Goal: Feedback & Contribution: Contribute content

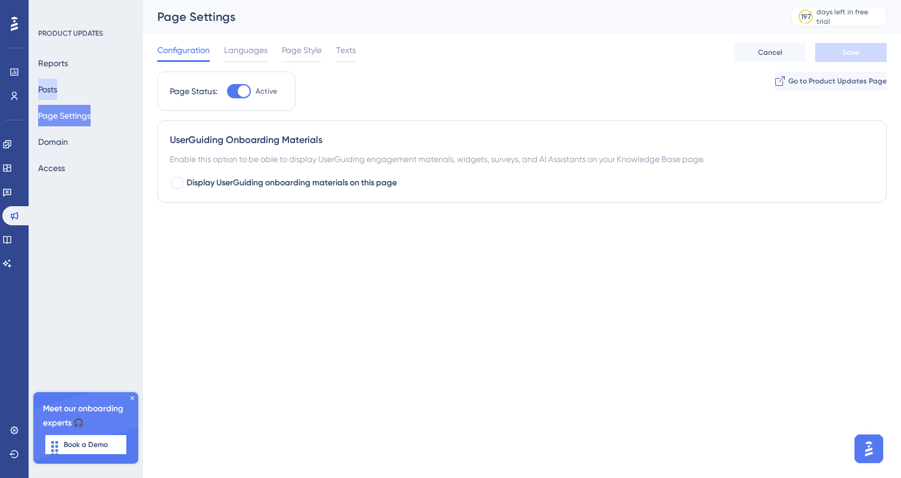
click at [57, 85] on button "Posts" at bounding box center [47, 89] width 19 height 21
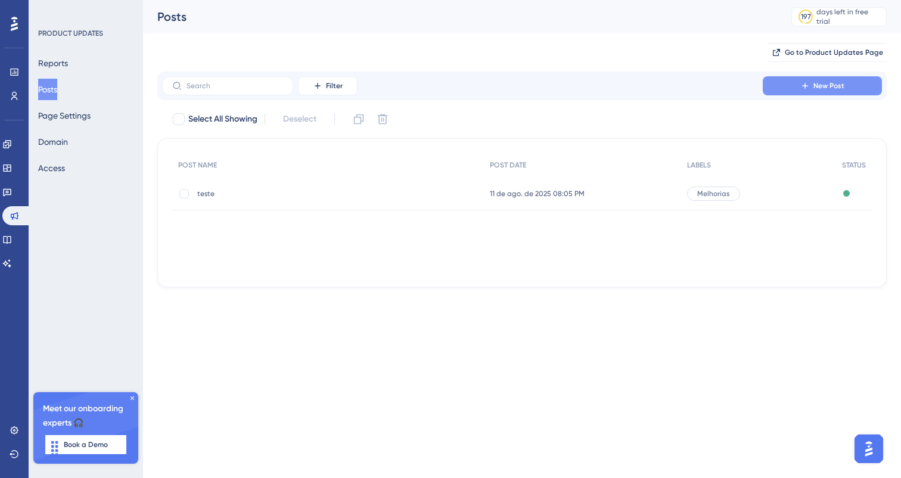
click at [845, 80] on button "New Post" at bounding box center [822, 85] width 119 height 19
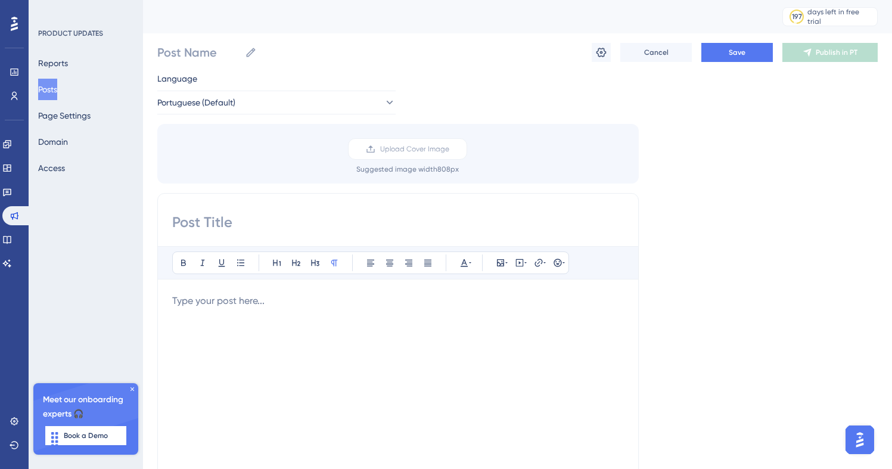
click at [309, 223] on input at bounding box center [398, 222] width 452 height 19
click at [186, 50] on input "Post Name" at bounding box center [198, 52] width 83 height 17
type input "teste 2"
click at [197, 210] on div "Bold Italic Underline Bullet Point Heading 1 Heading 2 Heading 3 Normal Align L…" at bounding box center [398, 382] width 482 height 378
click at [198, 222] on input at bounding box center [398, 222] width 452 height 19
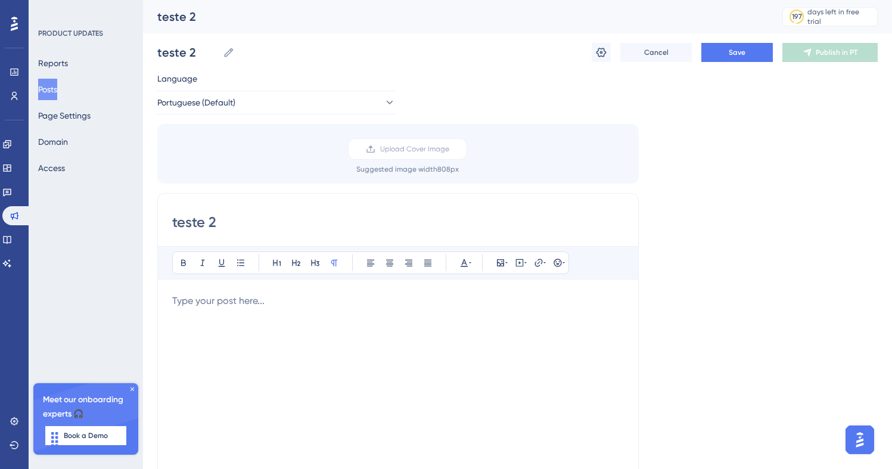
type input "teste 2"
click at [199, 290] on div "Bold Italic Underline Bullet Point Heading 1 Heading 2 Heading 3 Normal Align L…" at bounding box center [398, 401] width 452 height 310
click at [200, 305] on p at bounding box center [398, 301] width 452 height 14
click at [744, 51] on span "Save" at bounding box center [737, 53] width 17 height 10
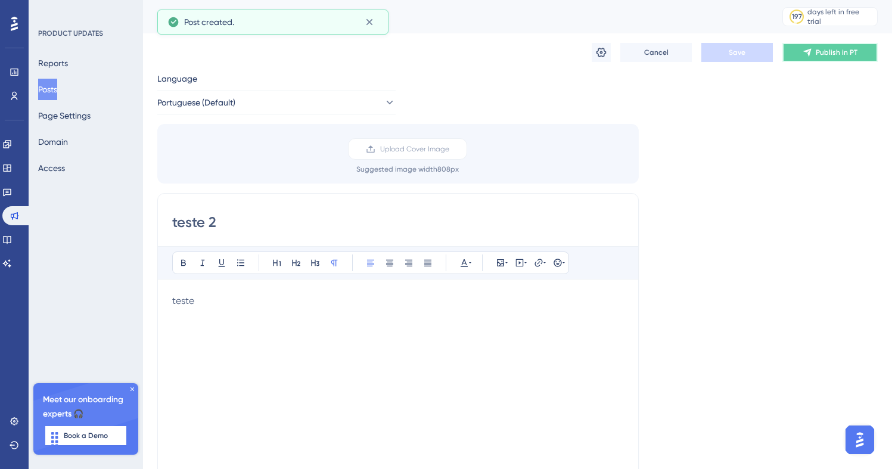
click at [820, 50] on span "Publish in PT" at bounding box center [837, 53] width 42 height 10
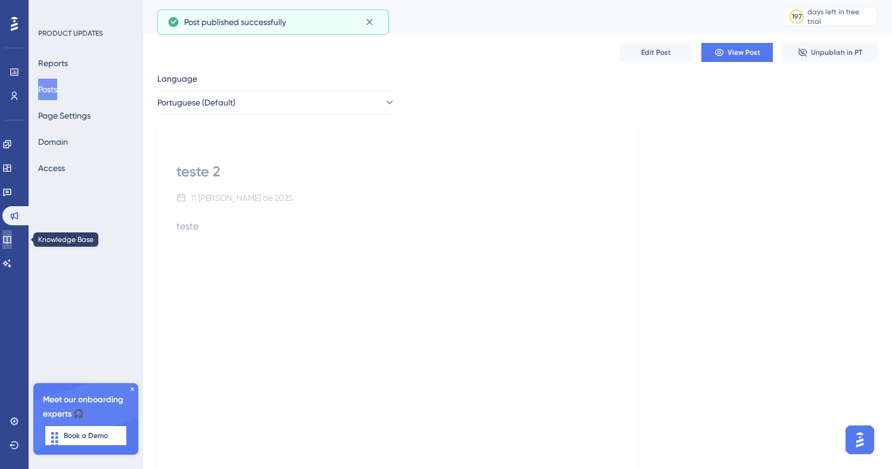
click at [12, 231] on link at bounding box center [7, 239] width 10 height 19
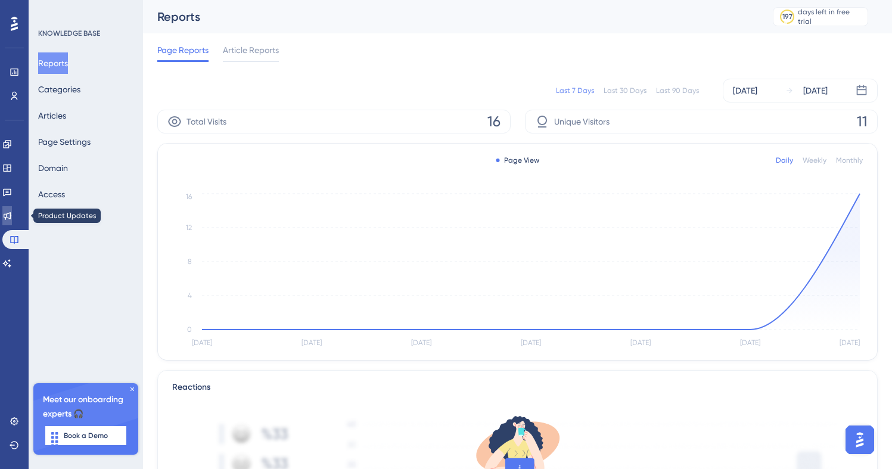
click at [8, 224] on link at bounding box center [7, 215] width 10 height 19
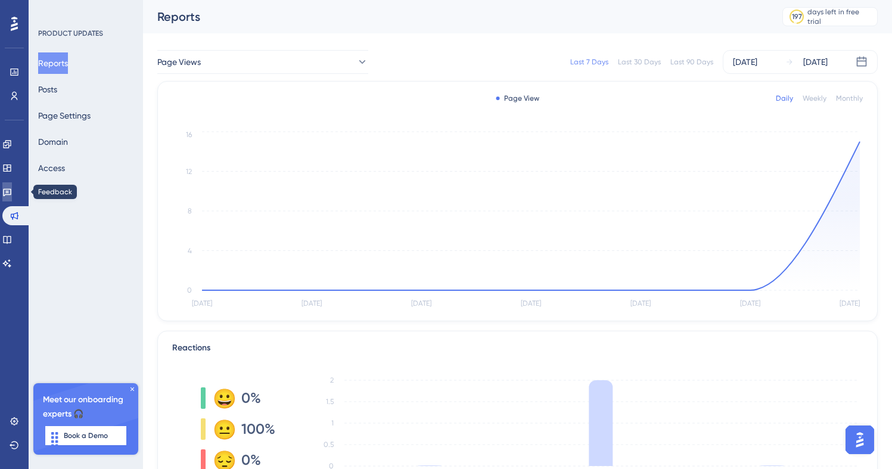
click at [11, 194] on icon at bounding box center [7, 193] width 8 height 8
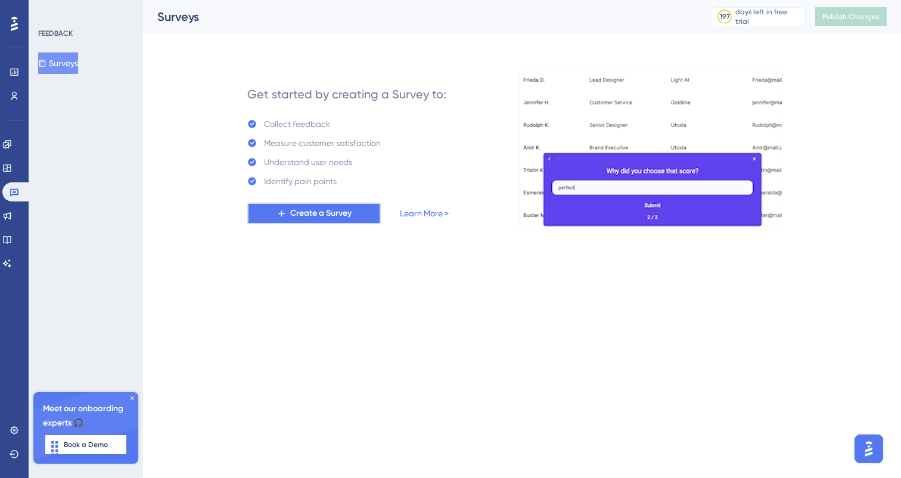
click at [319, 217] on span "Create a Survey" at bounding box center [320, 213] width 61 height 14
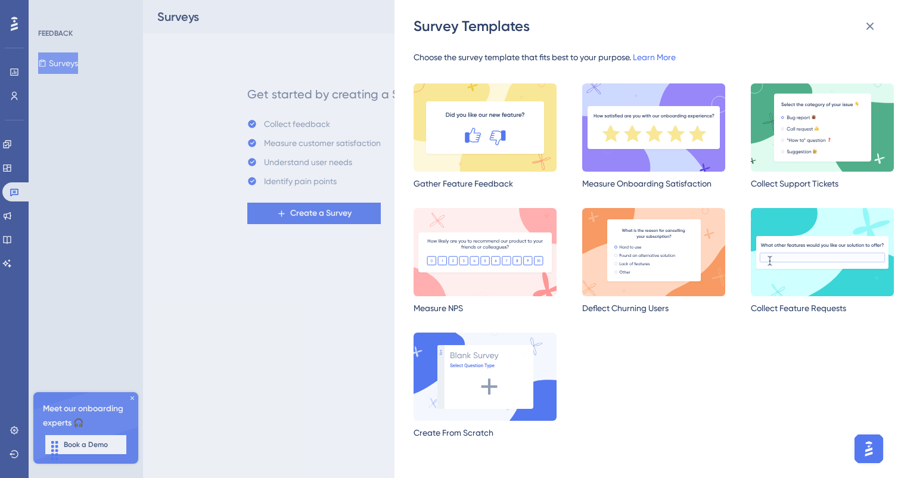
click at [321, 303] on div "Survey Templates Choose the survey template that fits best to your purpose. Lea…" at bounding box center [450, 239] width 901 height 478
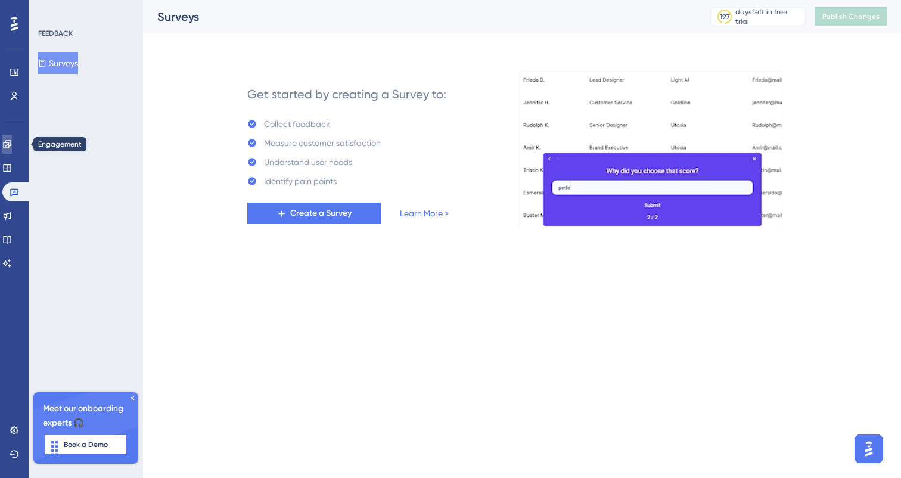
click at [12, 149] on link at bounding box center [7, 144] width 10 height 19
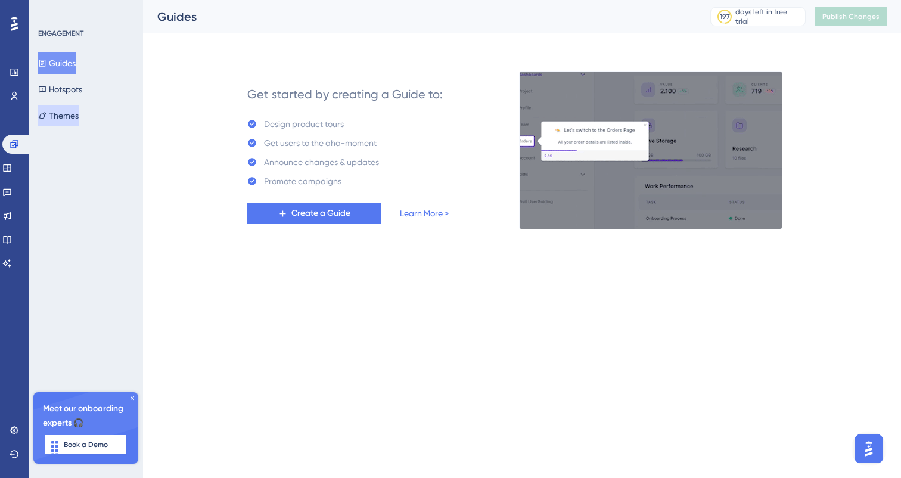
click at [69, 113] on button "Themes" at bounding box center [58, 115] width 41 height 21
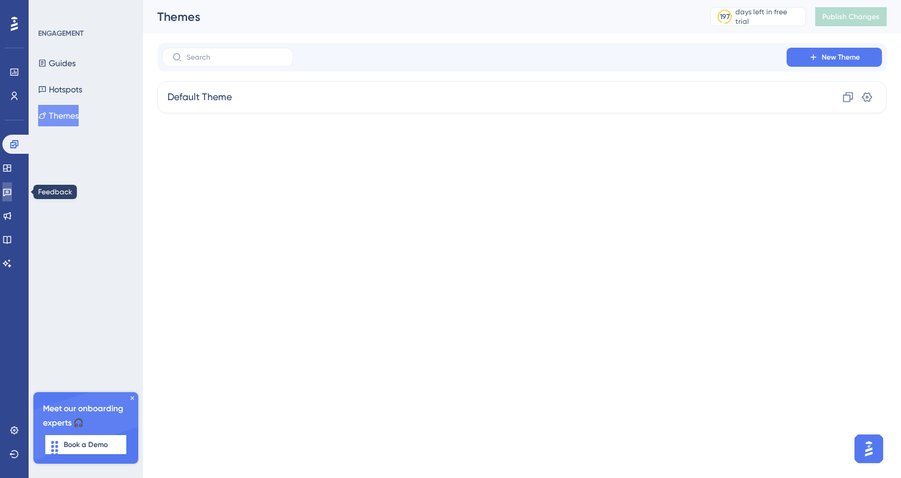
click at [12, 188] on icon at bounding box center [7, 192] width 10 height 10
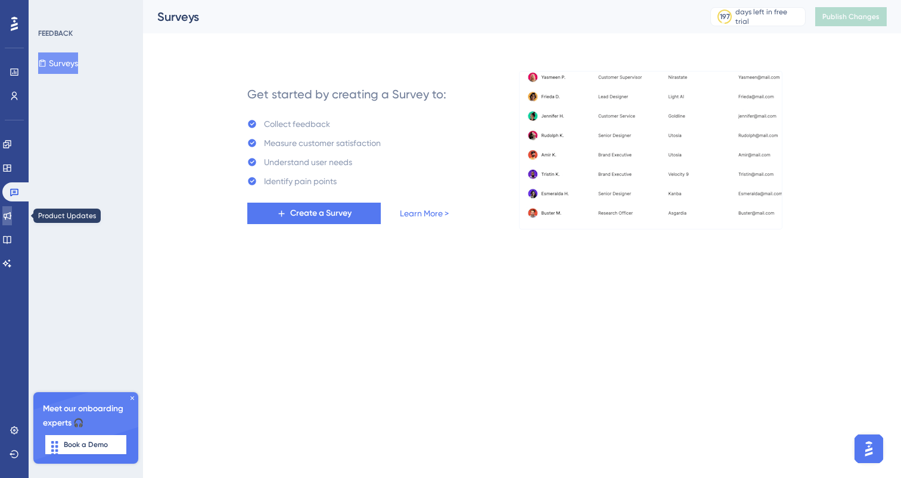
click at [11, 218] on icon at bounding box center [8, 216] width 8 height 8
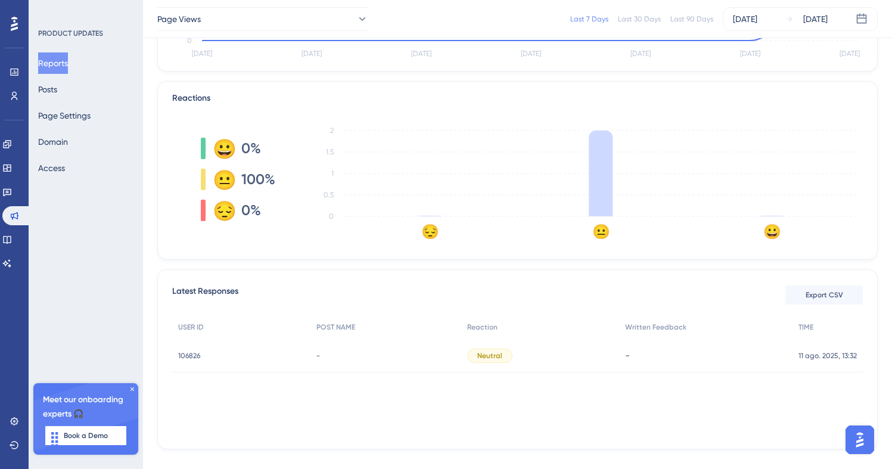
scroll to position [247, 0]
click at [191, 352] on span "106826" at bounding box center [189, 354] width 22 height 10
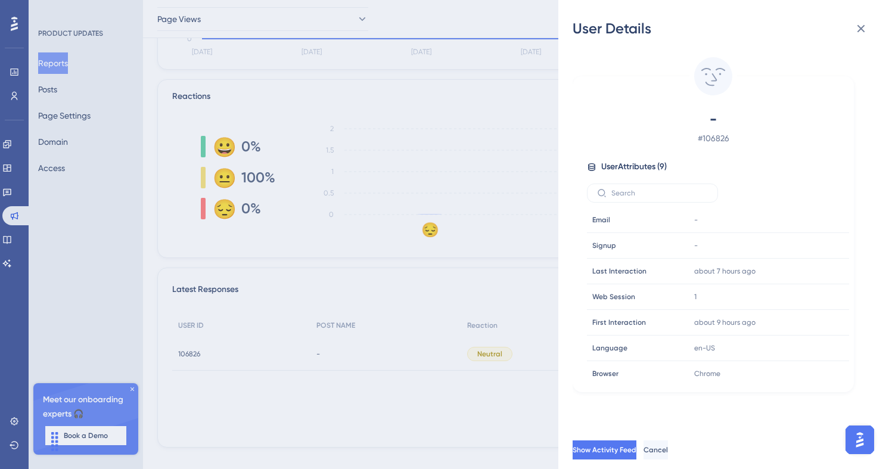
click at [272, 381] on div "User Details - # 106826 User Attributes ( 9 ) Email Email - Signup Signup - Las…" at bounding box center [446, 234] width 892 height 469
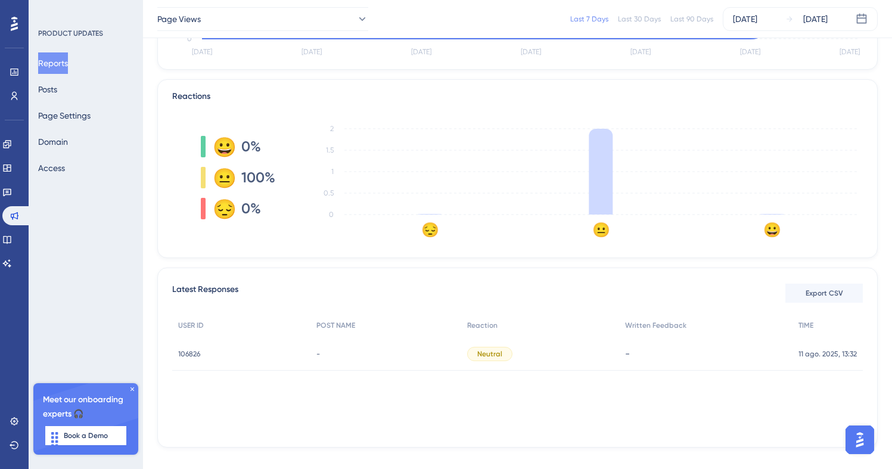
click at [88, 85] on div "Reports Posts Page Settings Domain Access" at bounding box center [86, 115] width 97 height 126
click at [57, 87] on button "Posts" at bounding box center [47, 89] width 19 height 21
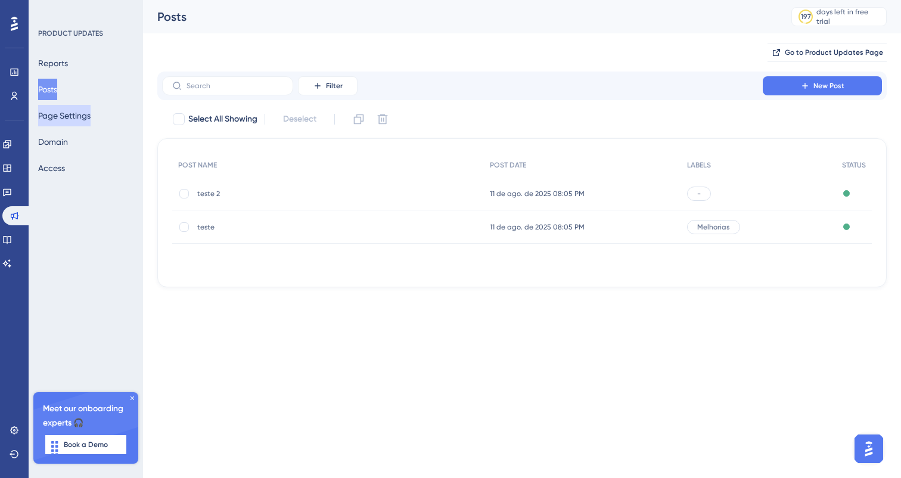
click at [73, 116] on button "Page Settings" at bounding box center [64, 115] width 52 height 21
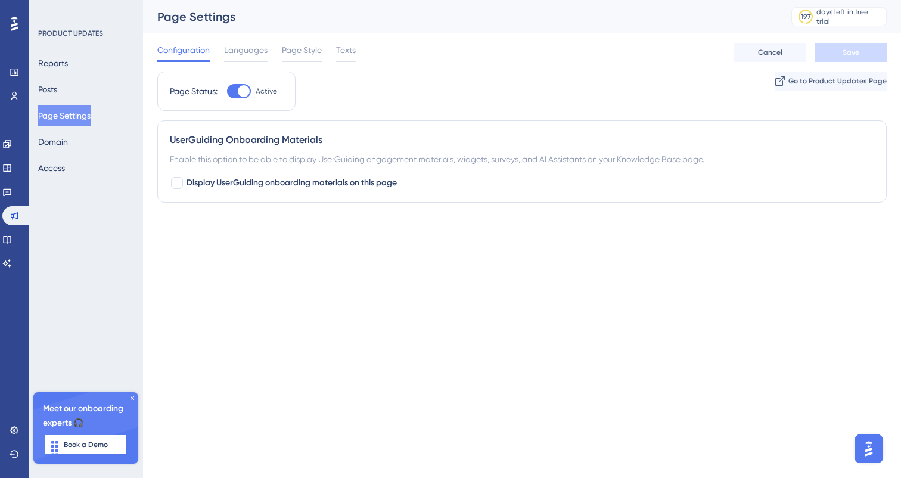
click at [272, 239] on div "Performance Users Engagement Widgets Feedback Product Updates Knowledge Base AI…" at bounding box center [450, 125] width 901 height 250
click at [86, 153] on div "Reports Posts Page Settings Domain Access" at bounding box center [86, 115] width 97 height 126
click at [775, 77] on icon at bounding box center [780, 81] width 10 height 10
click at [95, 85] on div "Reports Posts Page Settings Domain Access" at bounding box center [86, 115] width 97 height 126
click at [72, 85] on div "Reports Posts Page Settings Domain Access" at bounding box center [86, 115] width 97 height 126
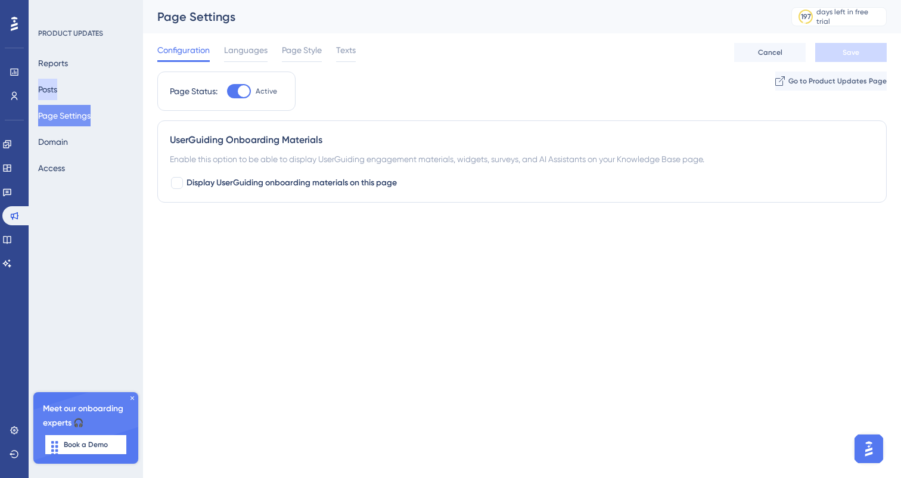
click at [57, 88] on button "Posts" at bounding box center [47, 89] width 19 height 21
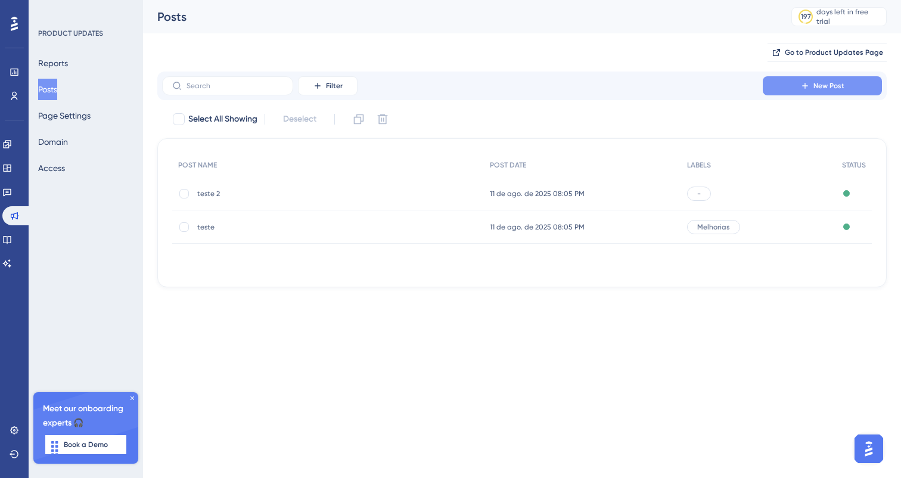
click at [772, 83] on button "New Post" at bounding box center [822, 85] width 119 height 19
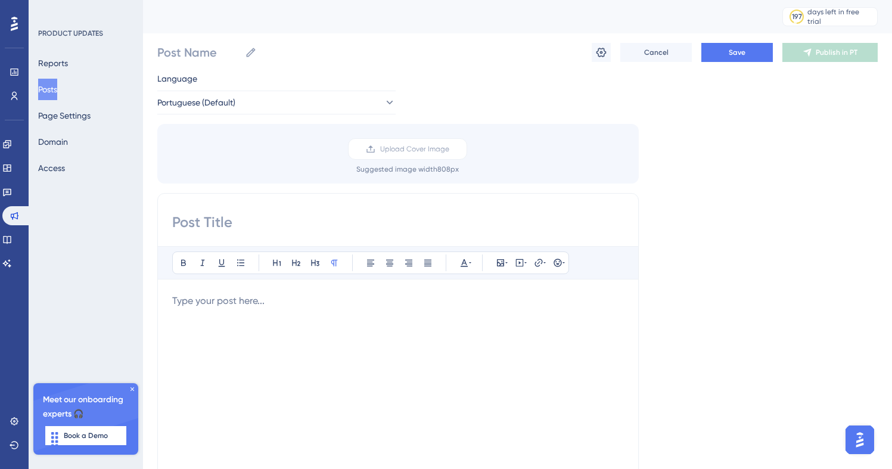
click at [427, 308] on p at bounding box center [398, 301] width 452 height 14
click at [203, 216] on input at bounding box center [398, 222] width 452 height 19
type input "werwer"
click at [229, 58] on input "Post Name" at bounding box center [198, 52] width 83 height 17
type input "werwe"
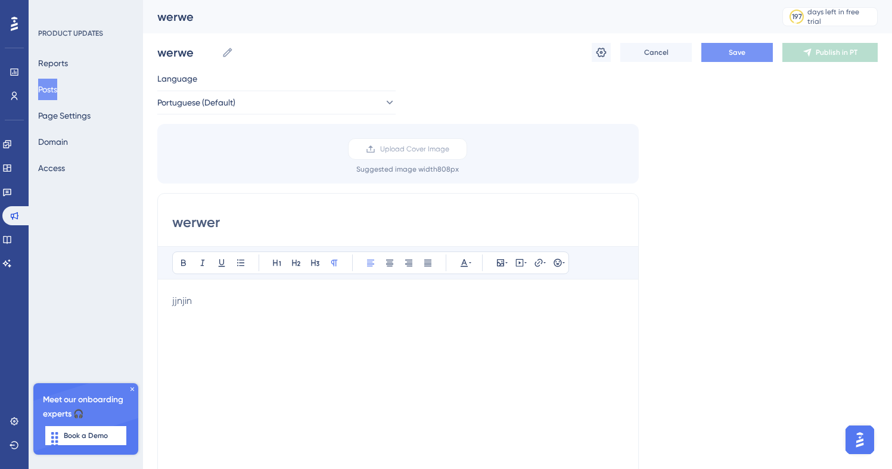
click at [738, 48] on span "Save" at bounding box center [737, 53] width 17 height 10
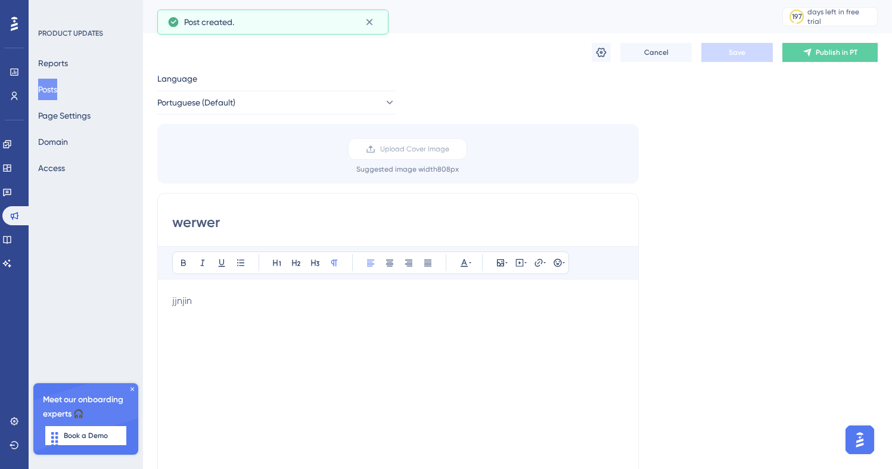
click at [604, 63] on div "Cancel Save Publish in PT" at bounding box center [517, 52] width 721 height 38
click at [598, 51] on icon at bounding box center [601, 52] width 12 height 12
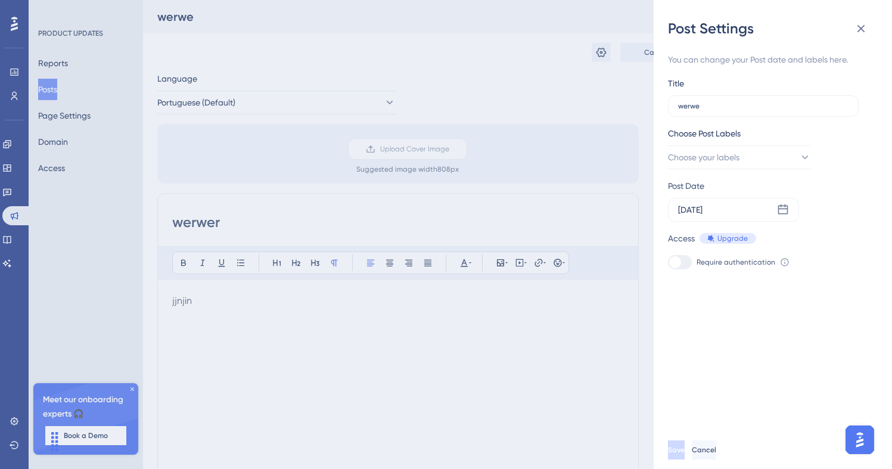
click at [665, 101] on div "Post Settings You can change your Post date and labels here. Title werwe Choose…" at bounding box center [773, 234] width 238 height 469
click at [642, 96] on div "Post Settings You can change your Post date and labels here. Title werwe Choose…" at bounding box center [446, 234] width 892 height 469
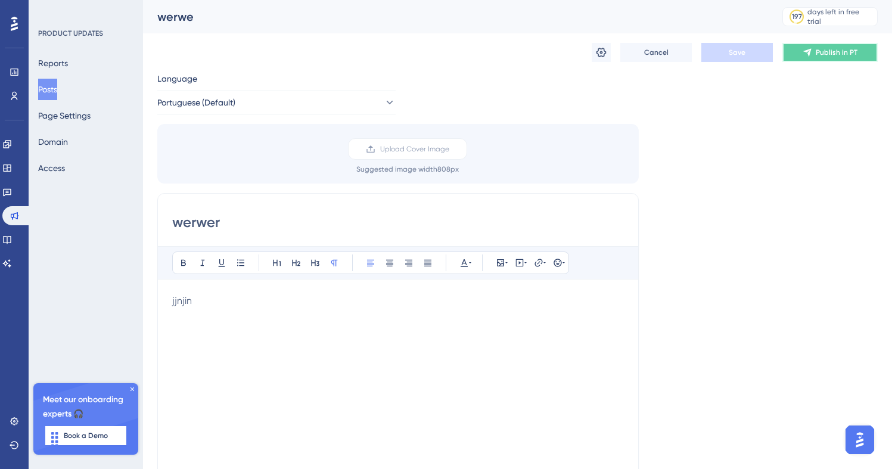
click at [809, 53] on icon at bounding box center [807, 53] width 8 height 8
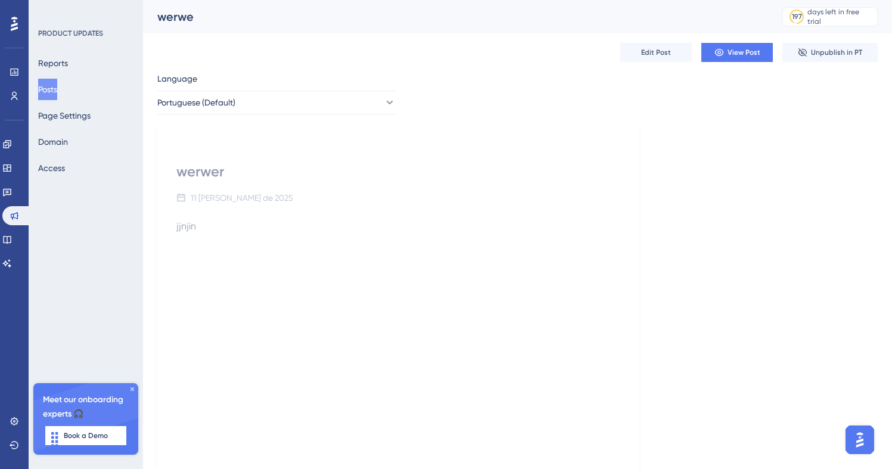
click at [132, 387] on icon at bounding box center [132, 389] width 7 height 7
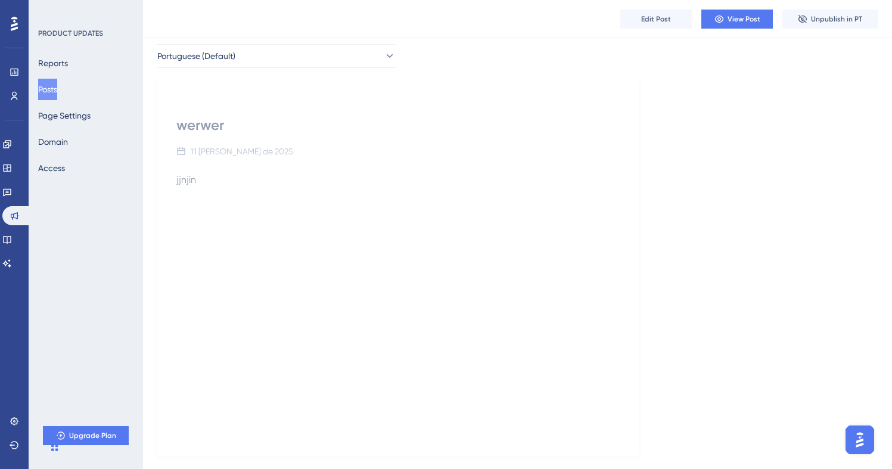
scroll to position [77, 0]
click at [383, 349] on div "jjnjin" at bounding box center [397, 278] width 443 height 262
click at [283, 210] on div "jjnjin" at bounding box center [397, 278] width 443 height 262
click at [455, 166] on div "jjnjin" at bounding box center [397, 278] width 443 height 262
click at [84, 437] on span "Upgrade Plan" at bounding box center [92, 436] width 47 height 10
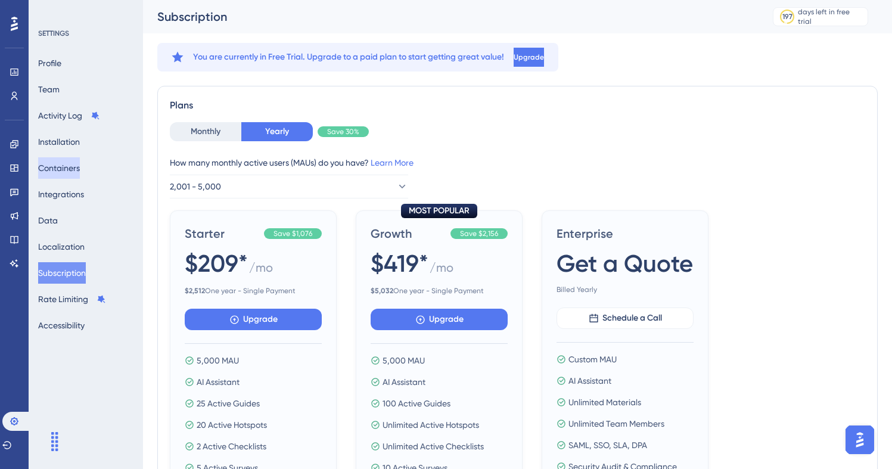
click at [57, 164] on button "Containers" at bounding box center [59, 167] width 42 height 21
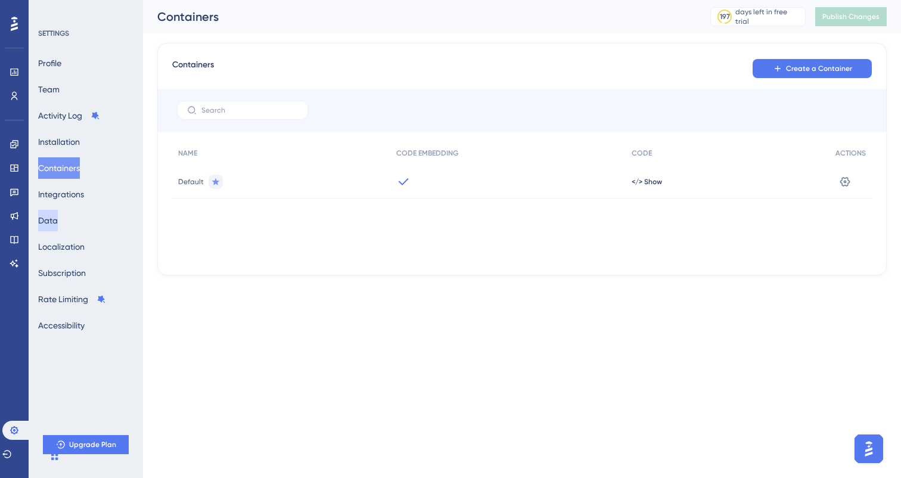
click at [58, 212] on button "Data" at bounding box center [48, 220] width 20 height 21
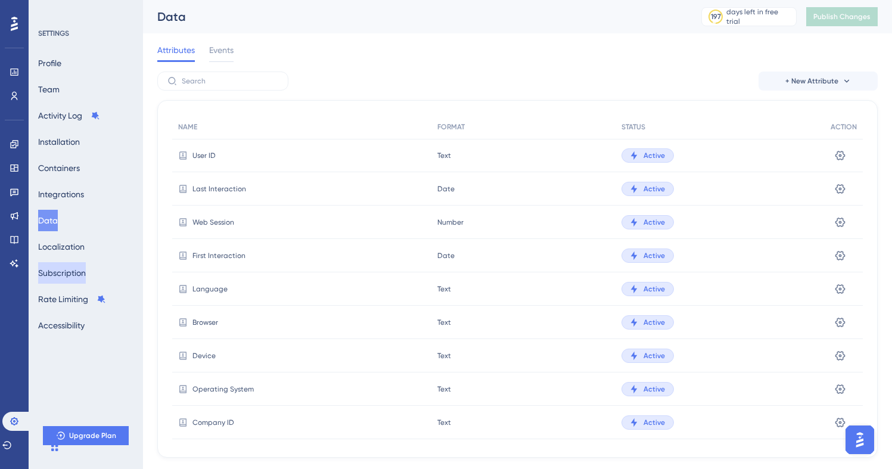
click at [75, 262] on button "Subscription" at bounding box center [62, 272] width 48 height 21
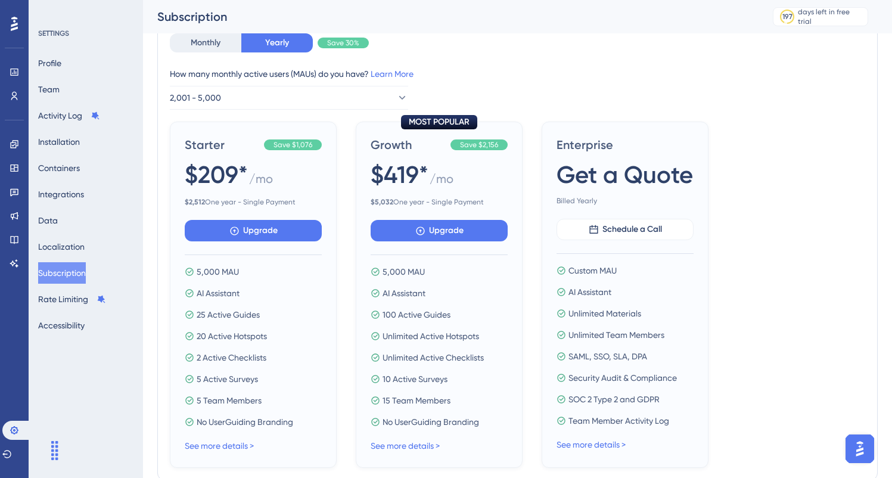
scroll to position [101, 0]
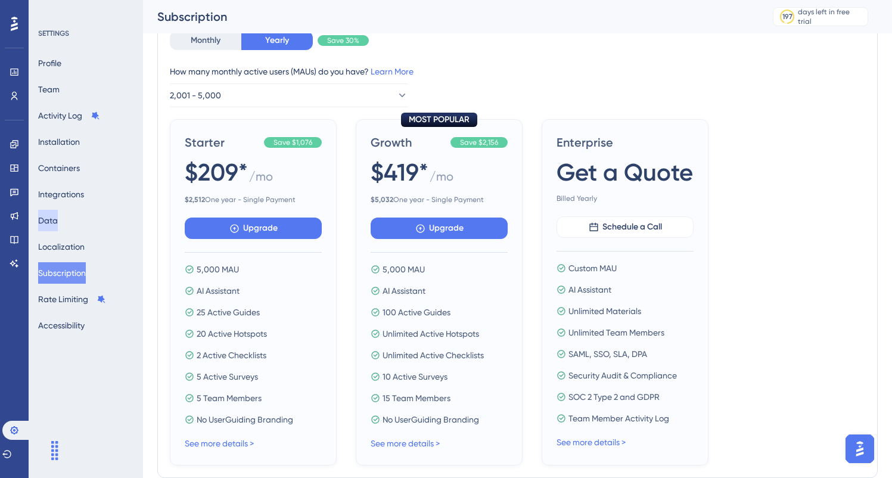
click at [58, 212] on button "Data" at bounding box center [48, 220] width 20 height 21
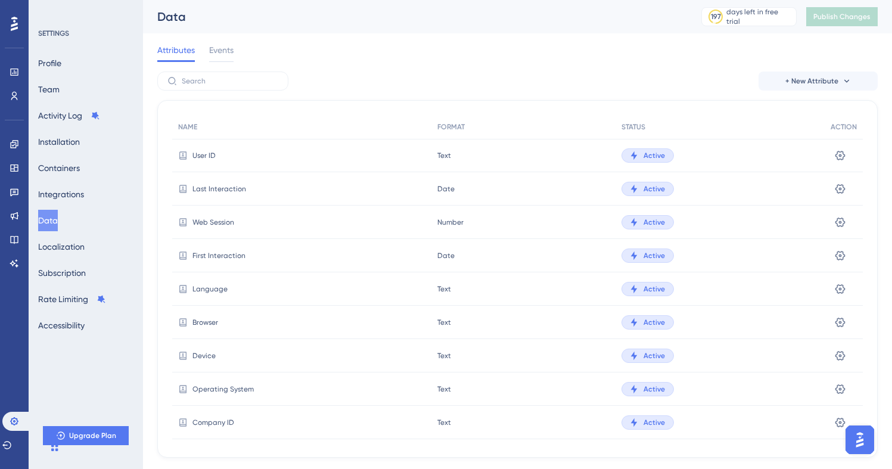
click at [58, 212] on button "Data" at bounding box center [48, 220] width 20 height 21
click at [215, 52] on span "Events" at bounding box center [221, 50] width 24 height 14
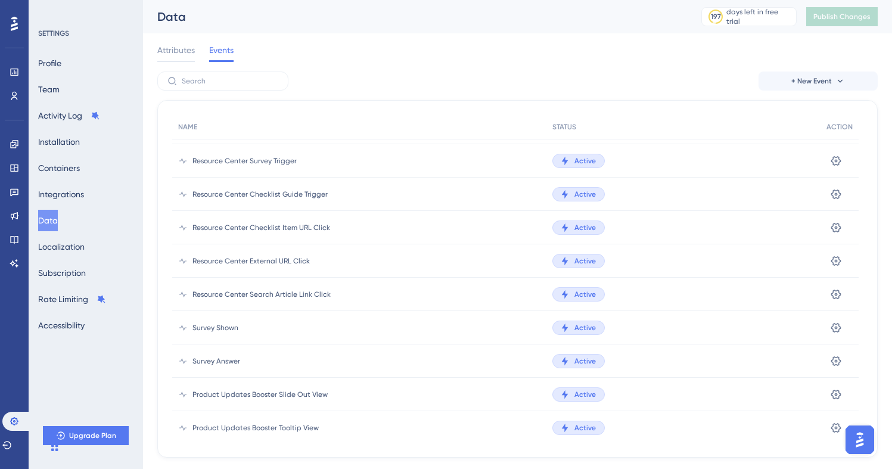
scroll to position [369, 0]
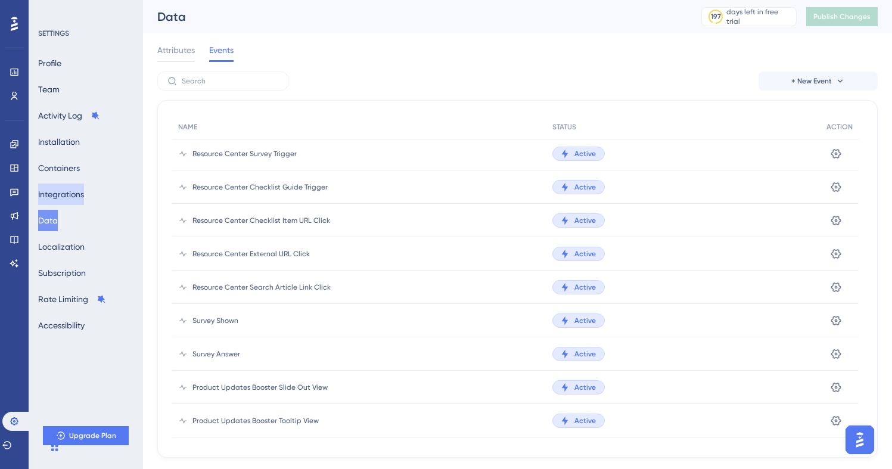
click at [82, 191] on button "Integrations" at bounding box center [61, 194] width 46 height 21
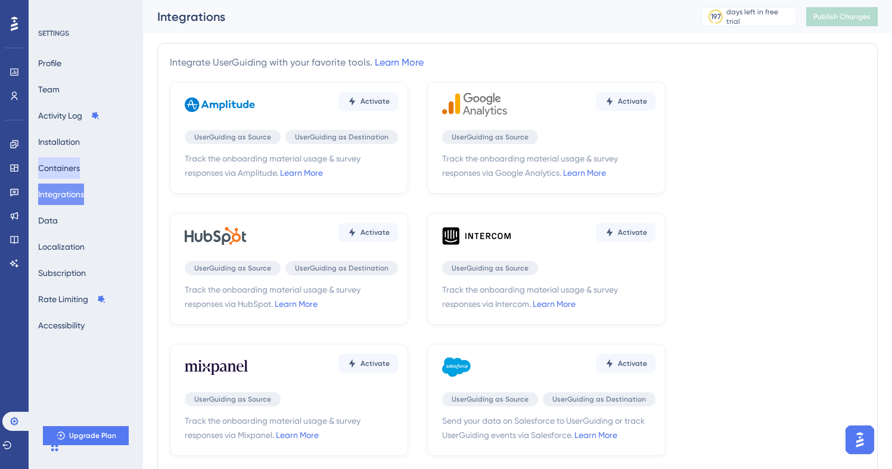
click at [76, 164] on button "Containers" at bounding box center [59, 167] width 42 height 21
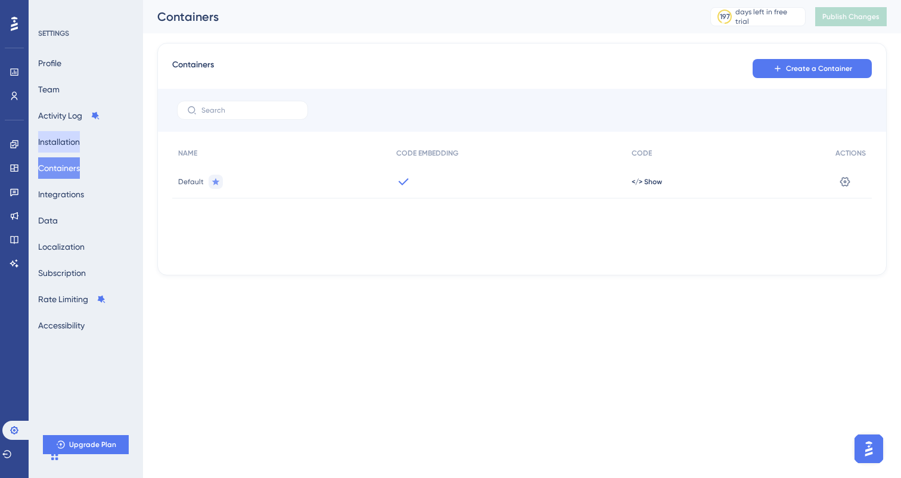
click at [73, 138] on button "Installation" at bounding box center [59, 141] width 42 height 21
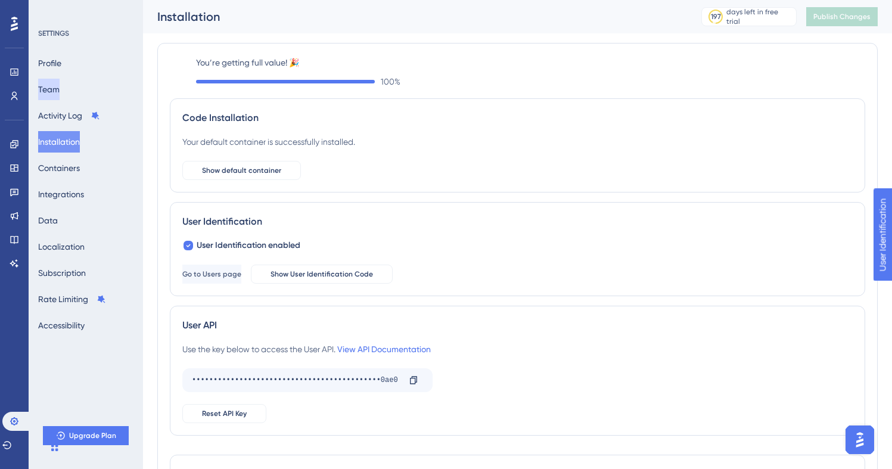
click at [60, 82] on button "Team" at bounding box center [48, 89] width 21 height 21
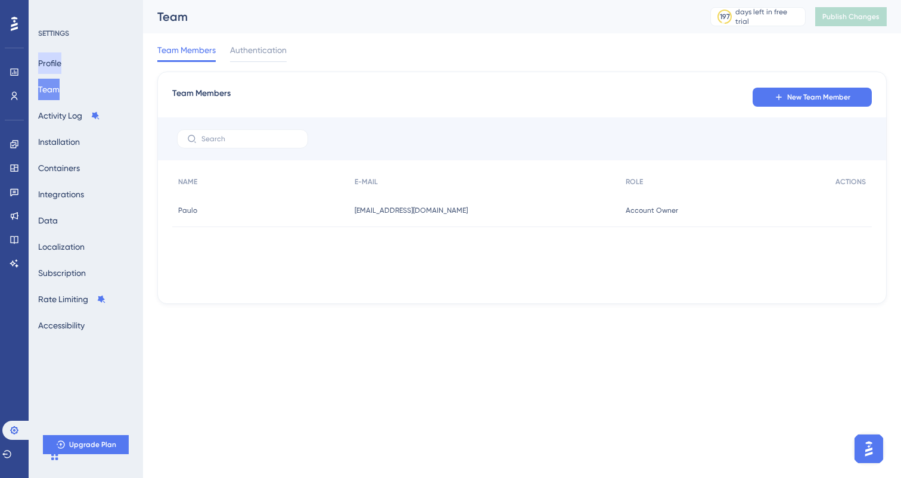
click at [61, 64] on button "Profile" at bounding box center [49, 62] width 23 height 21
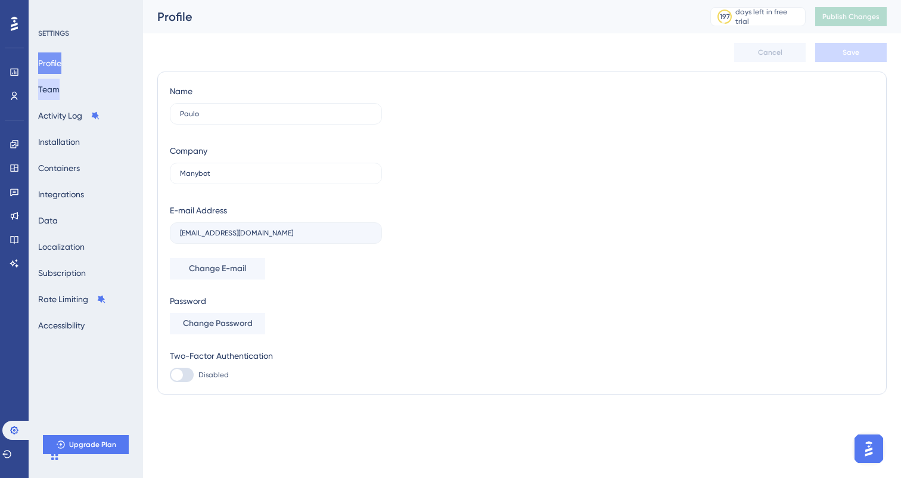
click at [60, 80] on button "Team" at bounding box center [48, 89] width 21 height 21
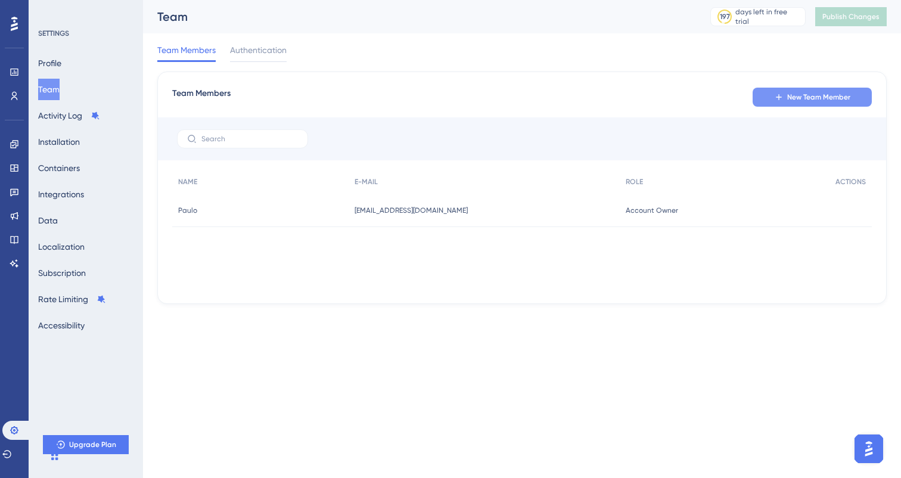
click at [781, 91] on button "New Team Member" at bounding box center [812, 97] width 119 height 19
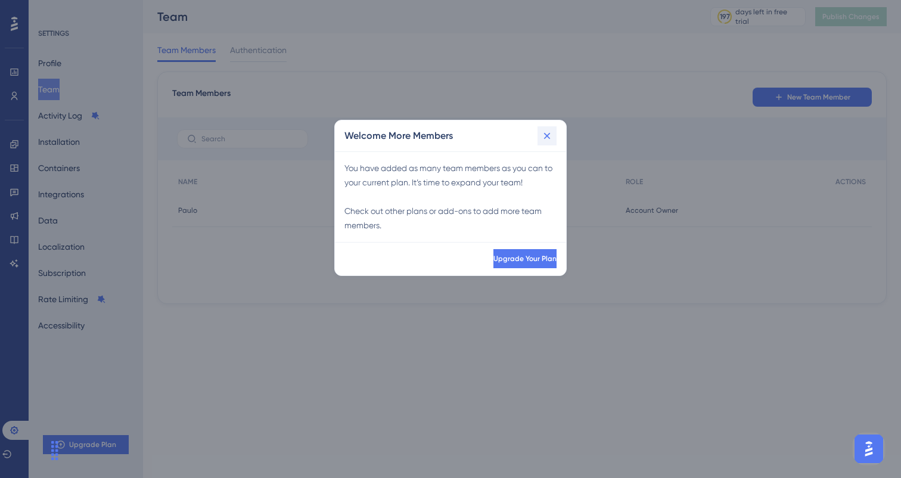
click at [540, 139] on button at bounding box center [547, 135] width 19 height 19
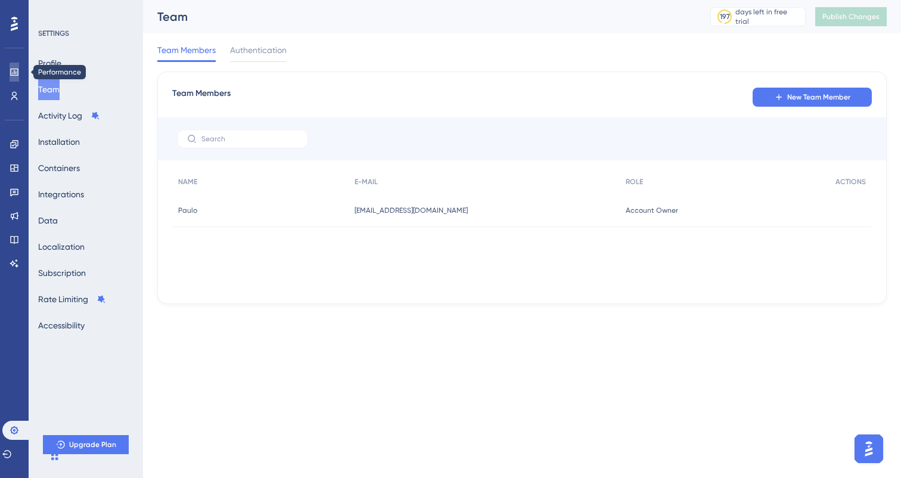
click at [11, 76] on icon at bounding box center [15, 72] width 10 height 10
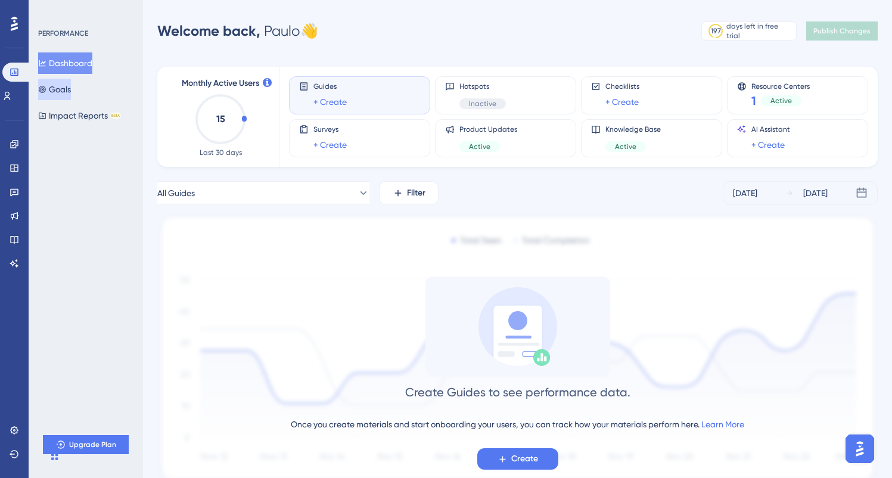
click at [58, 100] on button "Goals" at bounding box center [54, 89] width 33 height 21
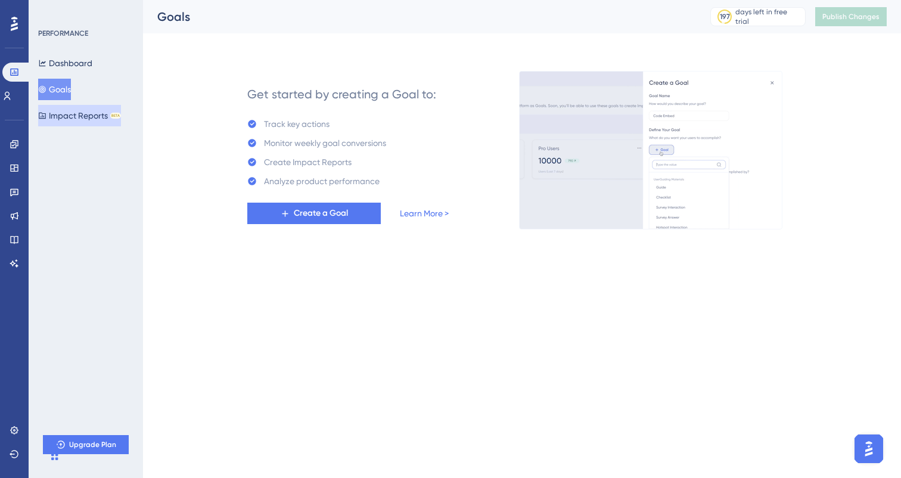
click at [90, 116] on button "Impact Reports BETA" at bounding box center [79, 115] width 83 height 21
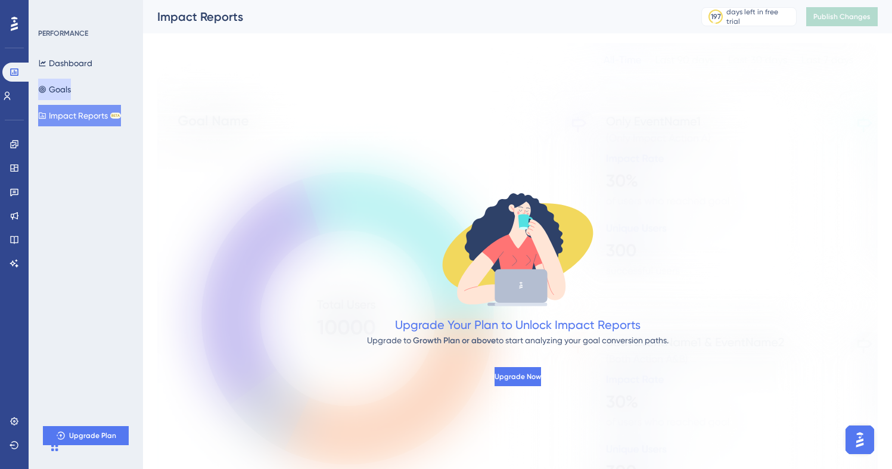
click at [68, 85] on button "Goals" at bounding box center [54, 89] width 33 height 21
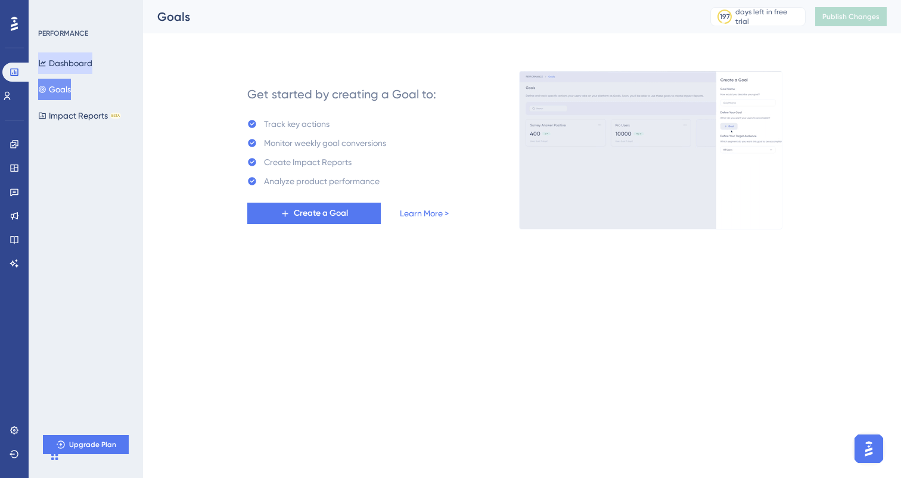
click at [68, 66] on button "Dashboard" at bounding box center [65, 62] width 54 height 21
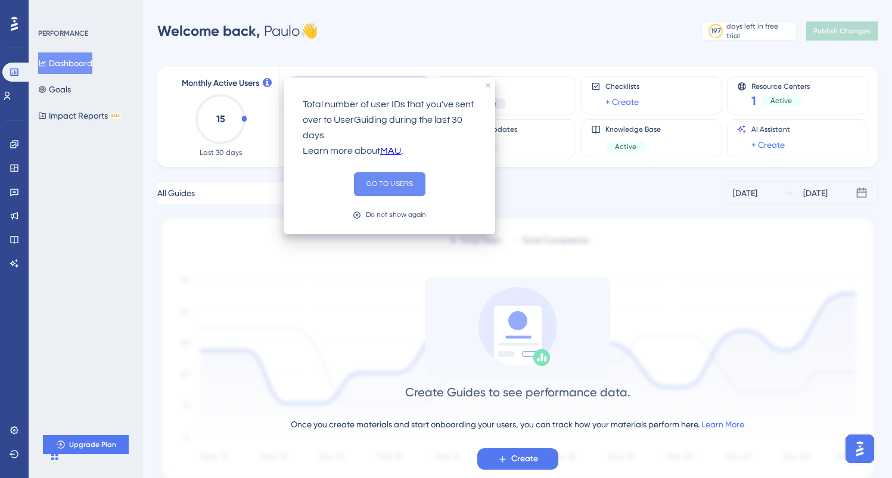
click at [406, 182] on button "GO TO USERS" at bounding box center [390, 184] width 72 height 24
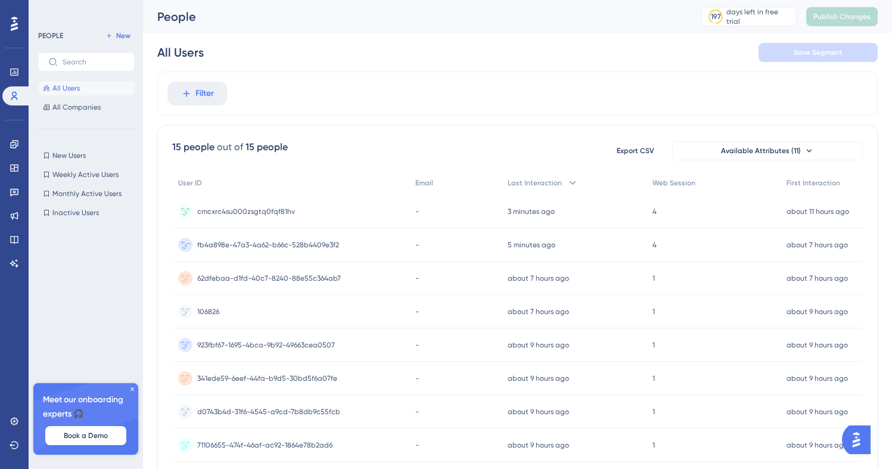
click at [266, 246] on span "fb4a898e-47a3-4a62-b66c-528b4409e3f2" at bounding box center [268, 245] width 142 height 10
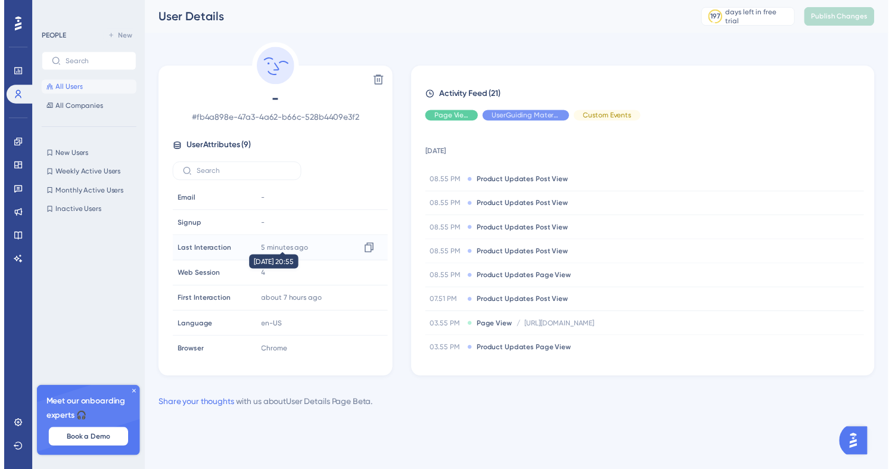
scroll to position [5, 0]
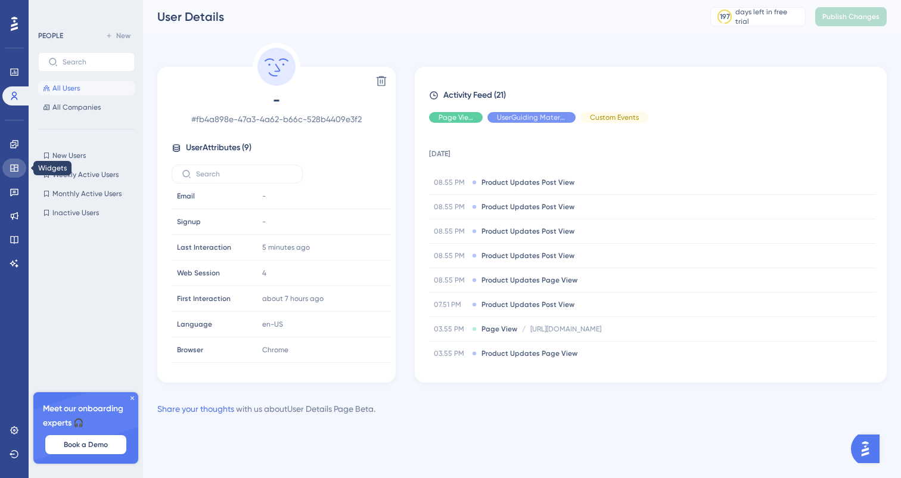
click at [13, 172] on icon at bounding box center [15, 168] width 10 height 10
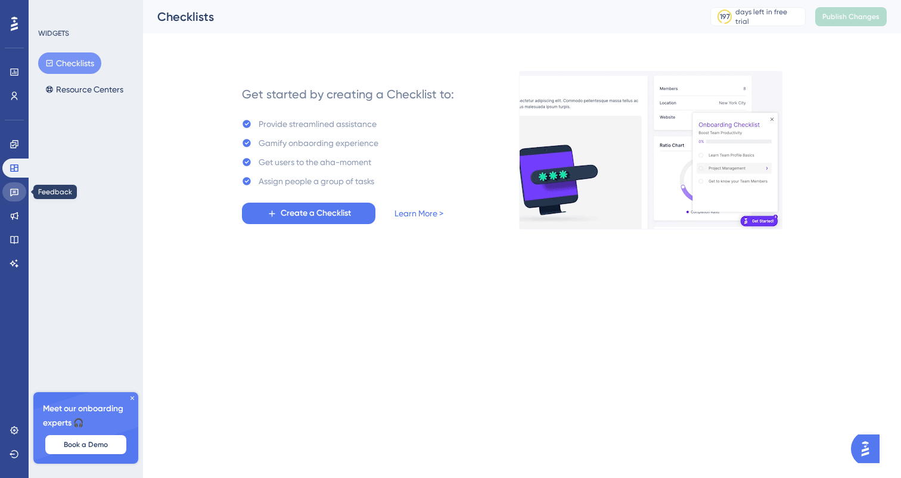
click at [18, 198] on link at bounding box center [14, 191] width 24 height 19
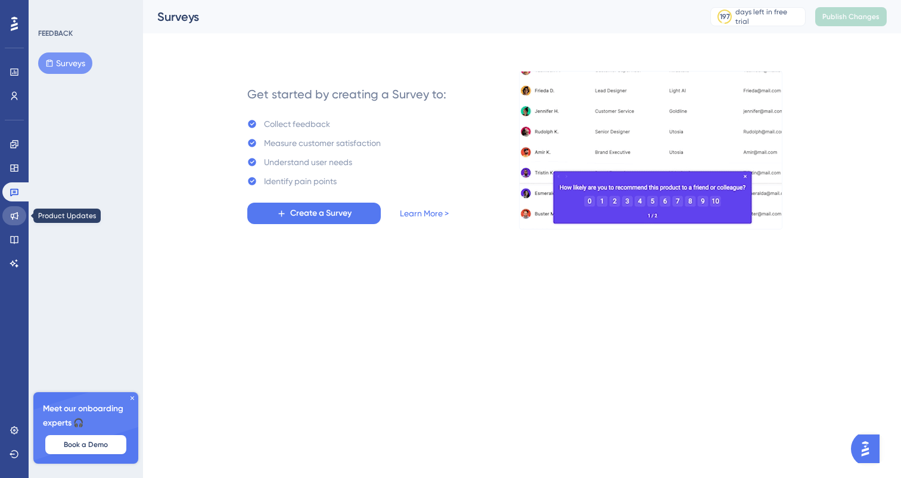
click at [20, 214] on link at bounding box center [14, 215] width 24 height 19
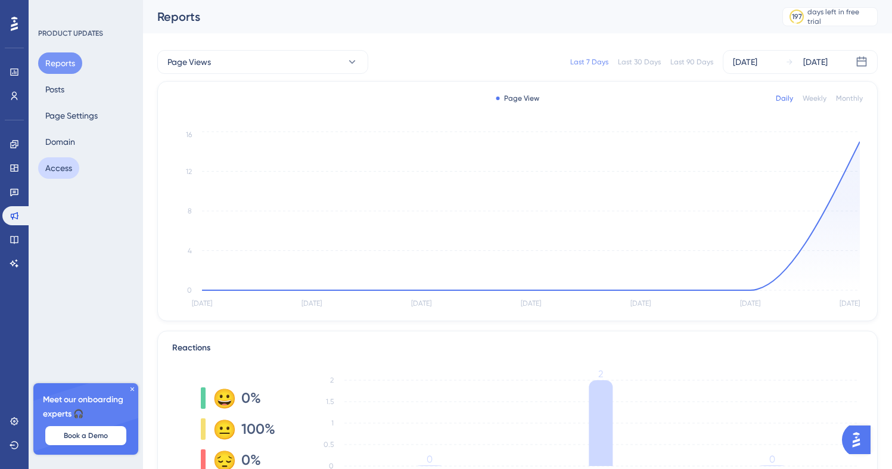
click at [70, 165] on button "Access" at bounding box center [58, 167] width 41 height 21
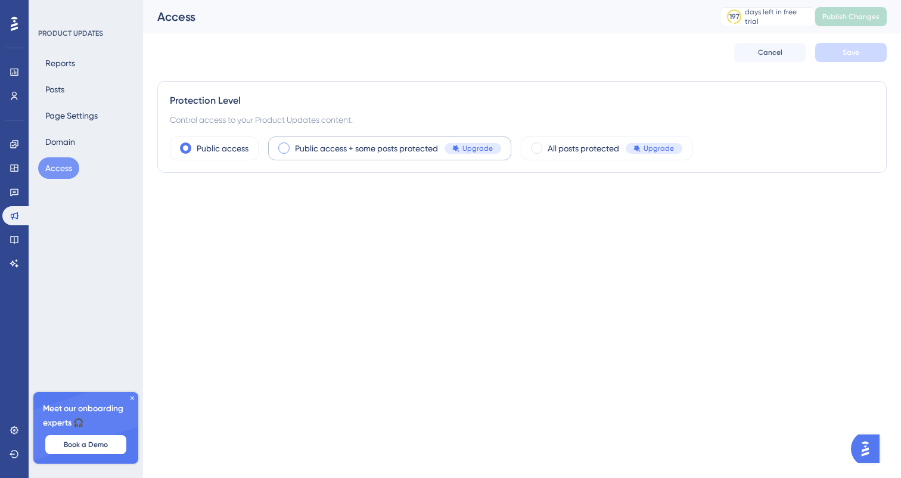
click at [311, 138] on div "Public access + some posts protected Upgrade" at bounding box center [389, 148] width 243 height 24
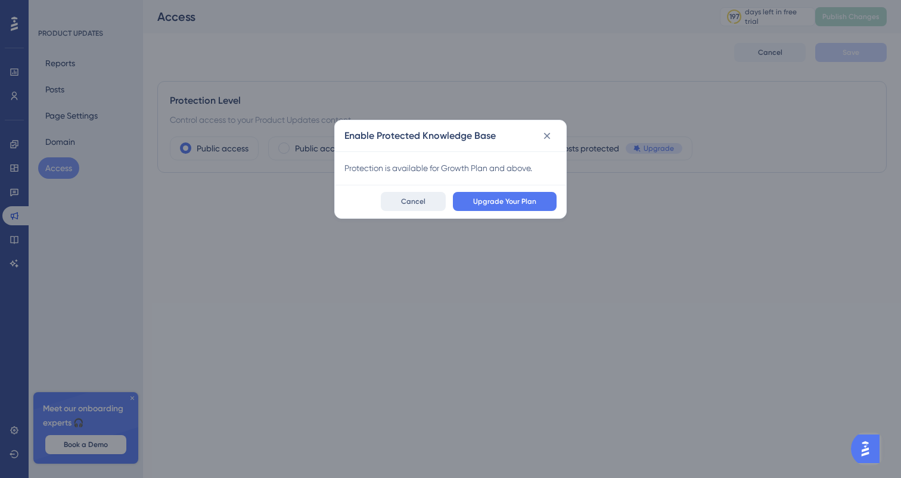
click at [405, 200] on span "Cancel" at bounding box center [413, 202] width 24 height 10
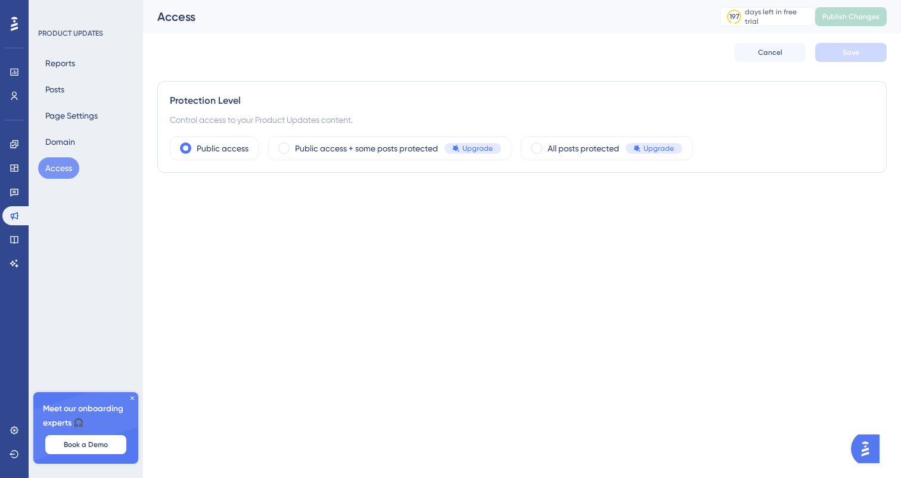
click at [117, 123] on div "Reports Posts Page Settings Domain Access" at bounding box center [86, 115] width 97 height 126
click at [95, 113] on button "Page Settings" at bounding box center [71, 115] width 67 height 21
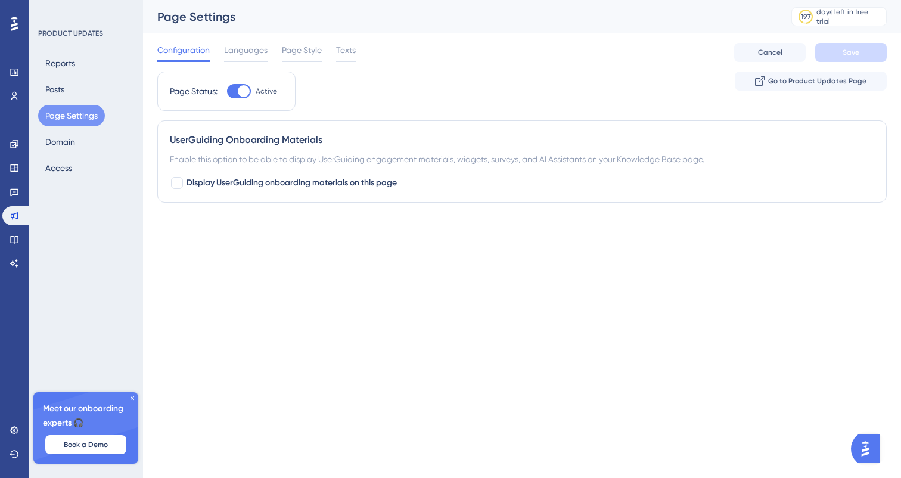
click at [247, 80] on div "Page Status: Active" at bounding box center [226, 91] width 138 height 39
click at [245, 87] on div at bounding box center [244, 91] width 12 height 12
click at [227, 91] on input "Active" at bounding box center [226, 91] width 1 height 1
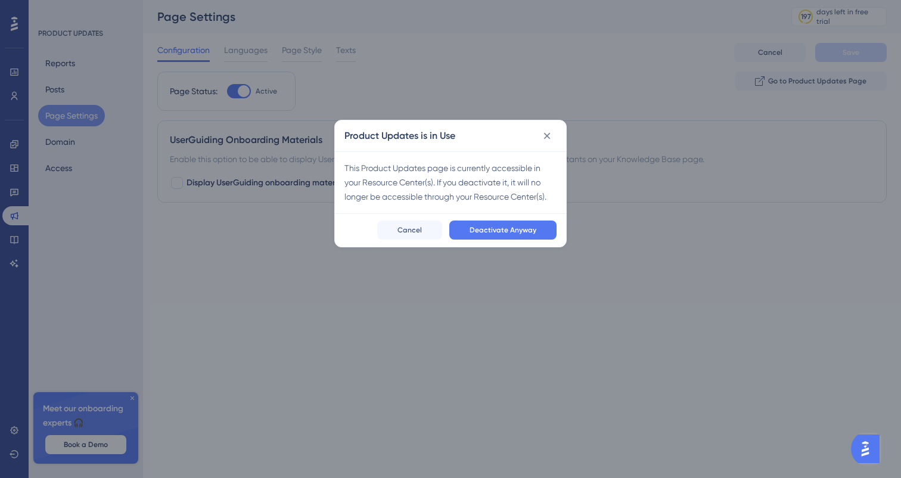
click at [545, 172] on div "This Product Updates page is currently accessible in your Resource Center(s). I…" at bounding box center [450, 182] width 212 height 43
click at [552, 168] on div "This Product Updates page is currently accessible in your Resource Center(s). I…" at bounding box center [450, 182] width 212 height 43
click at [521, 58] on div "Product Updates is in Use This Product Updates page is currently accessible in …" at bounding box center [450, 239] width 901 height 478
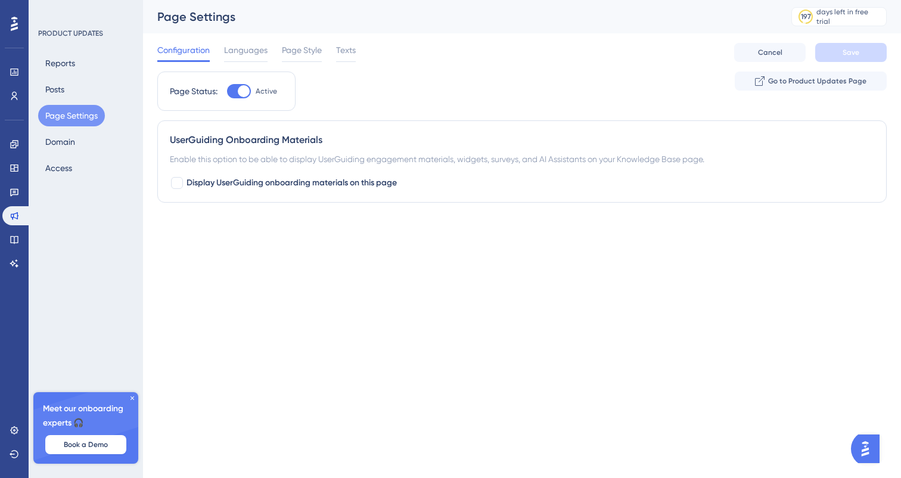
click at [499, 46] on div "Configuration Languages Page Style Texts Cancel Save" at bounding box center [522, 52] width 730 height 38
click at [507, 46] on div "Configuration Languages Page Style Texts Cancel Save" at bounding box center [522, 52] width 730 height 38
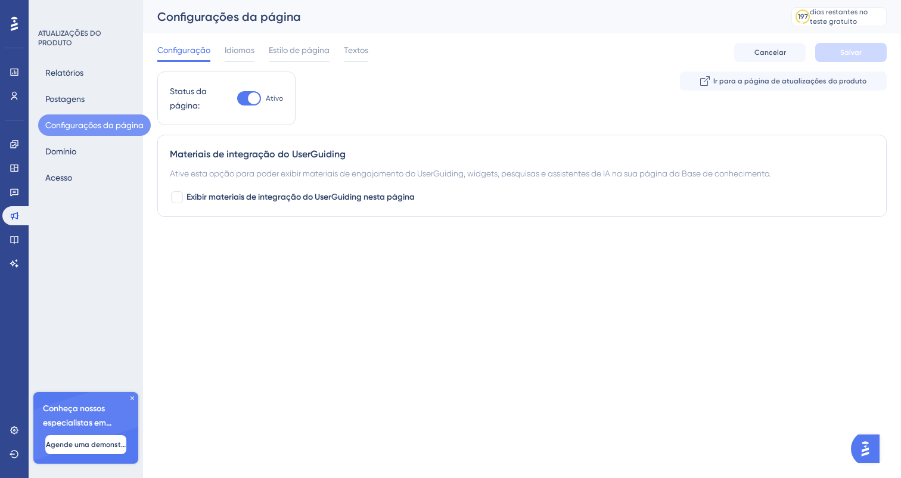
click at [248, 94] on div at bounding box center [249, 98] width 24 height 14
click at [237, 98] on input "Ativo" at bounding box center [237, 98] width 1 height 1
checkbox input "true"
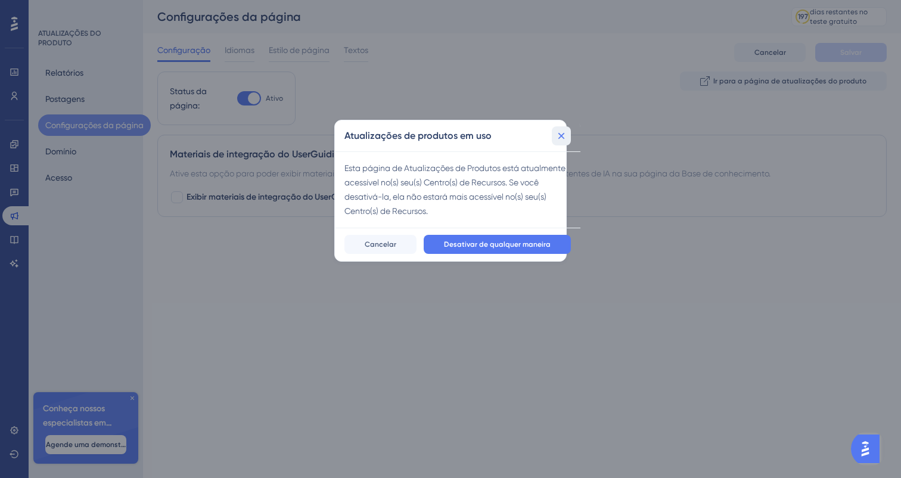
click at [552, 135] on button at bounding box center [561, 135] width 19 height 19
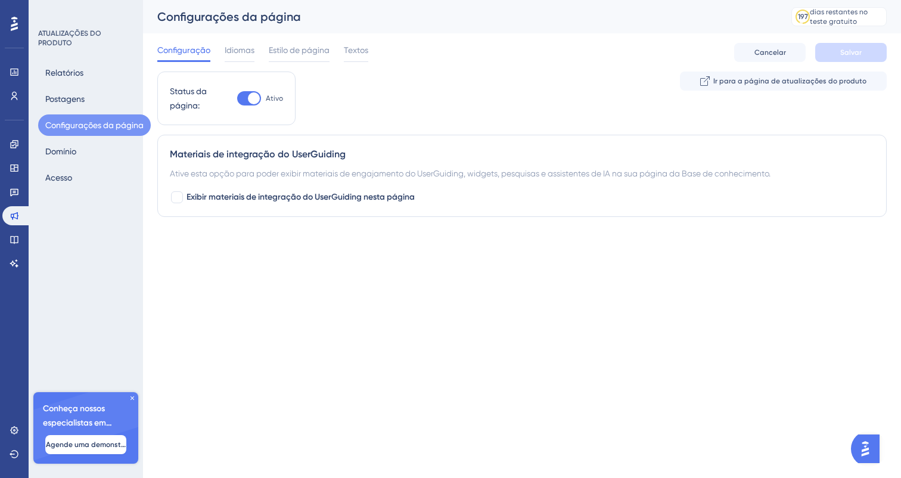
click at [492, 144] on div "Materiais de integração do UserGuiding Ative esta opção para poder exibir mater…" at bounding box center [522, 176] width 730 height 82
click at [455, 97] on div "Status da página: Ativo Ir para a página de atualizações do produto" at bounding box center [522, 103] width 730 height 63
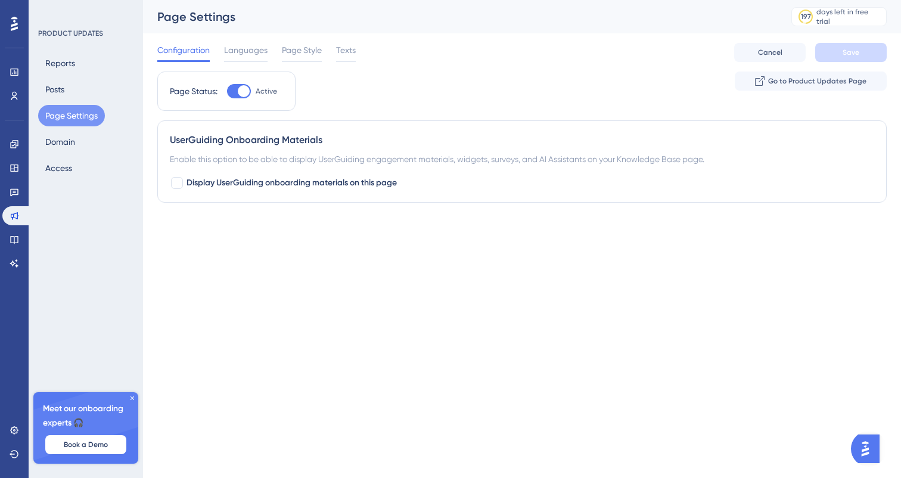
click at [535, 116] on div "Page Status: Active Go to Product Updates Page" at bounding box center [522, 96] width 730 height 49
click at [21, 97] on link at bounding box center [14, 95] width 24 height 19
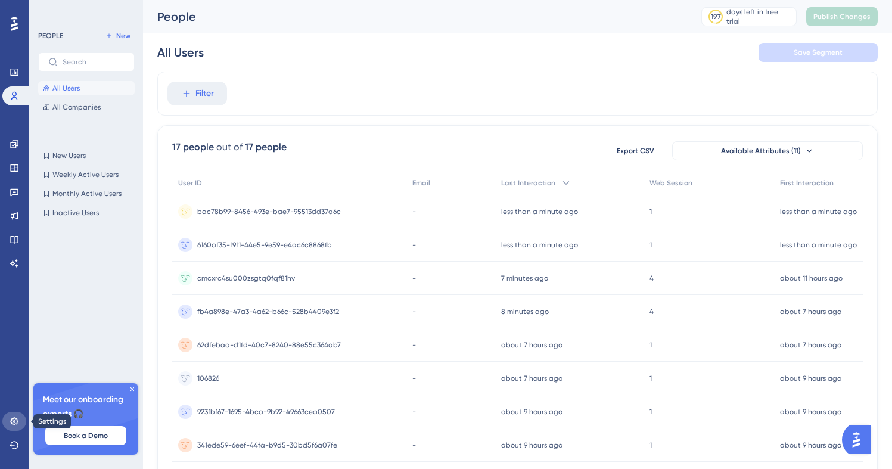
click at [18, 421] on icon at bounding box center [15, 422] width 10 height 10
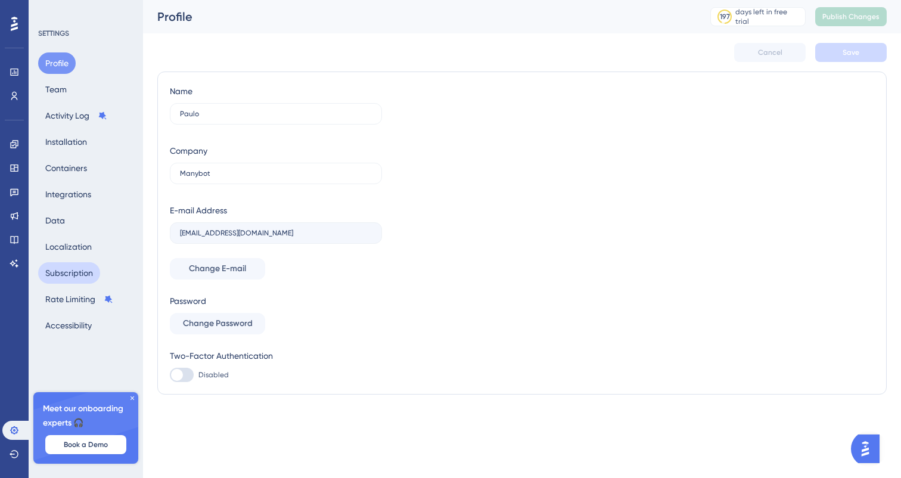
click at [90, 276] on button "Subscription" at bounding box center [69, 272] width 62 height 21
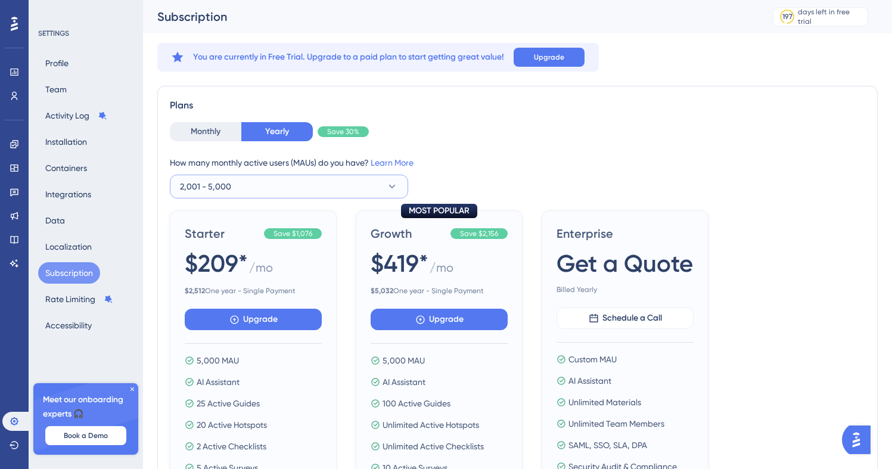
click at [273, 187] on button "2,001 - 5,000" at bounding box center [289, 187] width 238 height 24
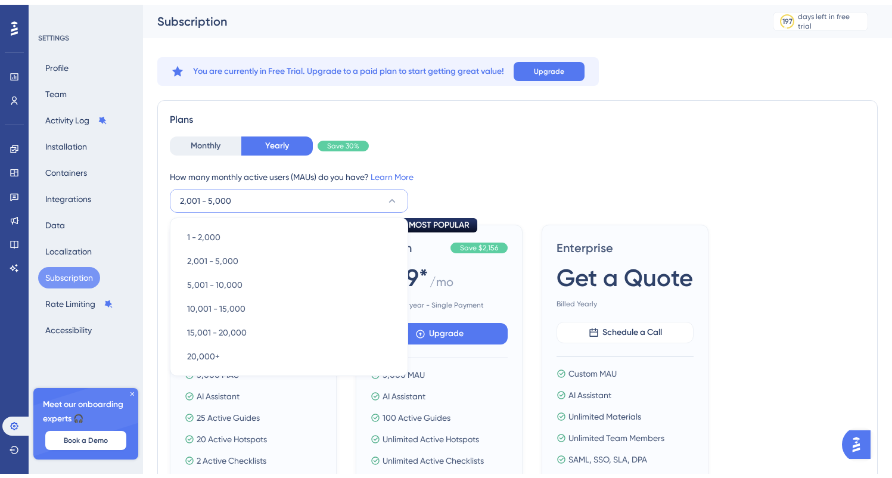
scroll to position [48, 0]
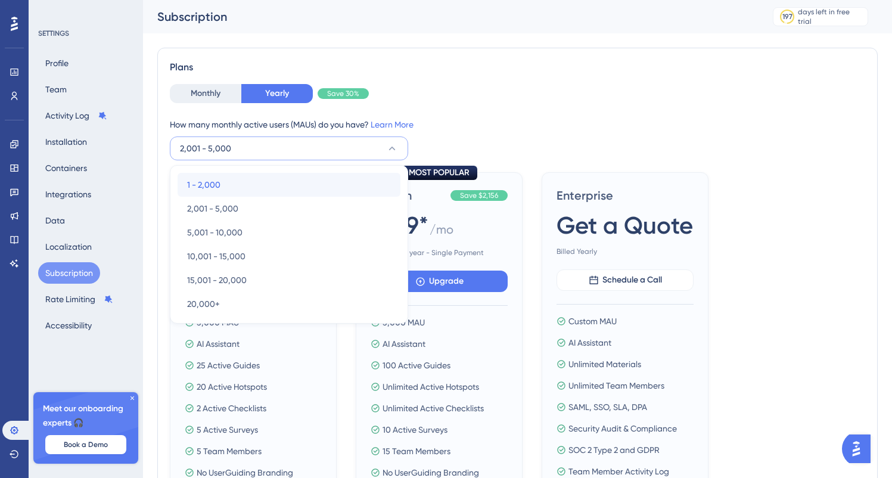
click at [255, 182] on div "1 - 2,000 1 - 2,000" at bounding box center [289, 185] width 204 height 24
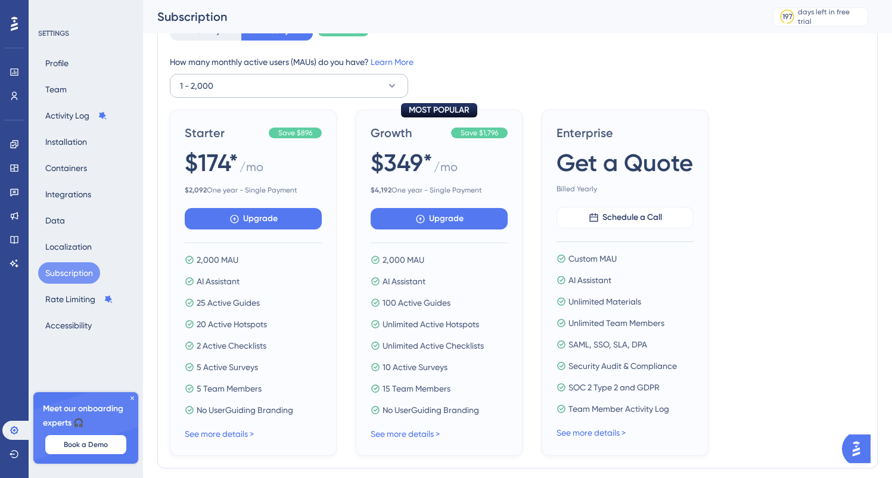
scroll to position [110, 0]
click at [348, 83] on button "1 - 2,000" at bounding box center [289, 87] width 238 height 24
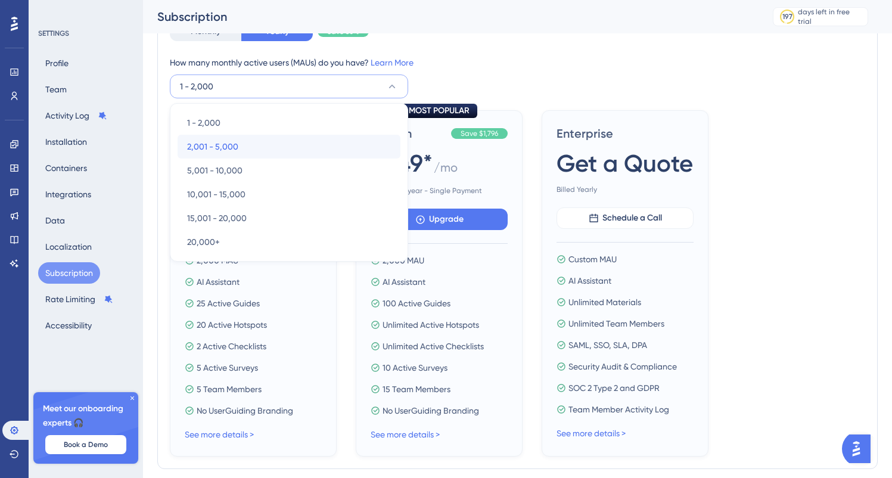
click at [333, 151] on div "2,001 - 5,000 2,001 - 5,000" at bounding box center [289, 147] width 204 height 24
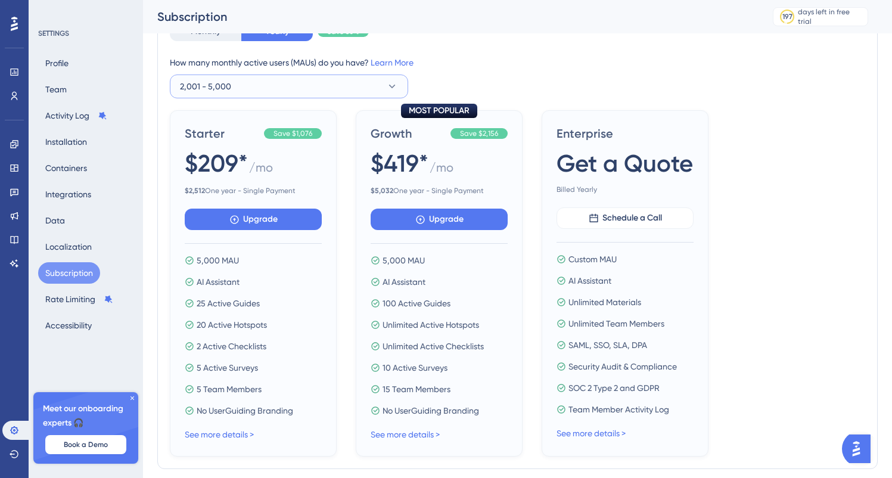
click at [350, 75] on button "2,001 - 5,000" at bounding box center [289, 87] width 238 height 24
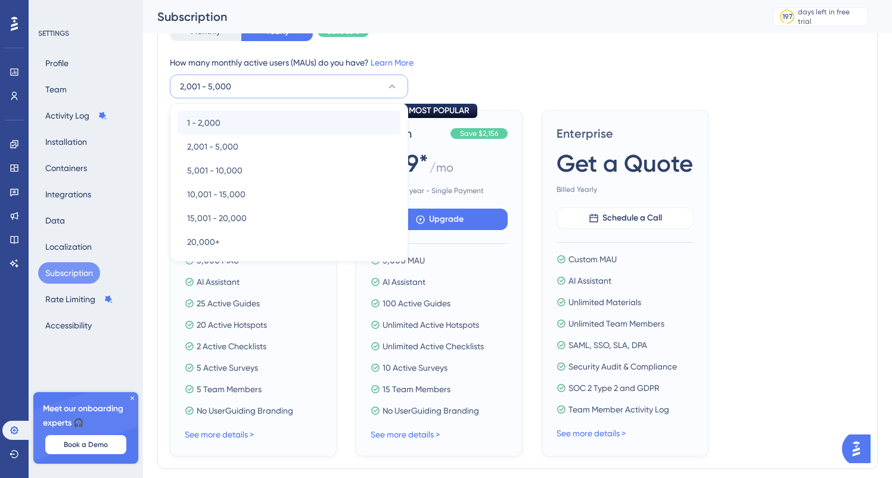
drag, startPoint x: 343, startPoint y: 107, endPoint x: 340, endPoint y: 123, distance: 16.4
click at [340, 123] on div "1 - 2,000 1 - 2,000 2,001 - 5,000 2,001 - 5,000 5,001 - 10,000 5,001 - 10,000 1…" at bounding box center [289, 182] width 238 height 159
click at [340, 123] on div "1 - 2,000 1 - 2,000" at bounding box center [289, 123] width 204 height 24
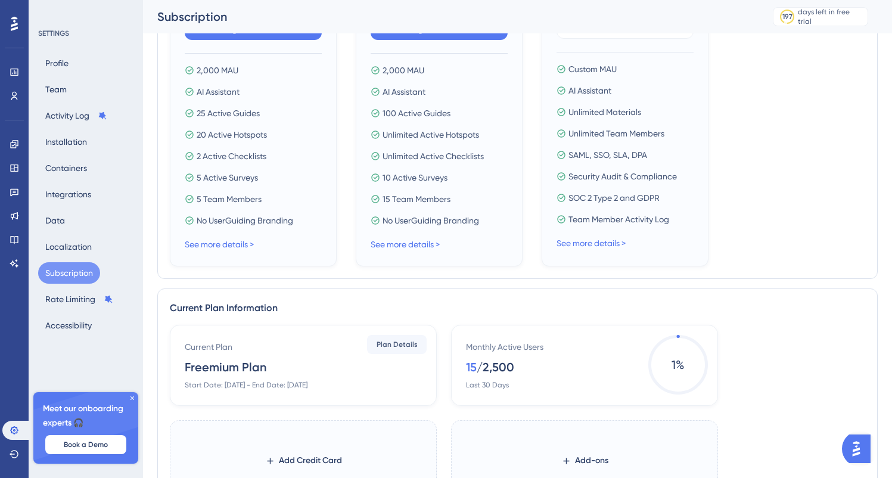
scroll to position [301, 0]
click at [17, 211] on icon at bounding box center [15, 216] width 10 height 10
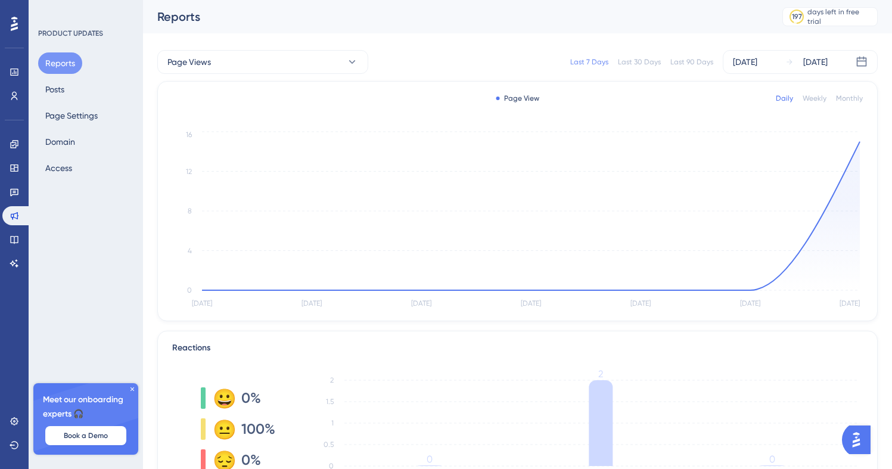
click at [84, 102] on div "Reports Posts Page Settings Domain Access" at bounding box center [86, 115] width 97 height 126
click at [86, 110] on button "Page Settings" at bounding box center [71, 115] width 67 height 21
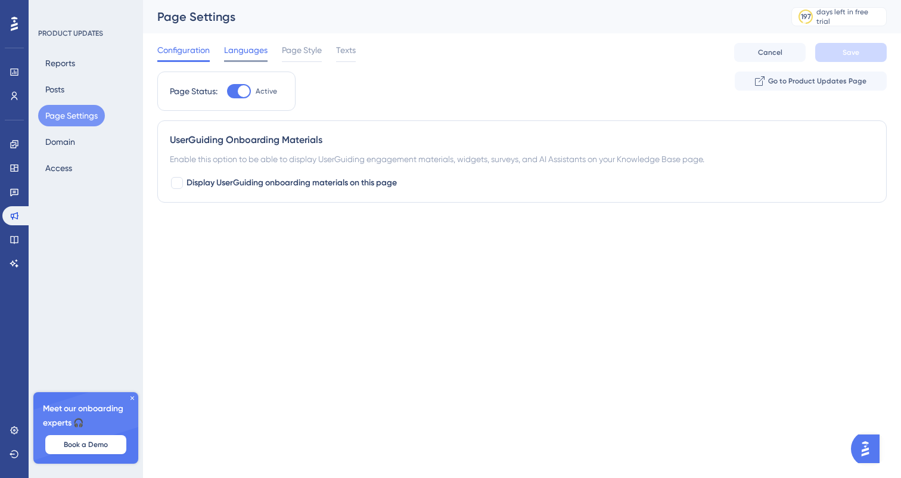
click at [242, 53] on span "Languages" at bounding box center [246, 50] width 44 height 14
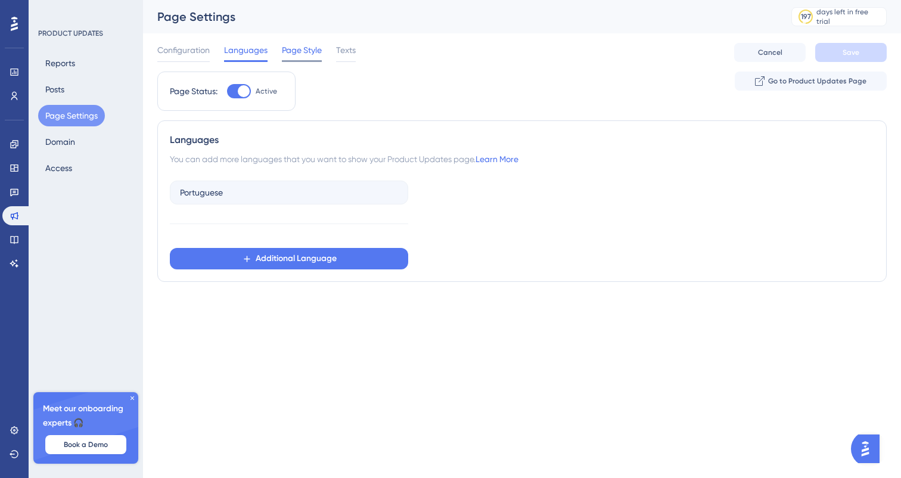
click at [296, 54] on span "Page Style" at bounding box center [302, 50] width 40 height 14
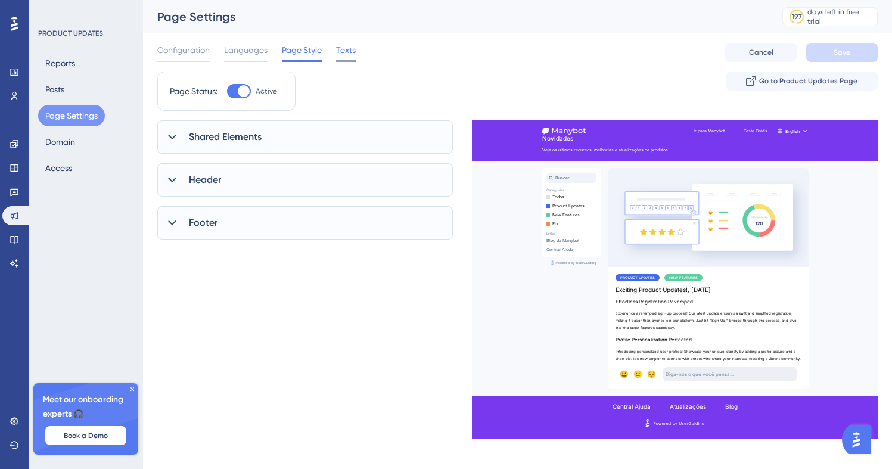
click at [342, 49] on span "Texts" at bounding box center [346, 50] width 20 height 14
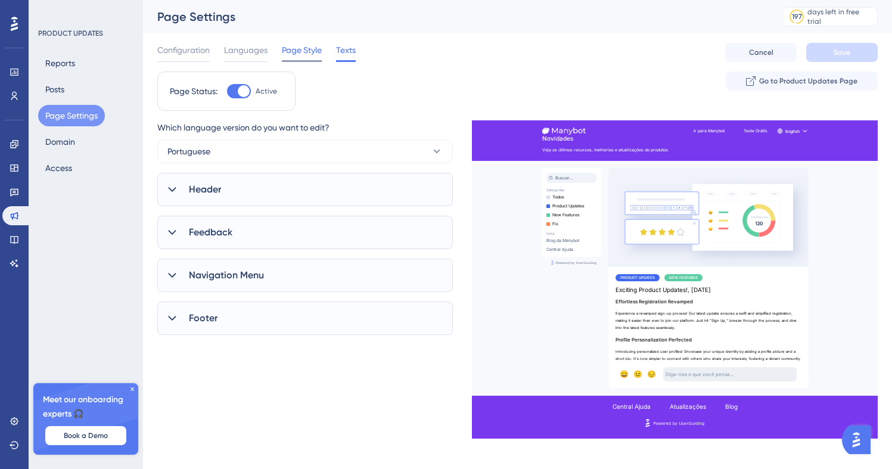
click at [287, 58] on div "Page Style" at bounding box center [302, 52] width 40 height 19
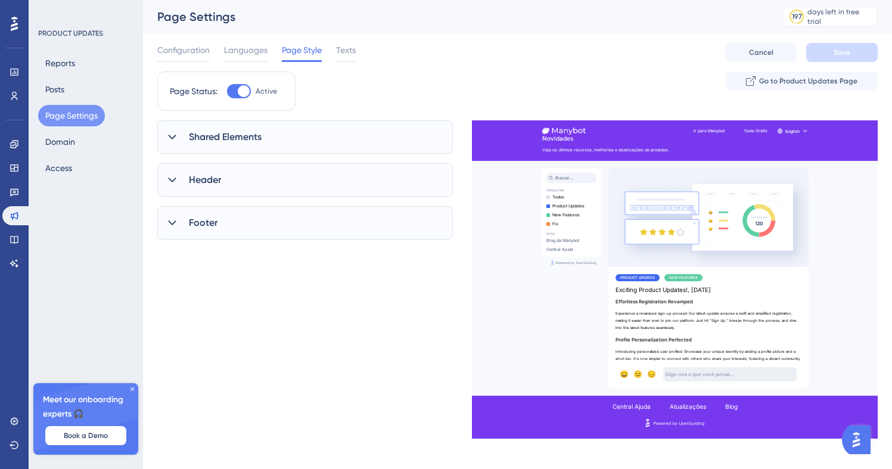
click at [240, 69] on div "Configuration Languages Page Style Texts Cancel Save" at bounding box center [517, 52] width 721 height 38
click at [245, 51] on span "Languages" at bounding box center [246, 50] width 44 height 14
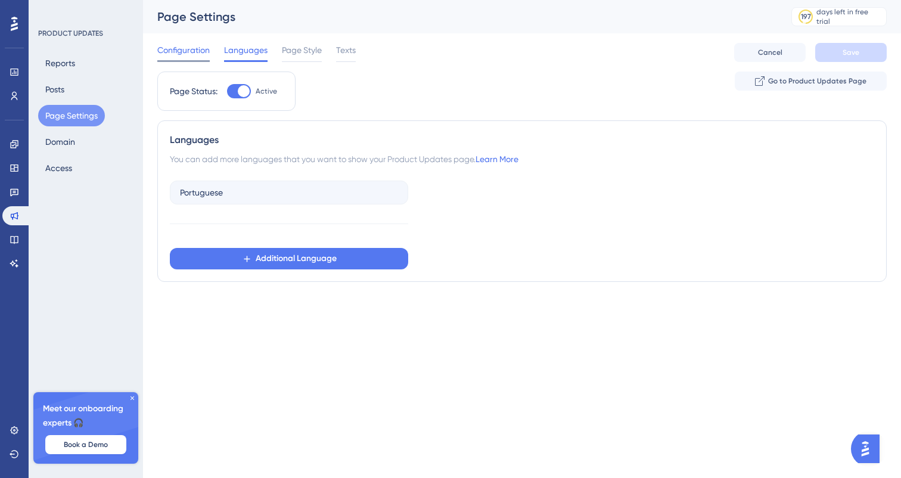
click at [166, 58] on div "Configuration" at bounding box center [183, 52] width 52 height 19
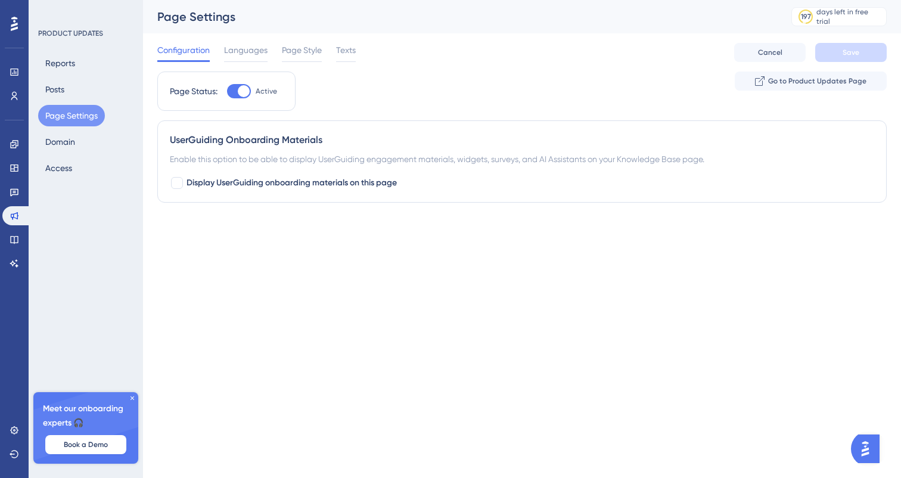
click at [58, 154] on div "Reports Posts Page Settings Domain Access" at bounding box center [86, 115] width 97 height 126
click at [63, 148] on button "Domain" at bounding box center [60, 141] width 44 height 21
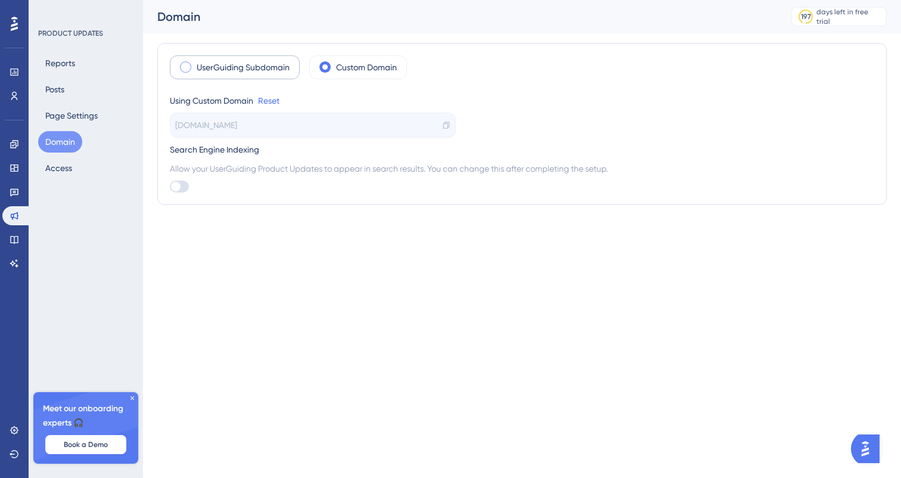
click at [195, 73] on div "UserGuiding Subdomain" at bounding box center [235, 67] width 130 height 24
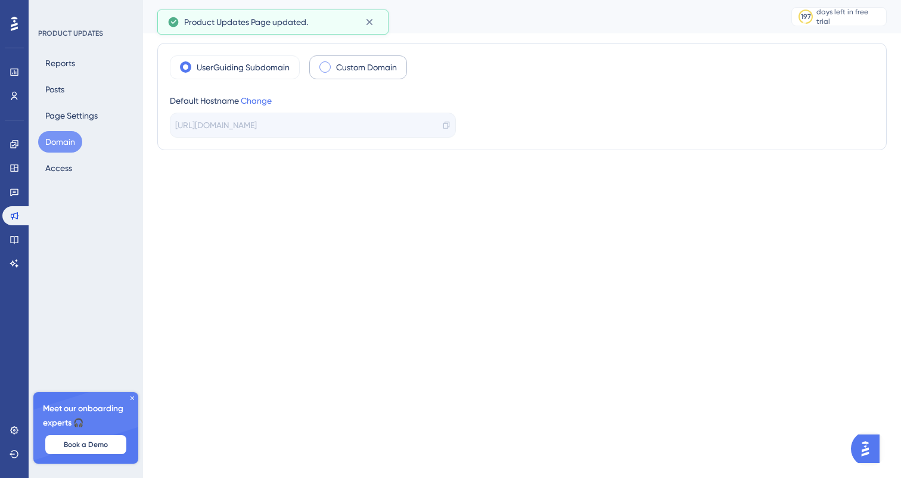
click at [391, 58] on div "Custom Domain" at bounding box center [358, 67] width 98 height 24
click at [249, 70] on label "UserGuiding Subdomain" at bounding box center [243, 67] width 93 height 14
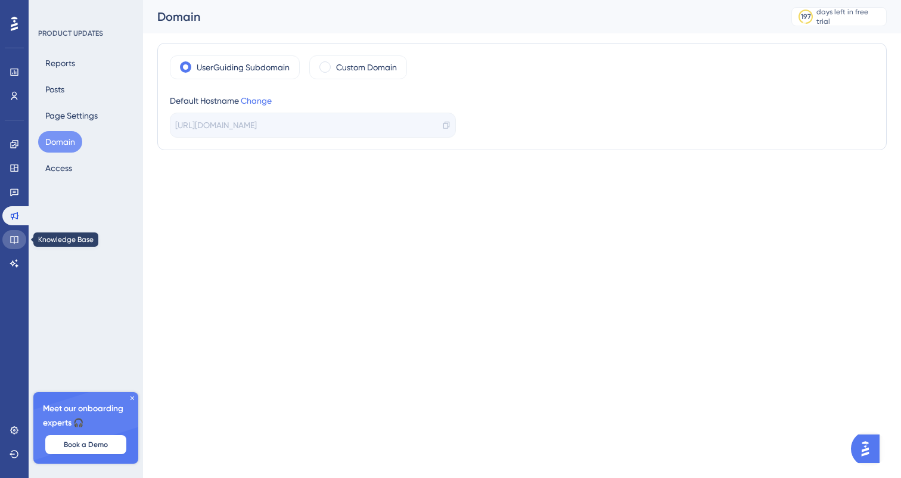
click at [13, 233] on link at bounding box center [14, 239] width 24 height 19
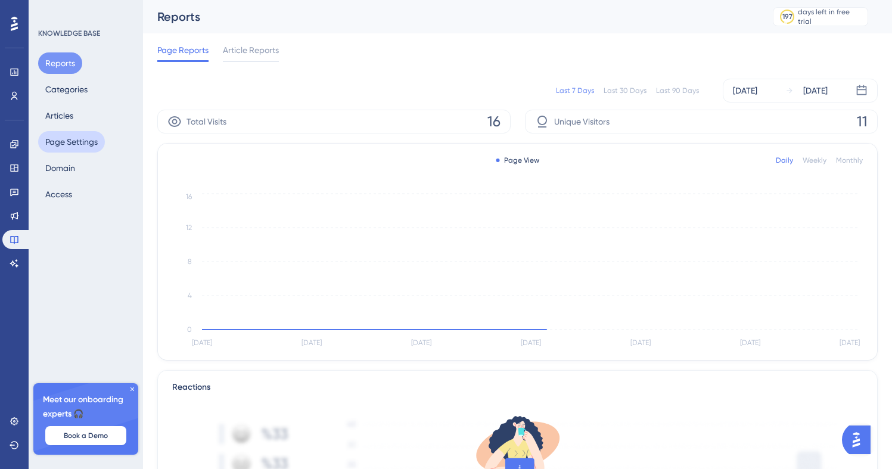
click at [97, 135] on button "Page Settings" at bounding box center [71, 141] width 67 height 21
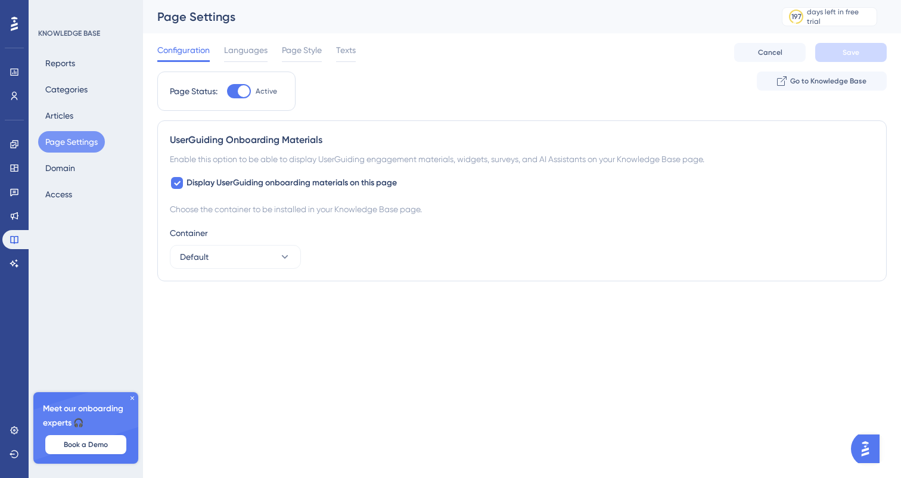
click at [83, 176] on div "Reports Categories Articles Page Settings Domain Access" at bounding box center [86, 128] width 97 height 153
click at [69, 176] on button "Domain" at bounding box center [60, 167] width 44 height 21
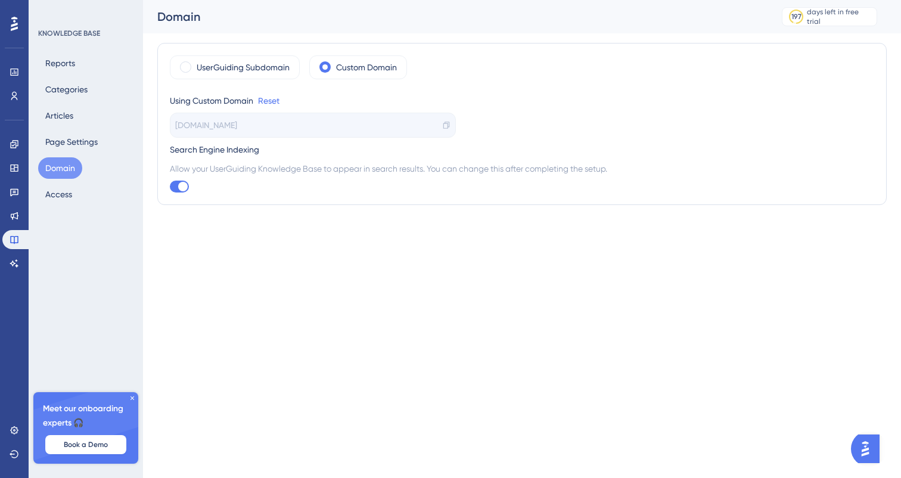
click at [213, 53] on div "UserGuiding Subdomain Custom Domain Using Custom Domain Reset help.manybot.com.…" at bounding box center [522, 124] width 730 height 162
click at [216, 65] on label "UserGuiding Subdomain" at bounding box center [243, 67] width 93 height 14
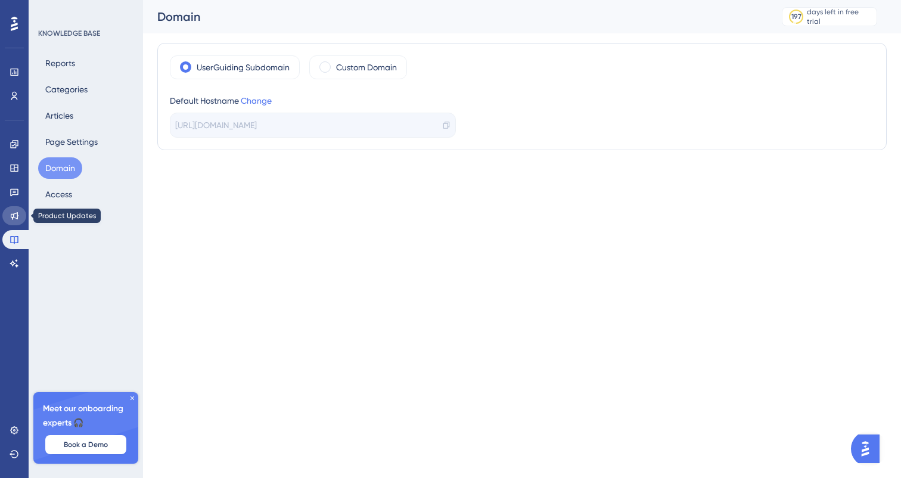
click at [6, 220] on link at bounding box center [14, 215] width 24 height 19
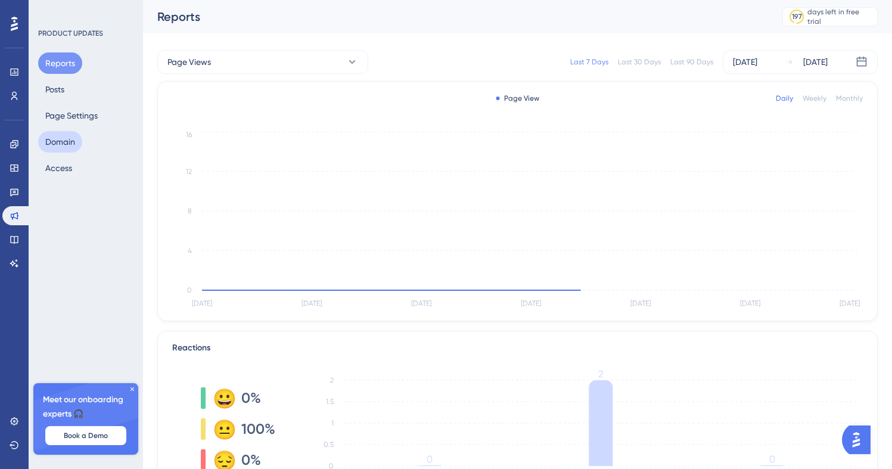
click at [57, 143] on button "Domain" at bounding box center [60, 141] width 44 height 21
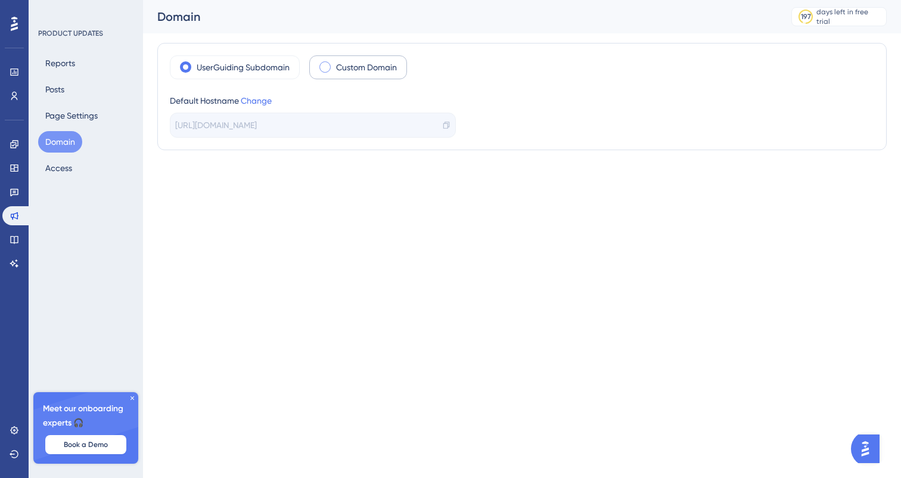
click at [339, 70] on label "Custom Domain" at bounding box center [366, 67] width 61 height 14
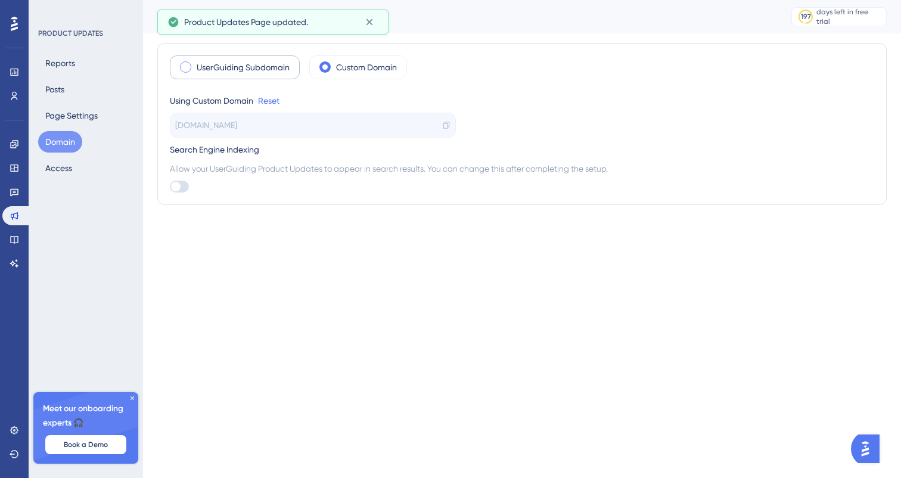
click at [259, 76] on div "UserGuiding Subdomain" at bounding box center [235, 67] width 130 height 24
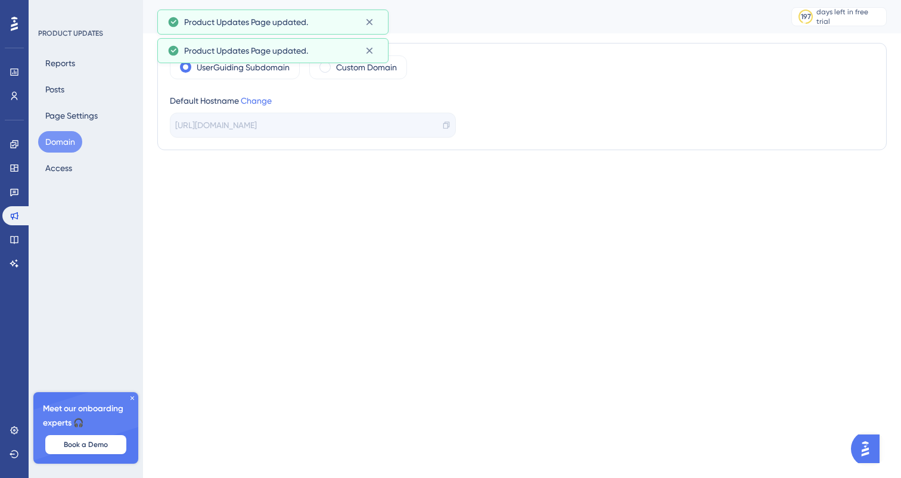
click at [290, 164] on div "Performance Users Engagement Widgets Feedback Product Updates Knowledge Base AI…" at bounding box center [522, 89] width 758 height 179
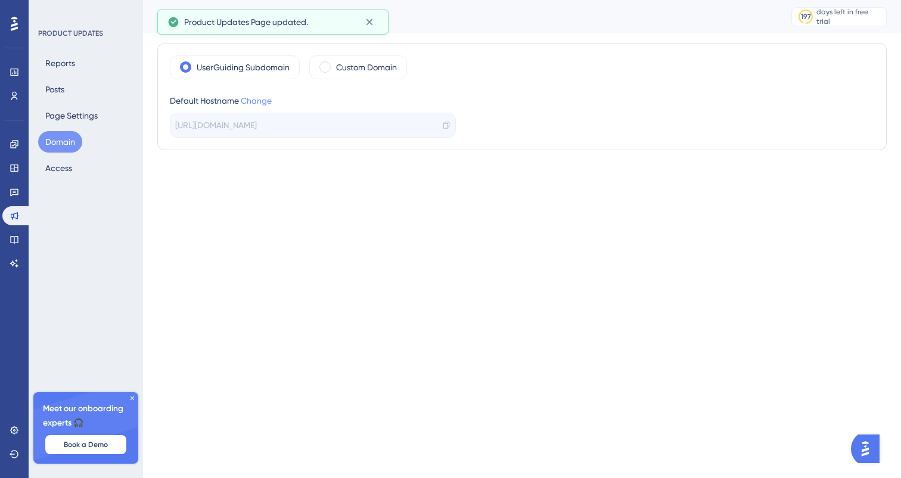
click at [256, 100] on link "Change" at bounding box center [256, 101] width 31 height 10
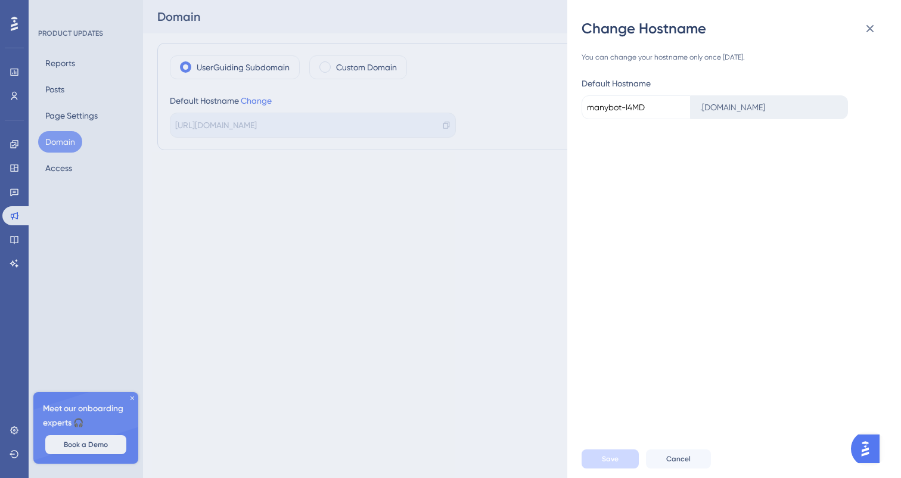
click at [639, 113] on input "manybot-I4MD" at bounding box center [636, 107] width 109 height 24
click at [869, 26] on icon at bounding box center [871, 29] width 8 height 8
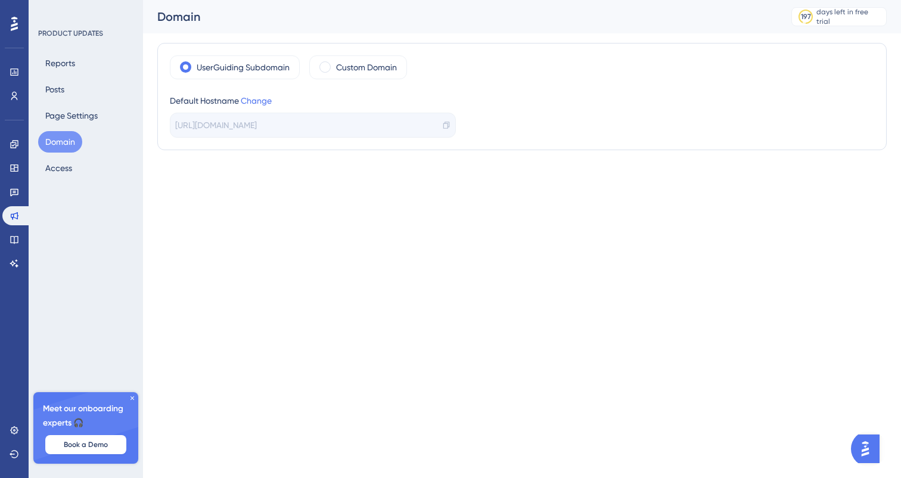
click at [492, 0] on html "Performance Users Engagement Widgets Feedback Product Updates Knowledge Base AI…" at bounding box center [450, 0] width 901 height 0
click at [10, 100] on icon at bounding box center [15, 96] width 10 height 10
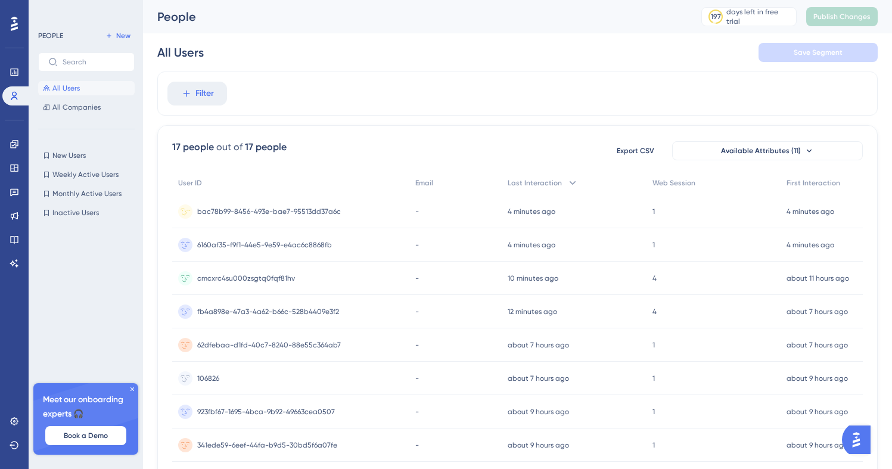
click at [338, 216] on div "bac78b99-8456-493e-bae7-95513dd37a6c bac78b99-8456-493e-bae7-95513dd37a6c" at bounding box center [290, 211] width 237 height 33
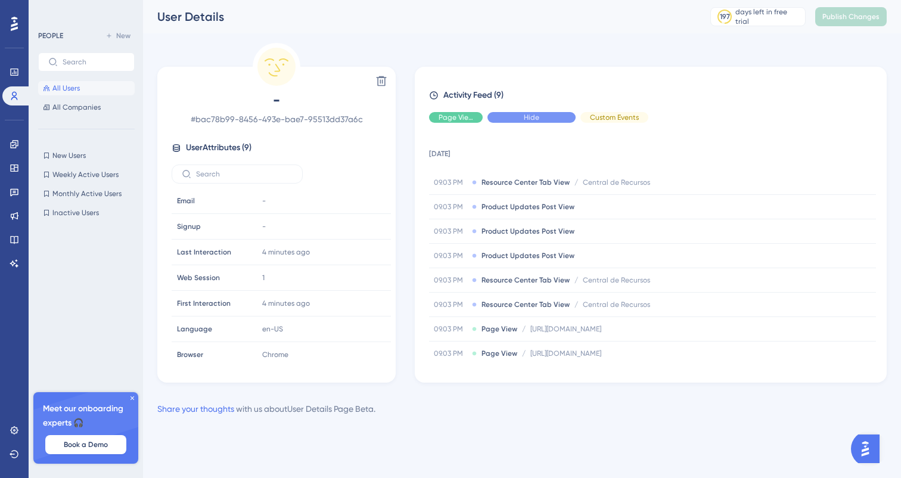
click at [513, 114] on div "Hide" at bounding box center [532, 117] width 88 height 11
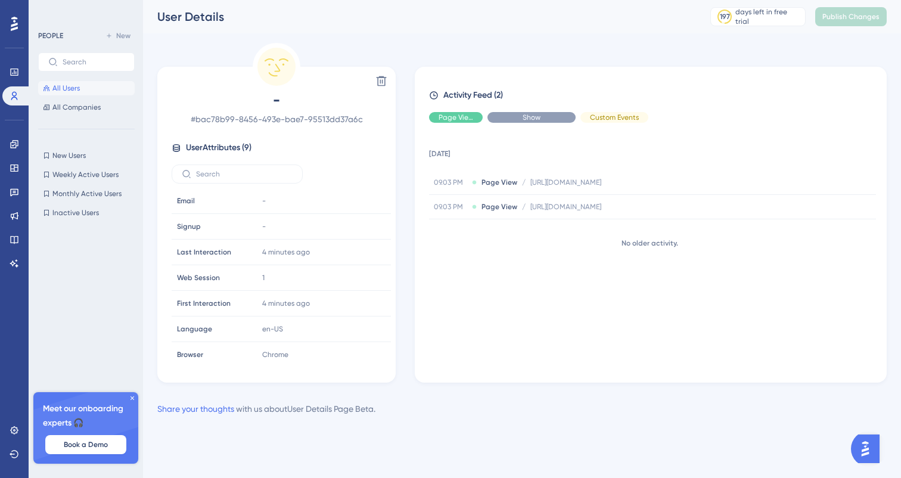
click at [513, 114] on div "Show" at bounding box center [532, 117] width 88 height 11
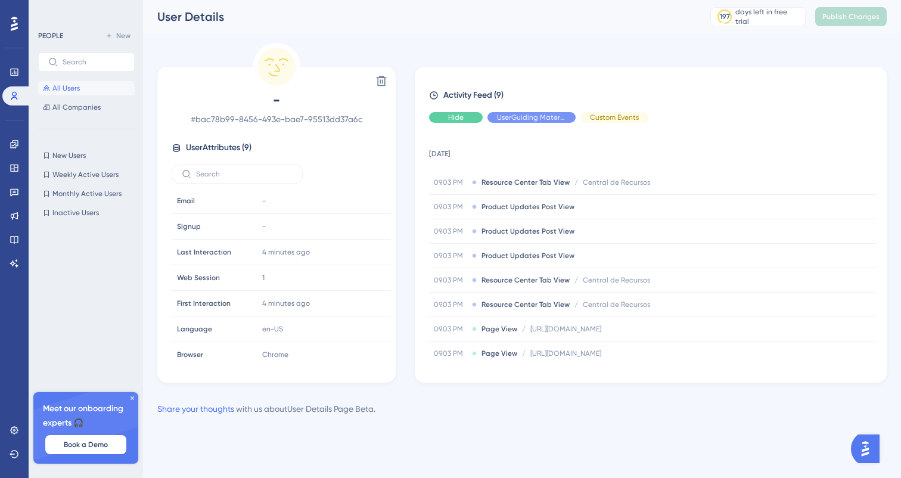
click at [472, 116] on div "Hide" at bounding box center [456, 117] width 54 height 11
click at [472, 116] on div "Show" at bounding box center [456, 117] width 54 height 11
click at [269, 333] on span "en-US" at bounding box center [272, 329] width 21 height 10
click at [238, 120] on span "# bac78b99-8456-493e-bae7-95513dd37a6c" at bounding box center [277, 119] width 210 height 14
click at [84, 207] on button "Inactive Users Inactive Users" at bounding box center [86, 213] width 97 height 14
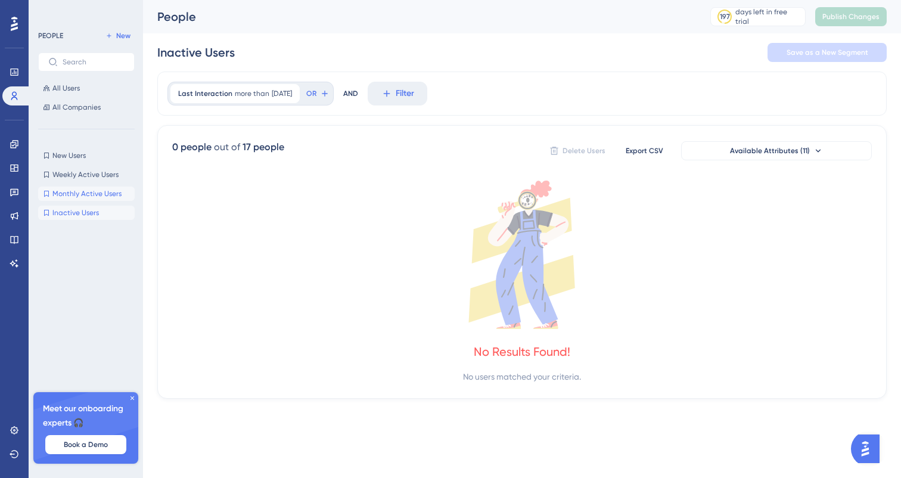
click at [81, 189] on span "Monthly Active Users" at bounding box center [86, 194] width 69 height 10
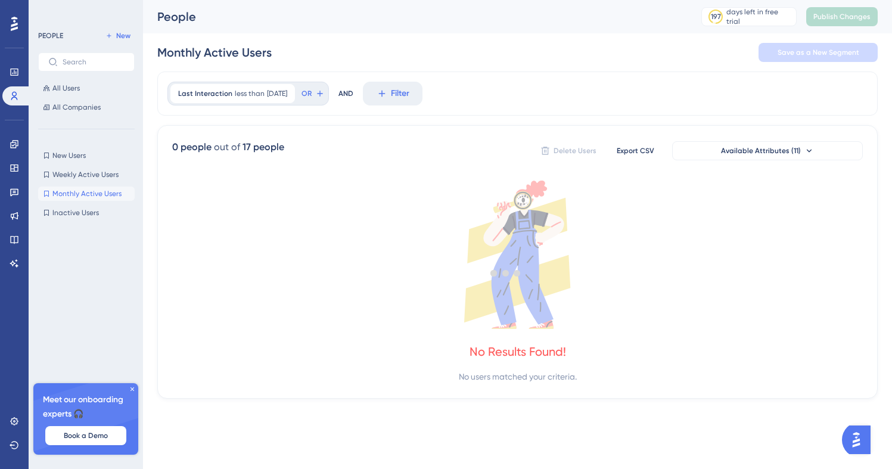
click at [79, 167] on div "New Users New Users Weekly Active Users Weekly Active Users Monthly Active User…" at bounding box center [86, 184] width 97 height 72
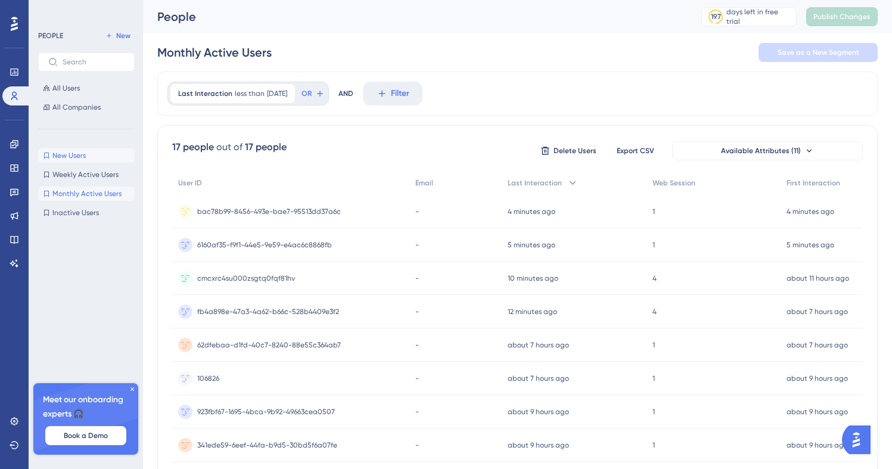
click at [79, 153] on span "New Users" at bounding box center [68, 156] width 33 height 10
click at [17, 215] on icon at bounding box center [15, 216] width 10 height 10
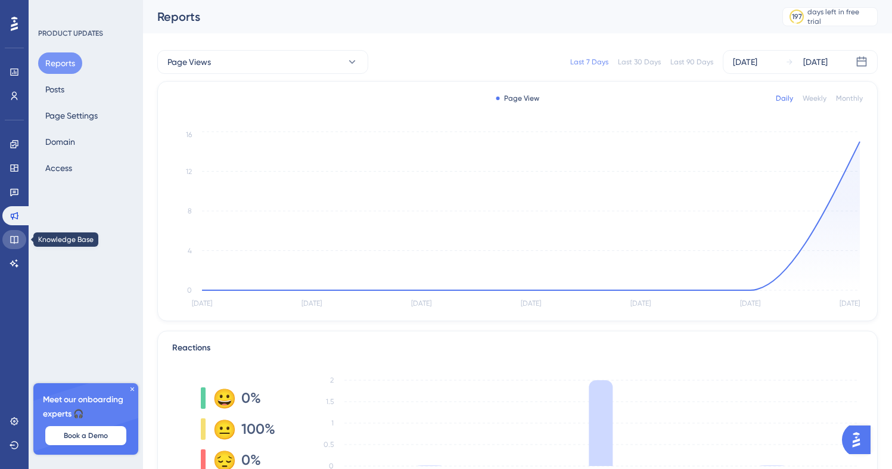
click at [17, 238] on icon at bounding box center [15, 240] width 10 height 10
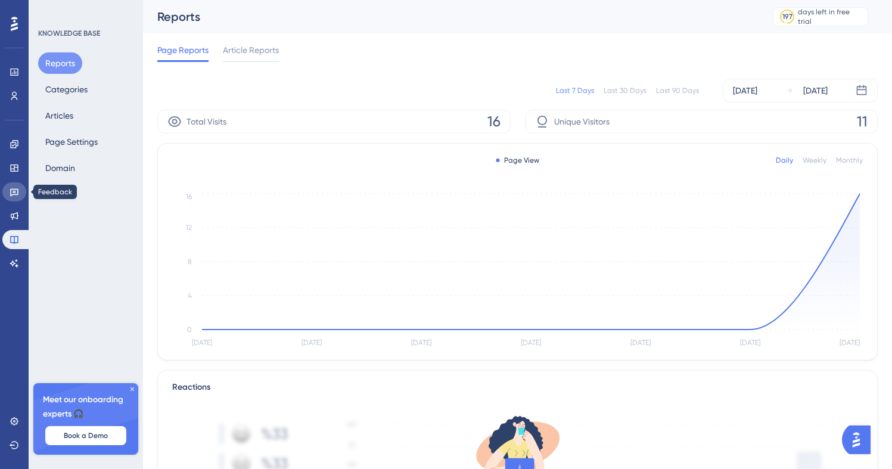
click at [19, 184] on link at bounding box center [14, 191] width 24 height 19
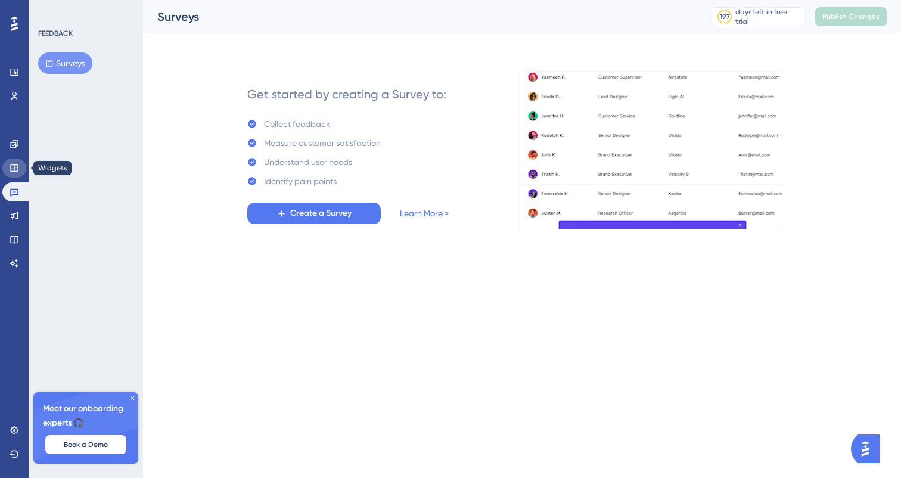
click at [17, 175] on link at bounding box center [14, 168] width 24 height 19
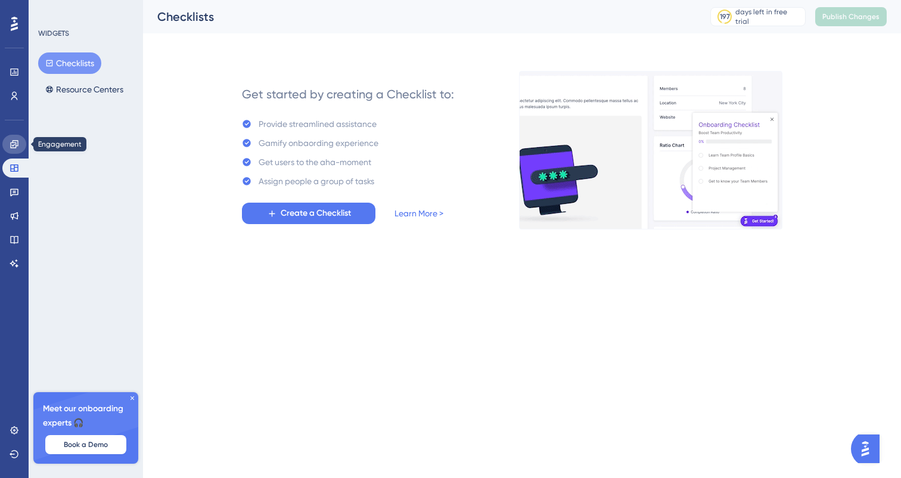
click at [13, 153] on link at bounding box center [14, 144] width 24 height 19
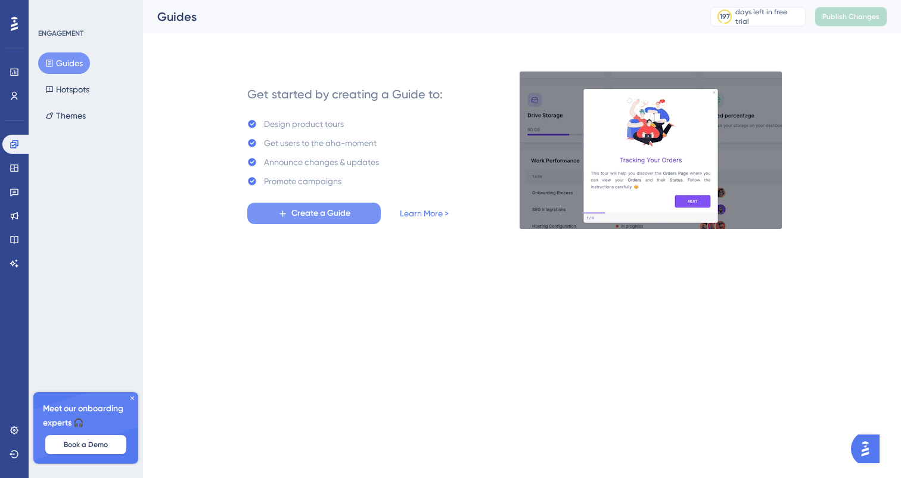
click at [293, 216] on span "Create a Guide" at bounding box center [320, 213] width 59 height 14
click at [97, 110] on div "Guides Hotspots Themes" at bounding box center [86, 89] width 97 height 74
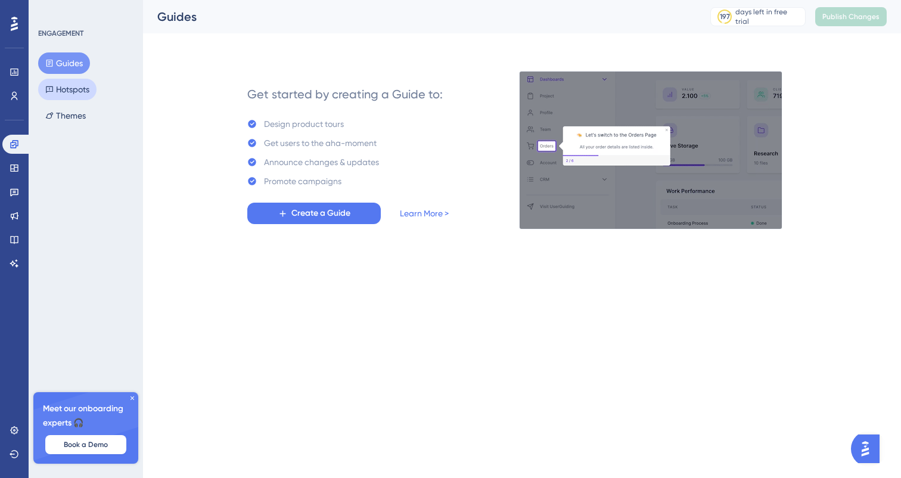
click at [85, 96] on button "Hotspots" at bounding box center [67, 89] width 58 height 21
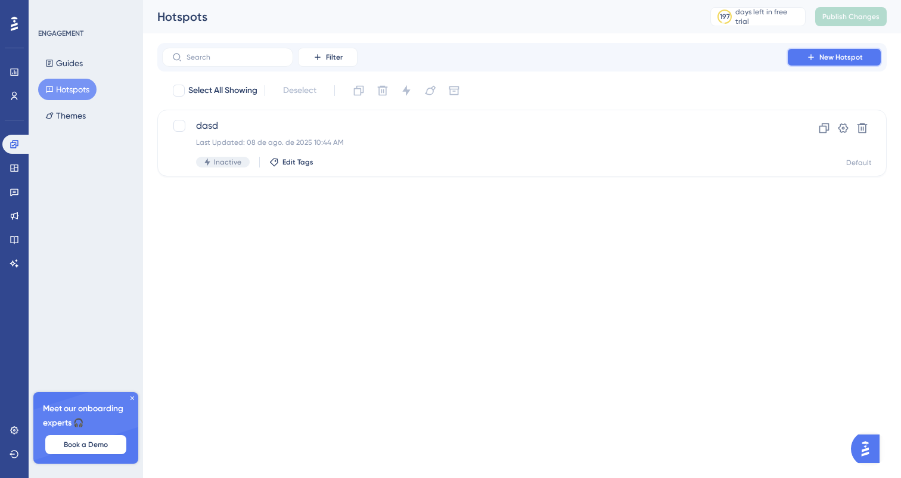
click at [846, 60] on span "New Hotspot" at bounding box center [842, 57] width 44 height 10
click at [85, 66] on button "Guides" at bounding box center [64, 62] width 52 height 21
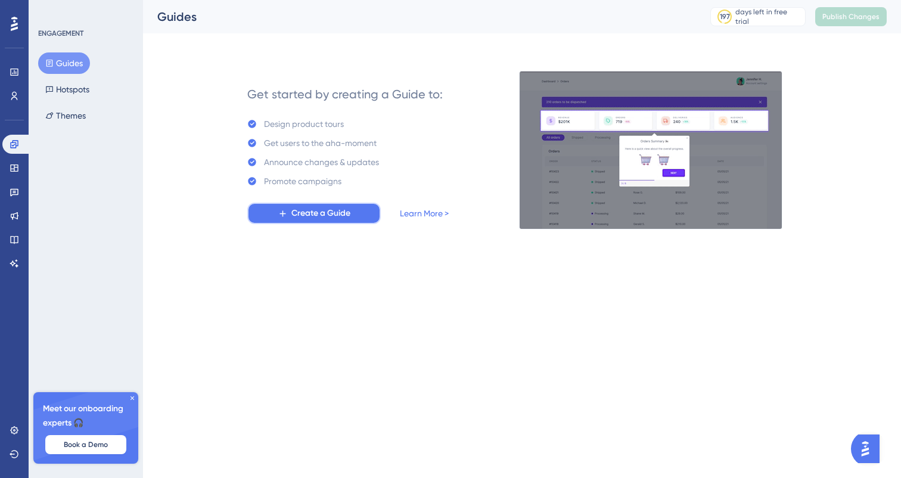
click at [341, 209] on span "Create a Guide" at bounding box center [320, 213] width 59 height 14
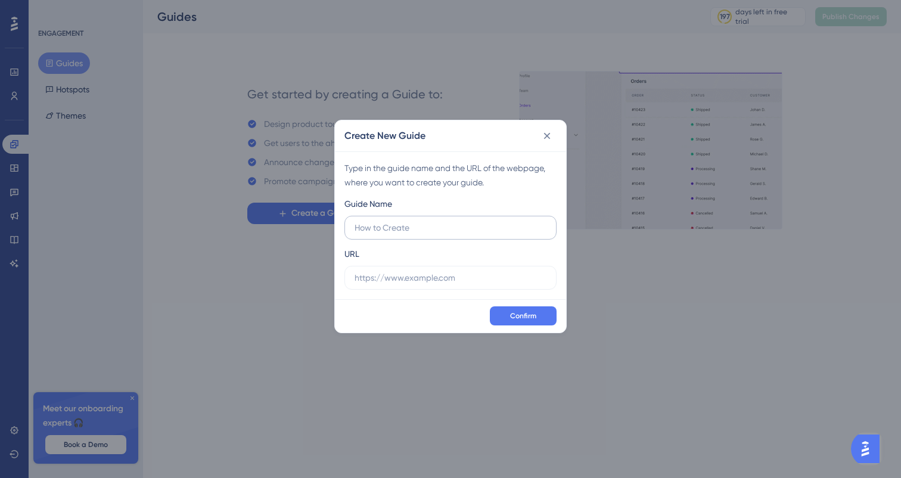
click at [403, 233] on input "text" at bounding box center [451, 227] width 192 height 13
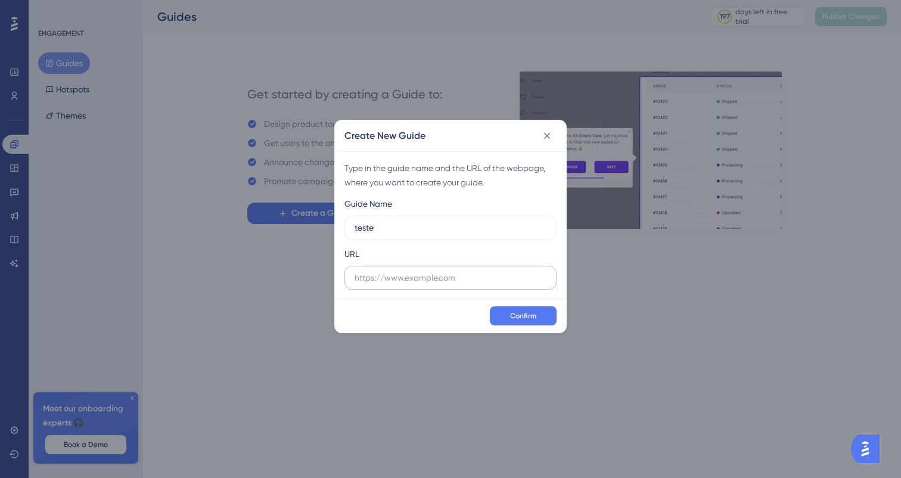
type input "teste"
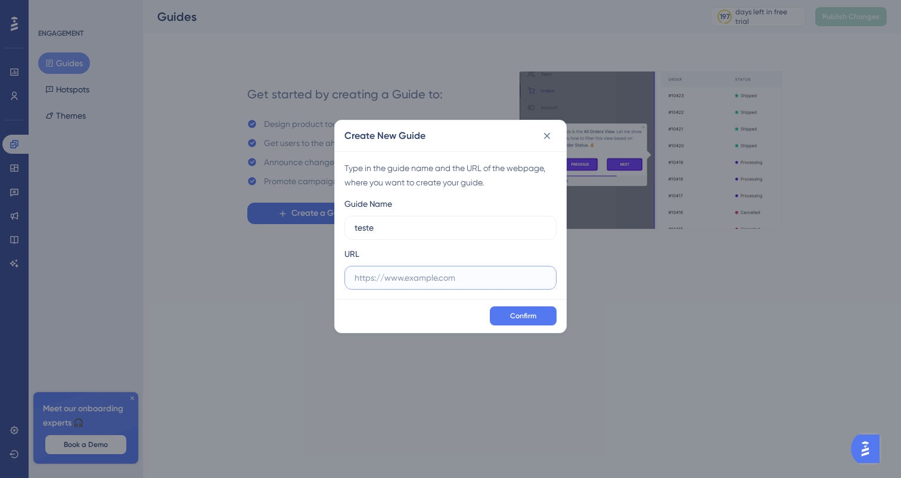
click at [403, 281] on input "text" at bounding box center [451, 277] width 192 height 13
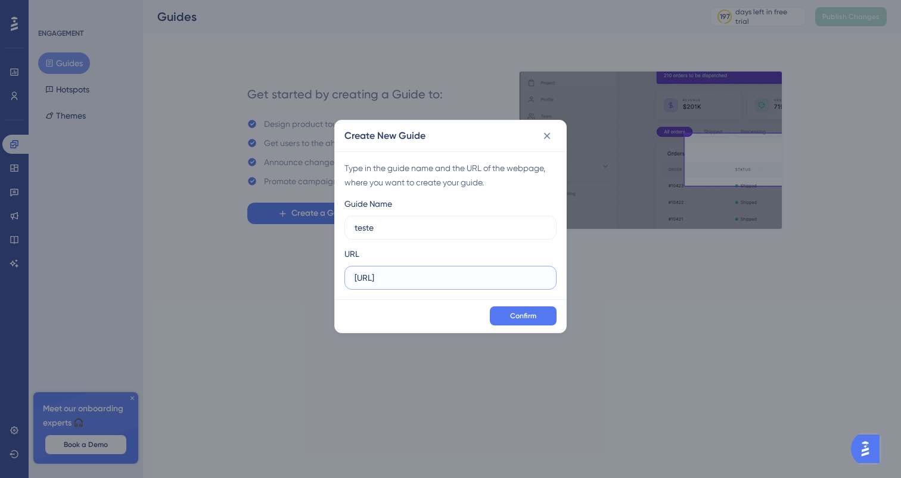
type input "http://localhost:4200"
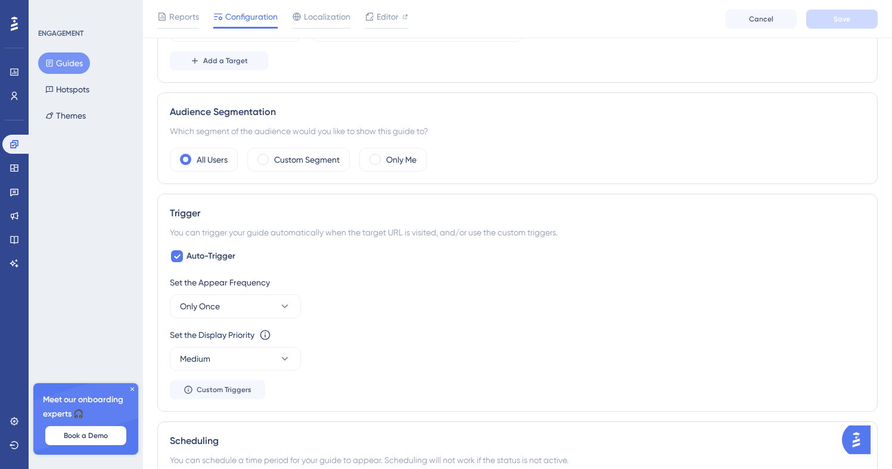
scroll to position [374, 0]
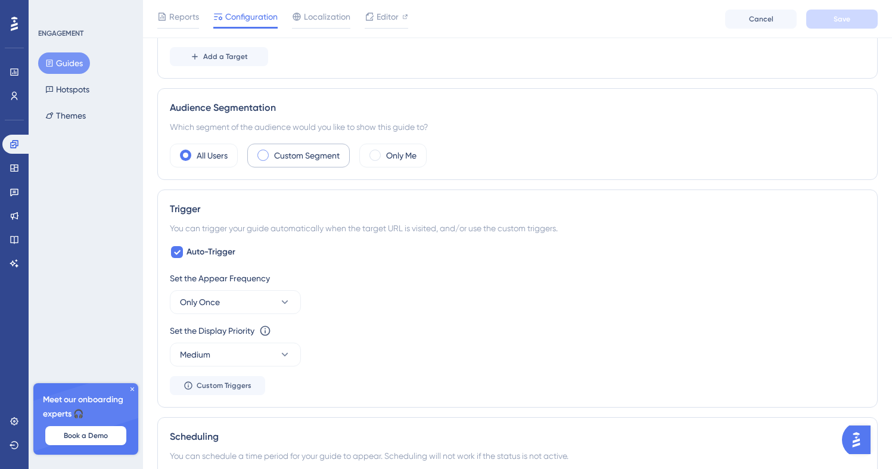
click at [305, 166] on div "Custom Segment" at bounding box center [298, 156] width 103 height 24
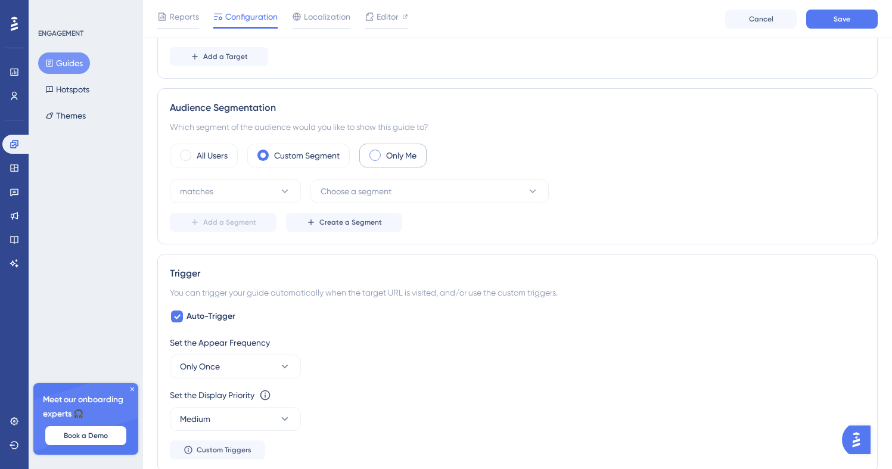
click at [373, 150] on div "Only Me" at bounding box center [392, 156] width 67 height 24
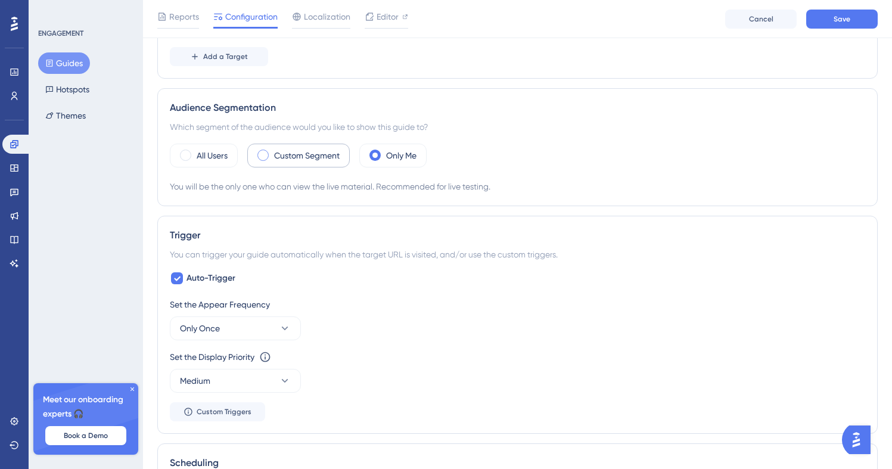
click at [300, 153] on label "Custom Segment" at bounding box center [307, 155] width 66 height 14
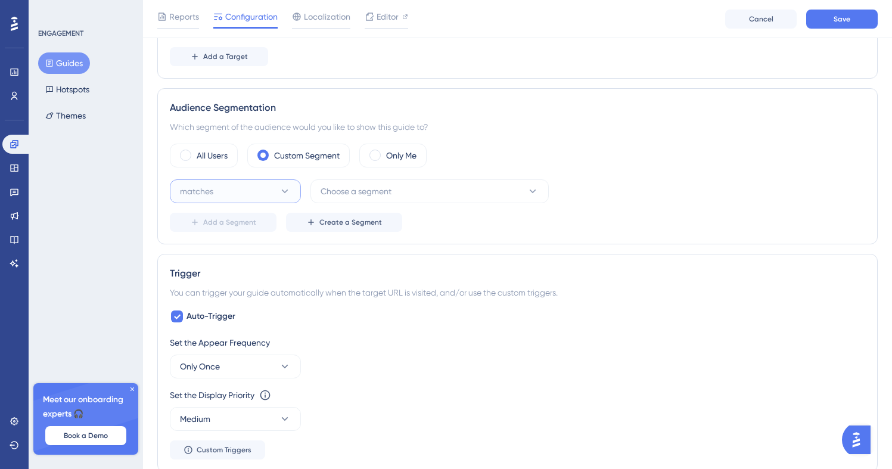
click at [288, 193] on icon at bounding box center [285, 191] width 12 height 12
click at [400, 191] on button "Choose a segment" at bounding box center [430, 191] width 238 height 24
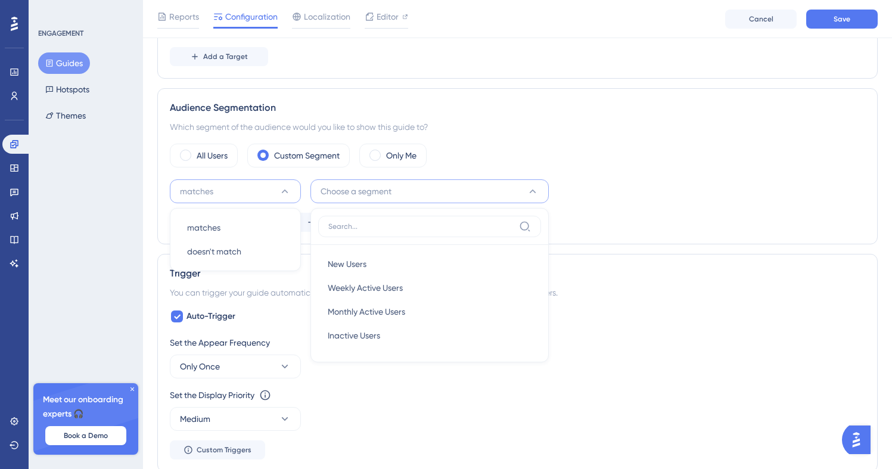
scroll to position [425, 0]
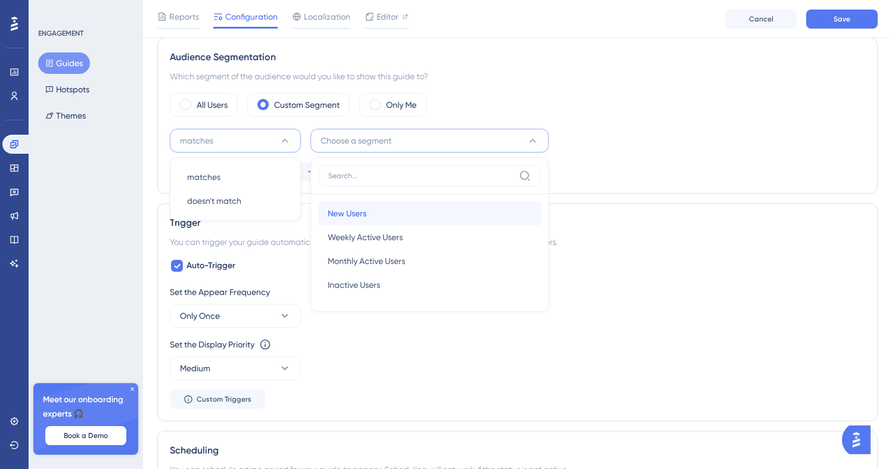
click at [414, 216] on div "New Users New Users" at bounding box center [430, 213] width 204 height 24
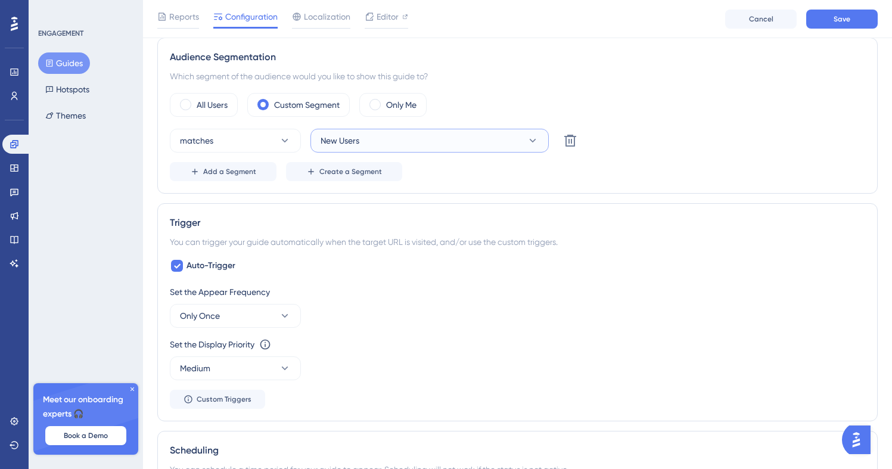
click at [403, 149] on button "New Users" at bounding box center [430, 141] width 238 height 24
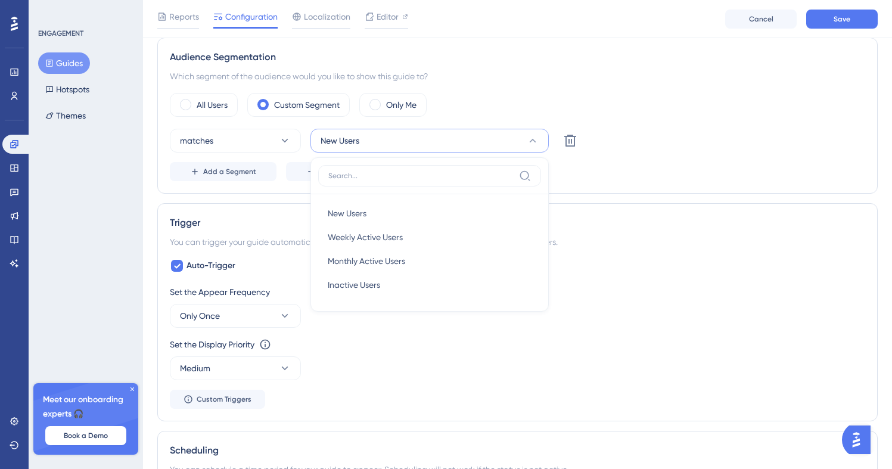
click at [215, 197] on div "Status: Inactive Guide Information Guide ID: 149789 Copy Guide Name teste Guide…" at bounding box center [517, 260] width 721 height 1219
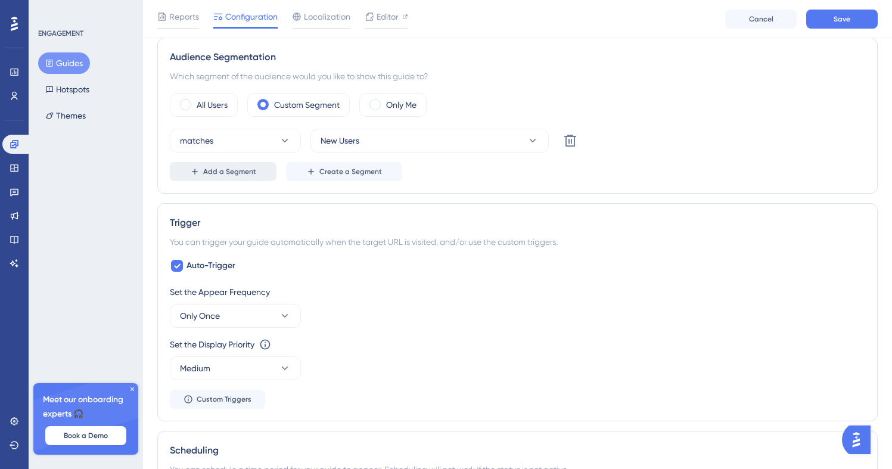
click at [221, 178] on button "Add a Segment" at bounding box center [223, 171] width 107 height 19
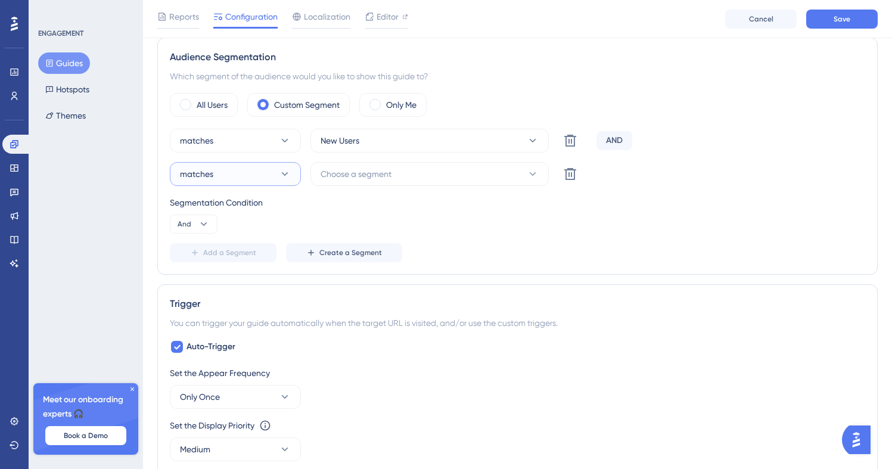
click at [249, 174] on button "matches" at bounding box center [235, 174] width 131 height 24
click at [344, 162] on button "Choose a segment" at bounding box center [430, 174] width 238 height 24
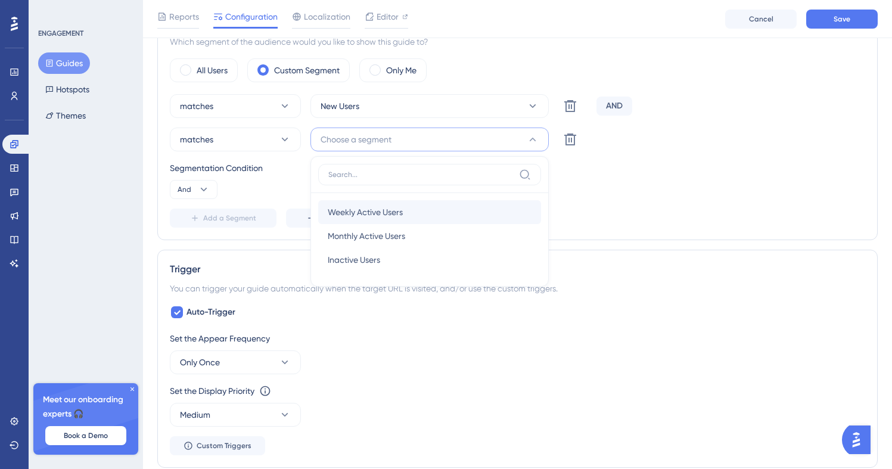
scroll to position [464, 0]
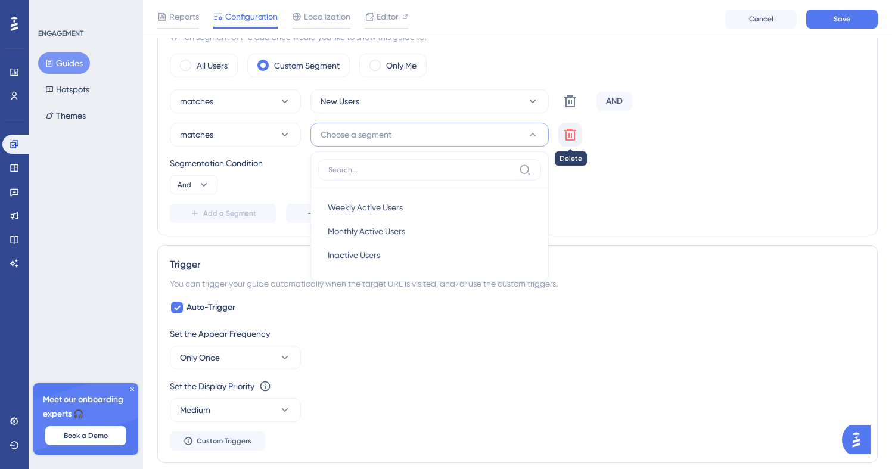
click at [569, 107] on icon at bounding box center [570, 101] width 12 height 12
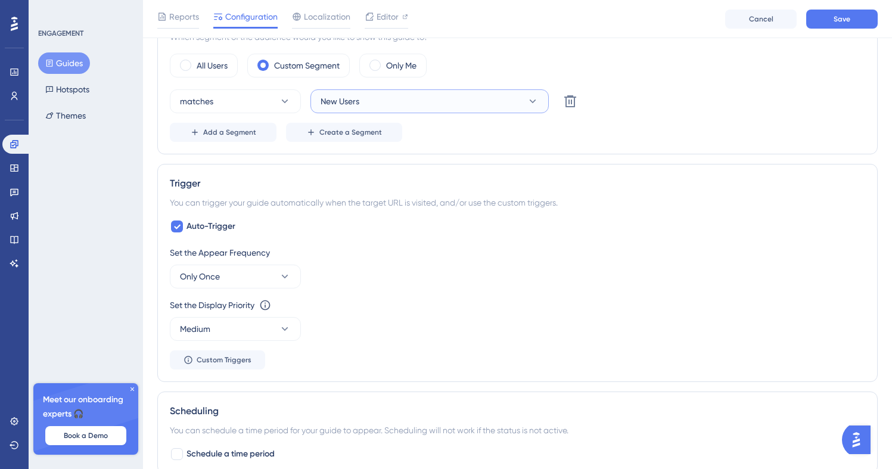
click at [435, 93] on button "New Users" at bounding box center [430, 101] width 238 height 24
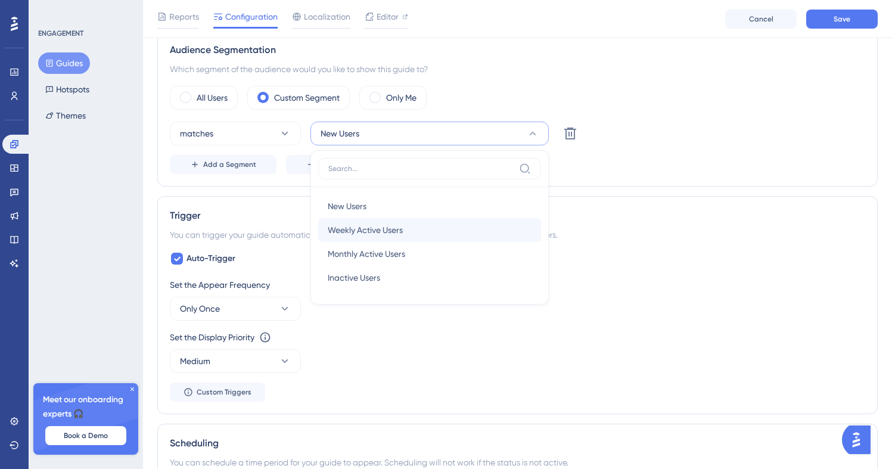
scroll to position [447, 0]
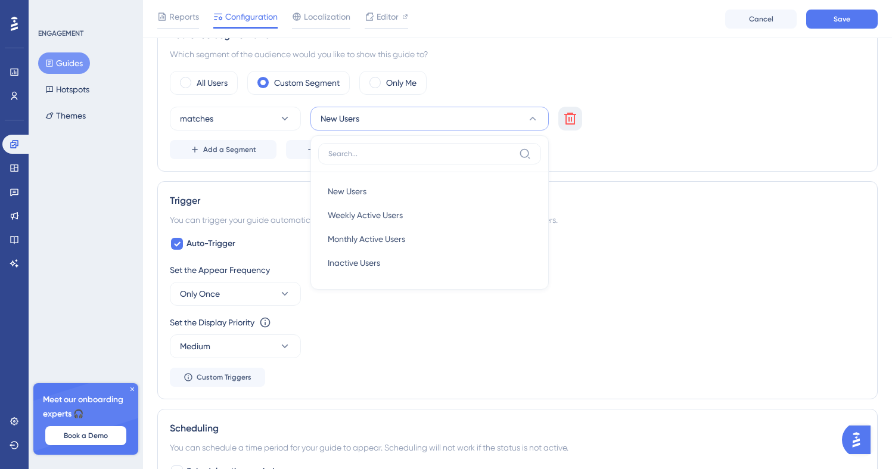
click at [575, 114] on icon at bounding box center [570, 119] width 12 height 12
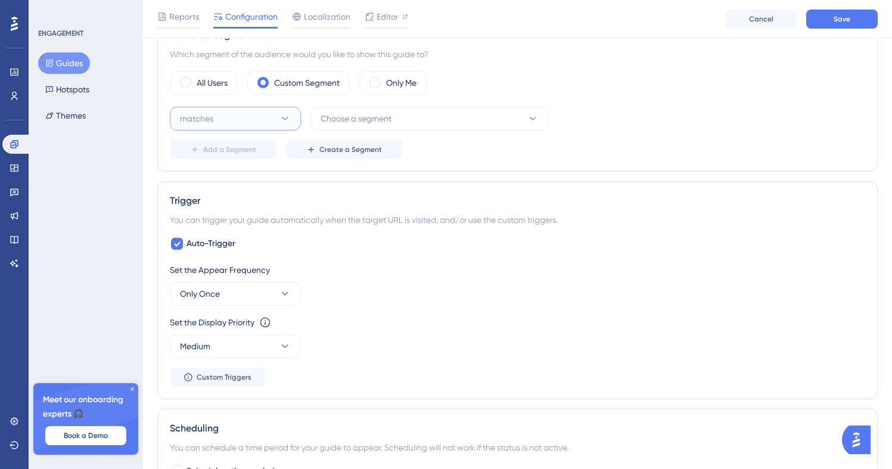
click at [297, 122] on button "matches" at bounding box center [235, 119] width 131 height 24
click at [696, 55] on div "Which segment of the audience would you like to show this guide to?" at bounding box center [518, 54] width 696 height 14
drag, startPoint x: 408, startPoint y: 56, endPoint x: 282, endPoint y: 57, distance: 125.8
click at [296, 55] on div "Which segment of the audience would you like to show this guide to?" at bounding box center [518, 54] width 696 height 14
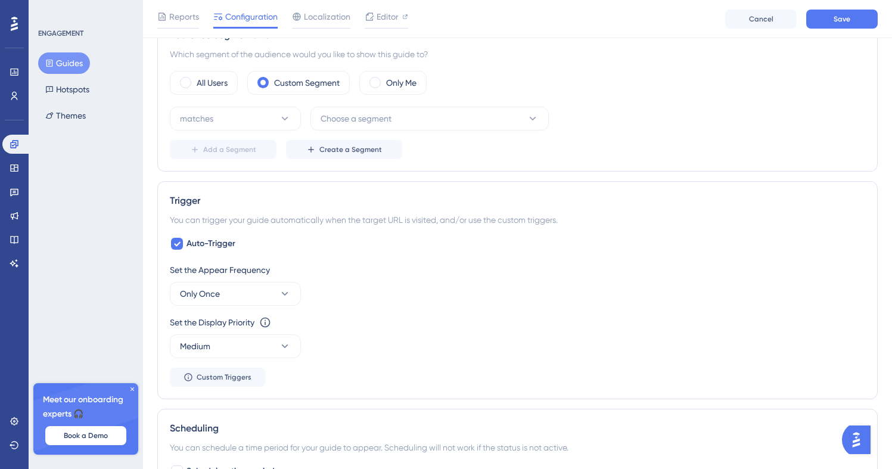
click at [200, 64] on div "Audience Segmentation Which segment of the audience would you like to show this…" at bounding box center [517, 93] width 721 height 156
click at [200, 75] on div "All Users" at bounding box center [204, 83] width 68 height 24
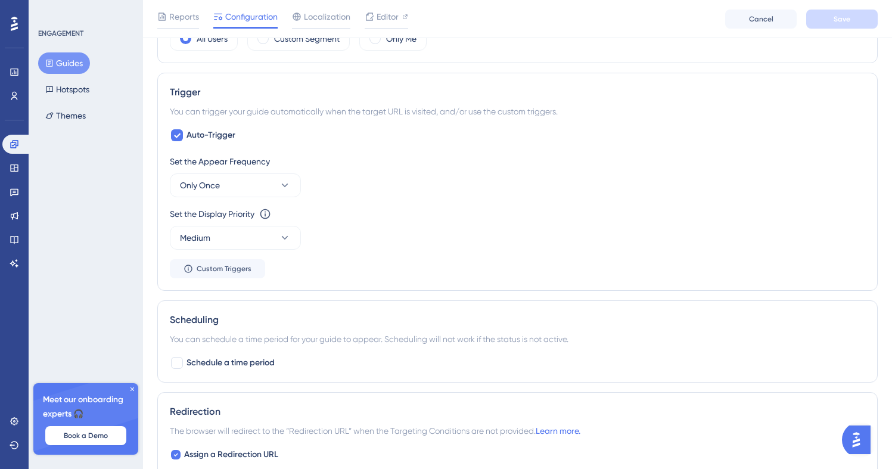
scroll to position [501, 0]
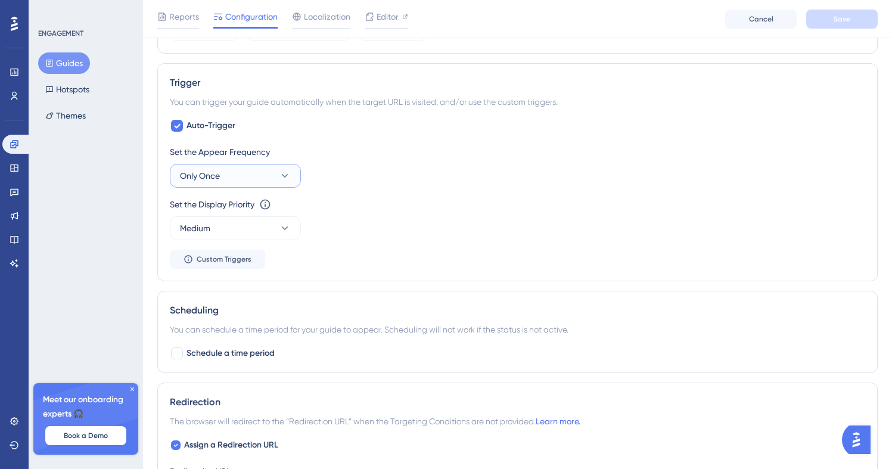
click at [283, 178] on icon at bounding box center [285, 176] width 12 height 12
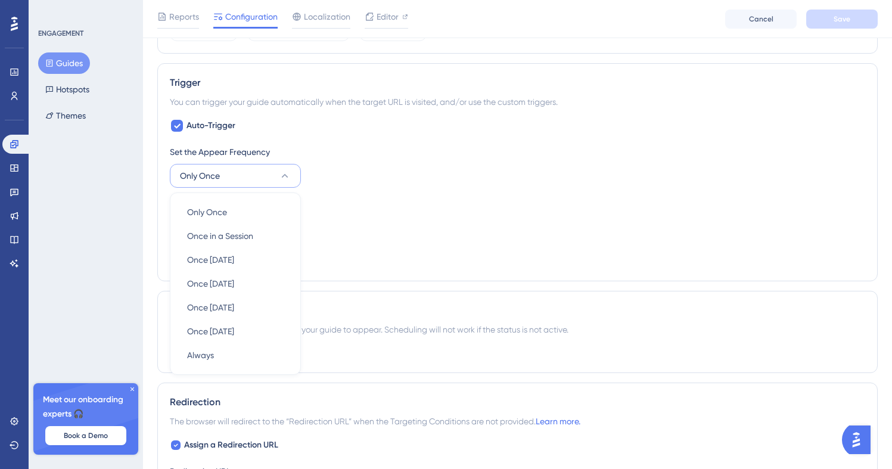
scroll to position [550, 0]
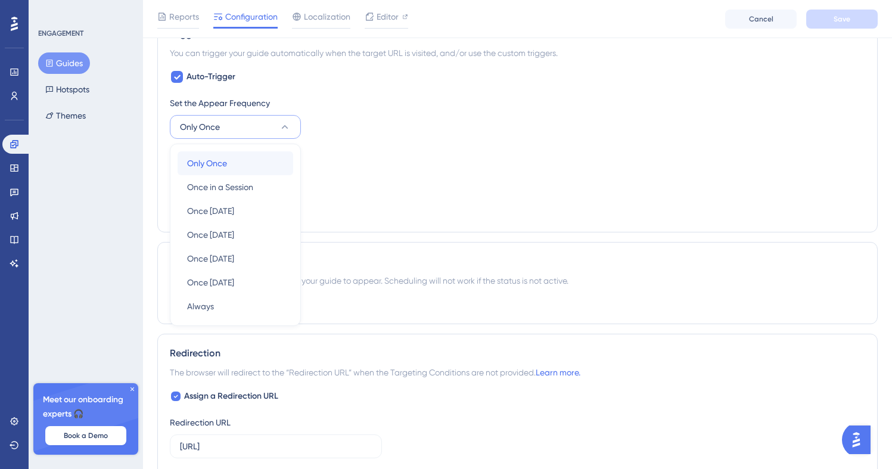
click at [265, 173] on div "Only Once Only Once" at bounding box center [235, 163] width 97 height 24
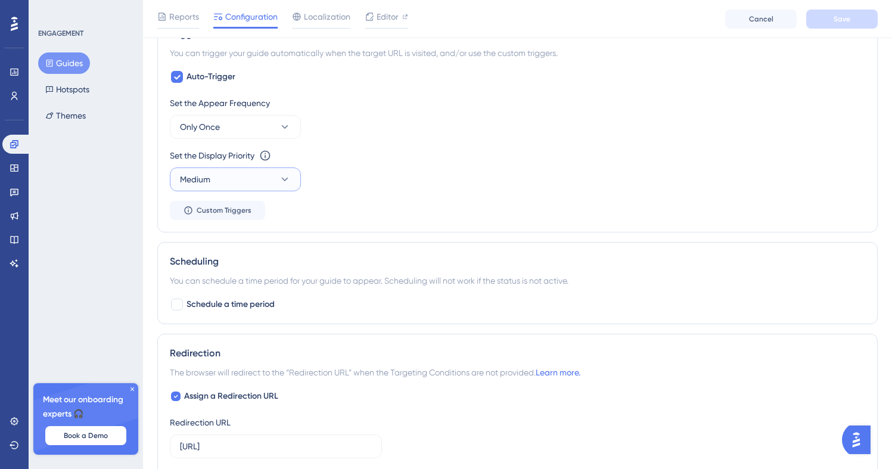
click at [265, 173] on button "Medium" at bounding box center [235, 179] width 131 height 24
click at [235, 260] on div "High High" at bounding box center [235, 264] width 97 height 24
click at [215, 219] on button "Custom Triggers" at bounding box center [217, 210] width 95 height 19
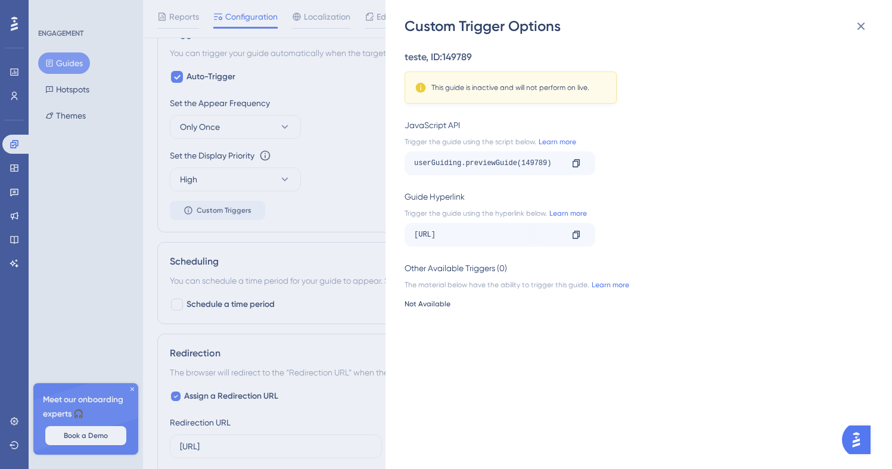
click at [276, 194] on div "Custom Trigger Options teste , ID: 149789 This guide is inactive and will not p…" at bounding box center [446, 234] width 892 height 469
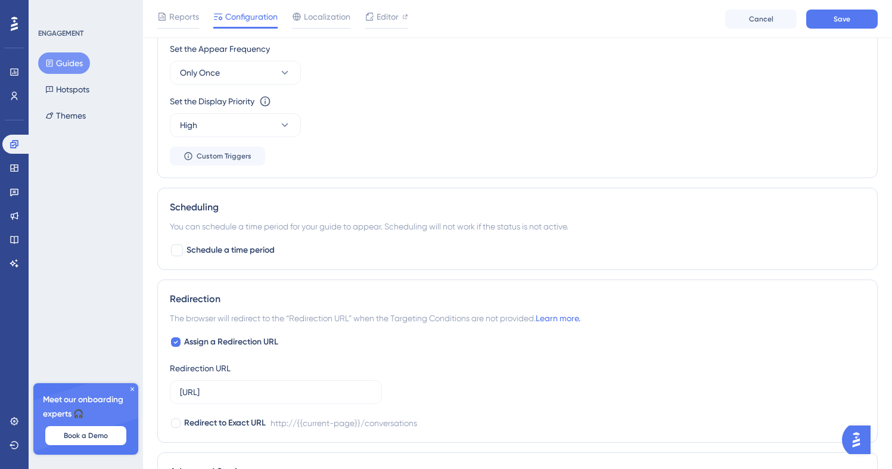
scroll to position [605, 0]
click at [263, 249] on span "Schedule a time period" at bounding box center [231, 249] width 88 height 14
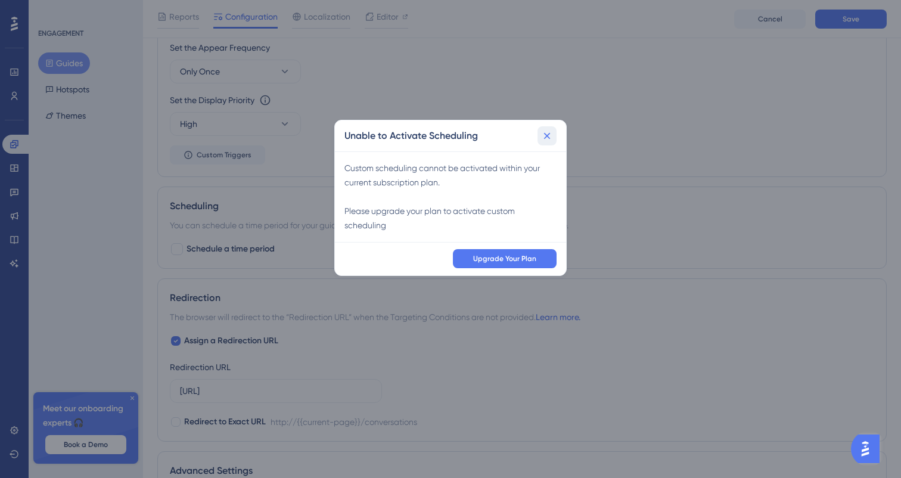
click at [549, 139] on icon at bounding box center [547, 136] width 12 height 12
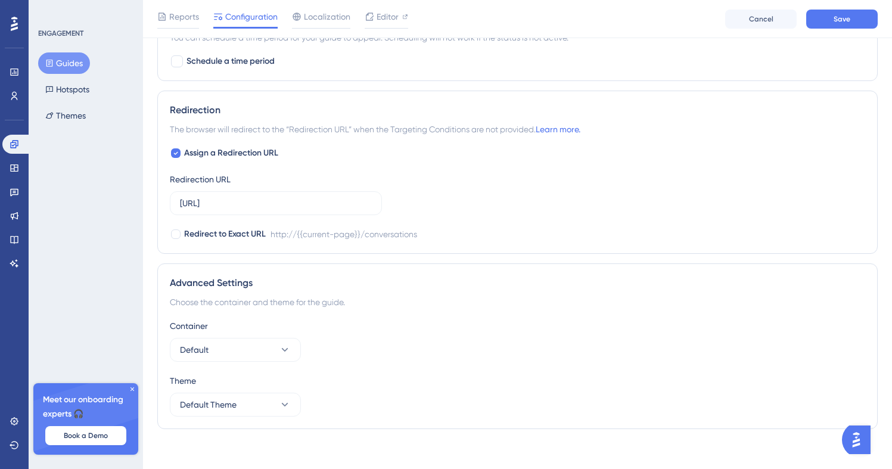
scroll to position [800, 0]
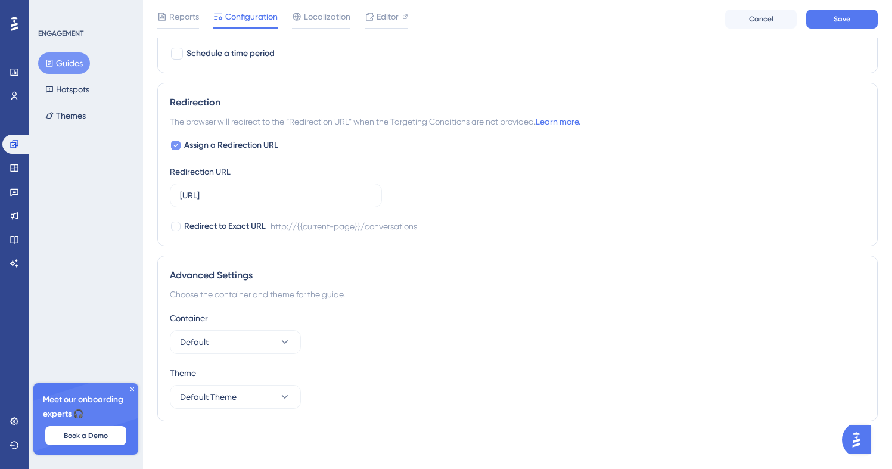
click at [276, 142] on span "Assign a Redirection URL" at bounding box center [231, 145] width 94 height 14
checkbox input "false"
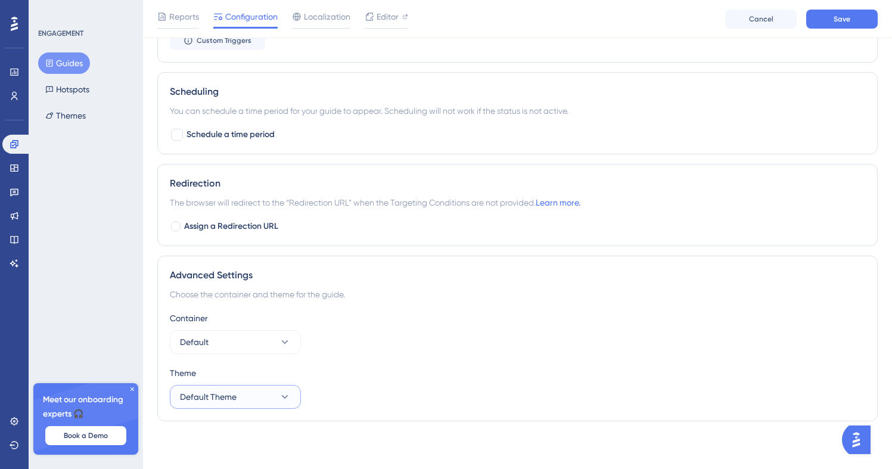
click at [283, 399] on icon at bounding box center [285, 397] width 12 height 12
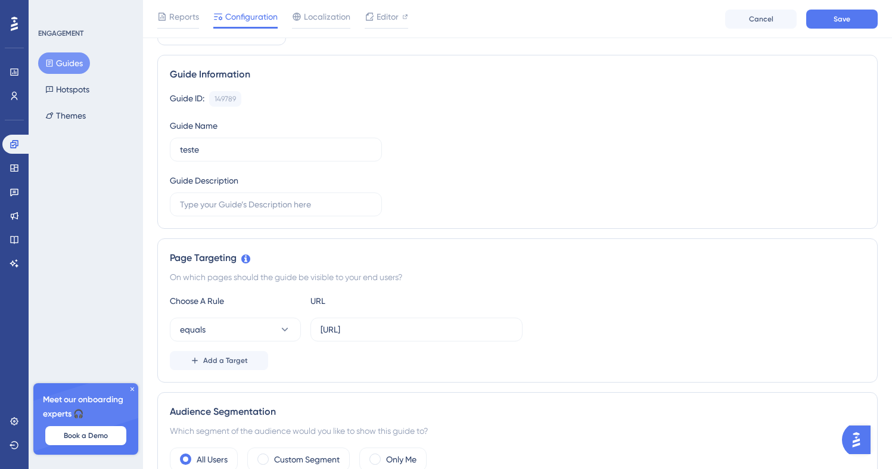
scroll to position [31, 0]
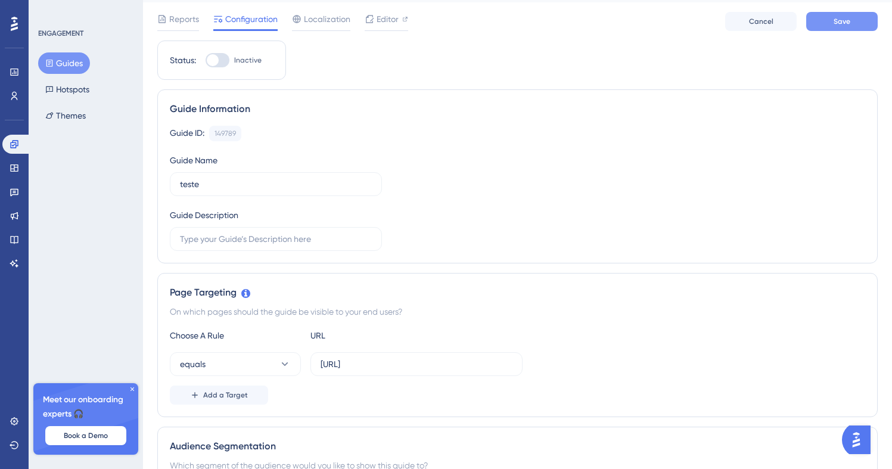
click at [825, 24] on button "Save" at bounding box center [842, 21] width 72 height 19
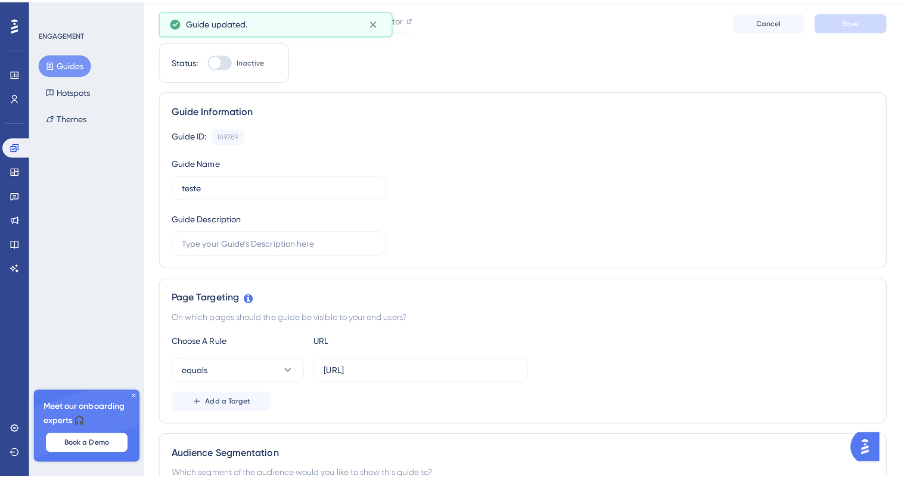
scroll to position [0, 0]
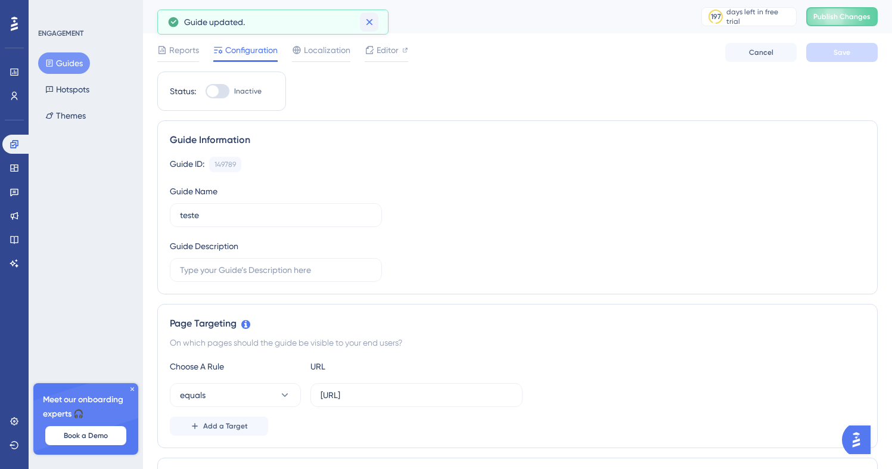
click at [370, 25] on icon at bounding box center [370, 22] width 12 height 12
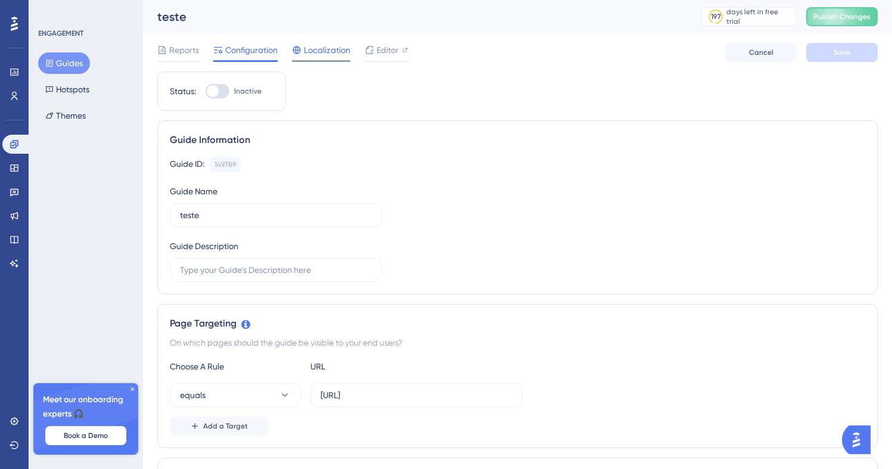
click at [324, 51] on span "Localization" at bounding box center [327, 50] width 46 height 14
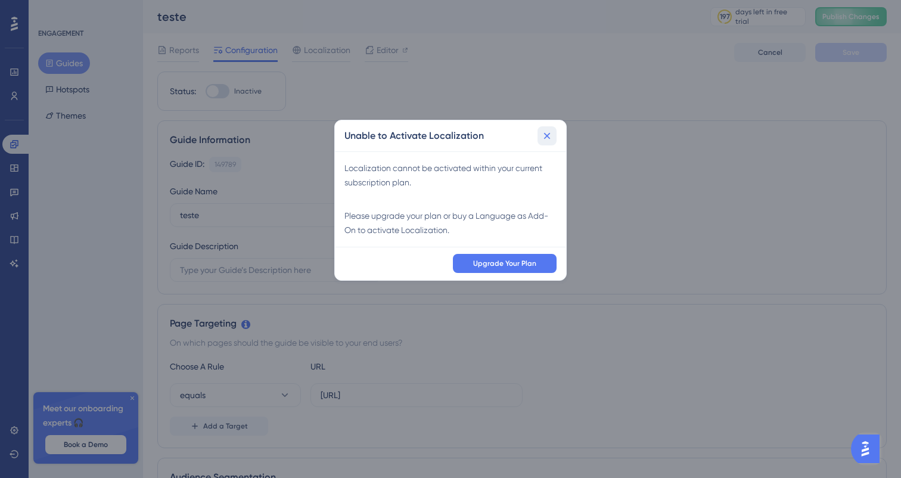
click at [548, 134] on icon at bounding box center [547, 136] width 7 height 7
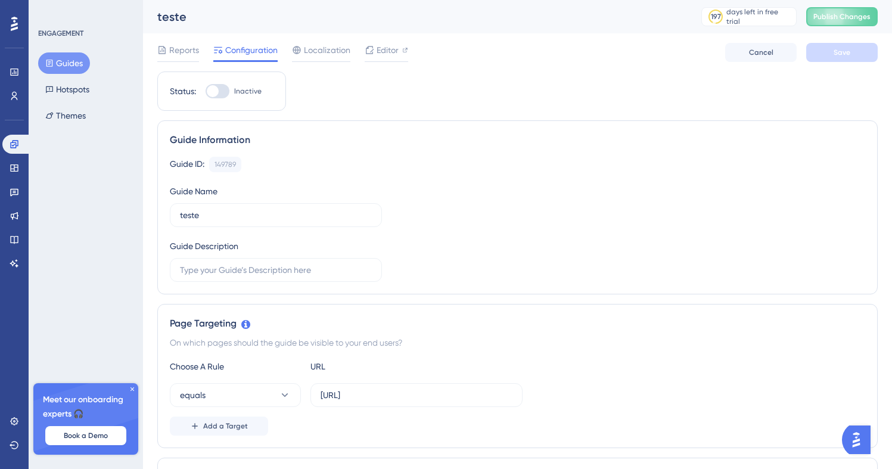
click at [243, 92] on span "Inactive" at bounding box center [247, 91] width 27 height 10
click at [206, 92] on input "Inactive" at bounding box center [205, 91] width 1 height 1
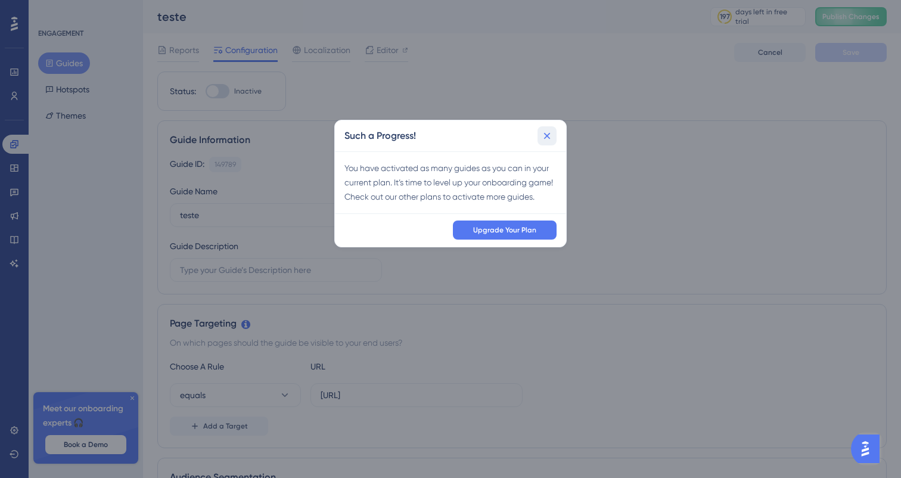
click at [545, 127] on button at bounding box center [547, 135] width 19 height 19
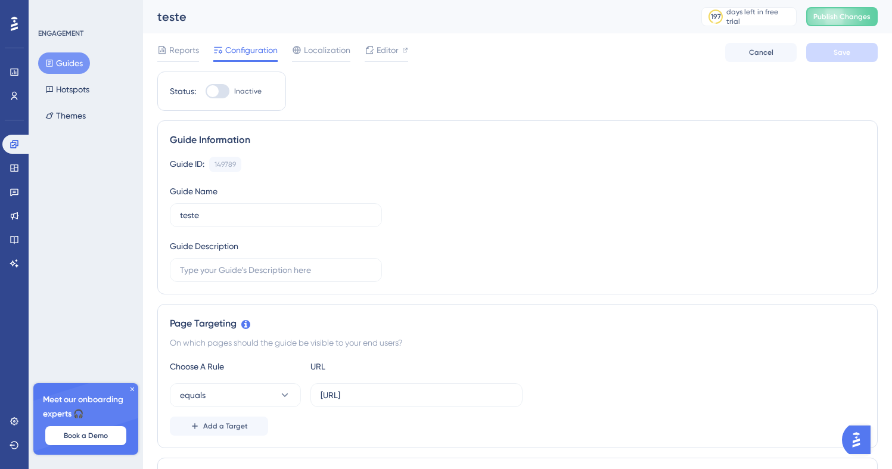
click at [224, 97] on div at bounding box center [218, 91] width 24 height 14
click at [206, 92] on input "Inactive" at bounding box center [205, 91] width 1 height 1
checkbox input "false"
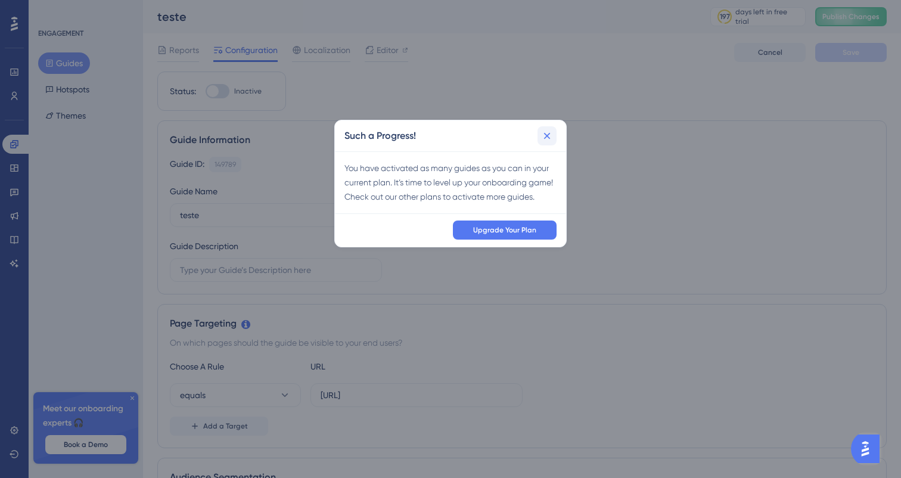
click at [545, 135] on icon at bounding box center [547, 136] width 12 height 12
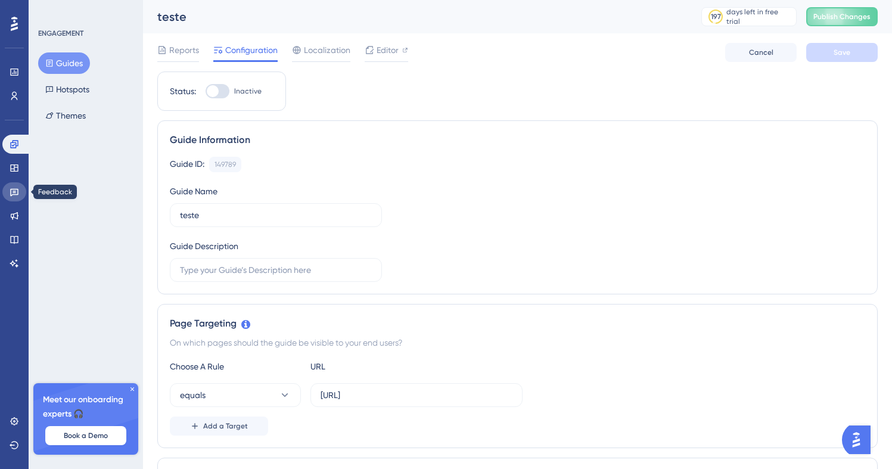
click at [18, 197] on link at bounding box center [14, 191] width 24 height 19
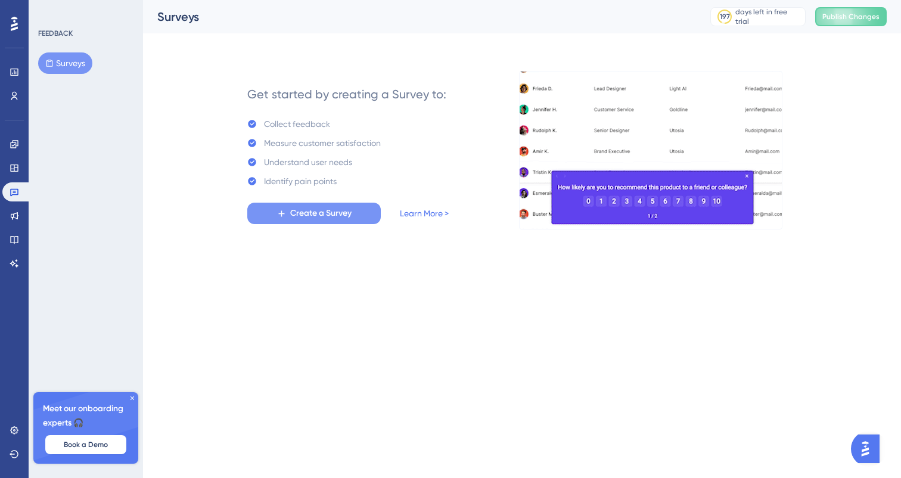
click at [293, 215] on span "Create a Survey" at bounding box center [320, 213] width 61 height 14
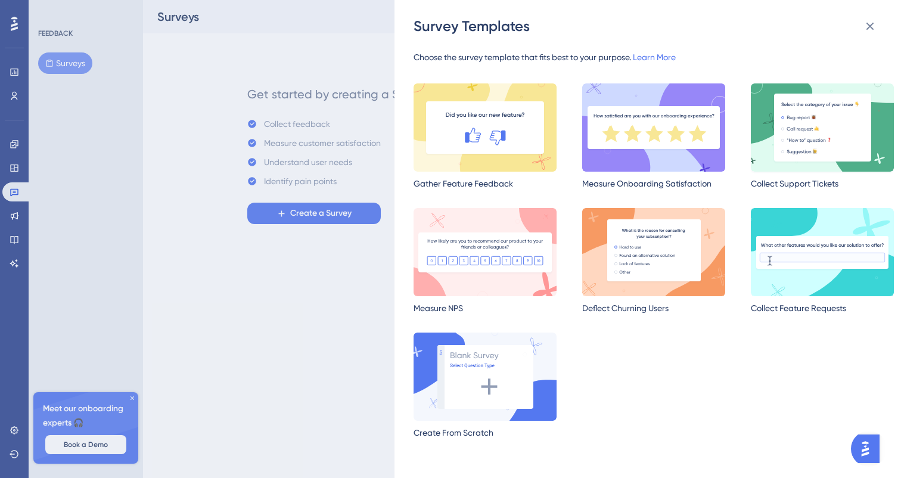
click at [772, 157] on img at bounding box center [822, 127] width 143 height 88
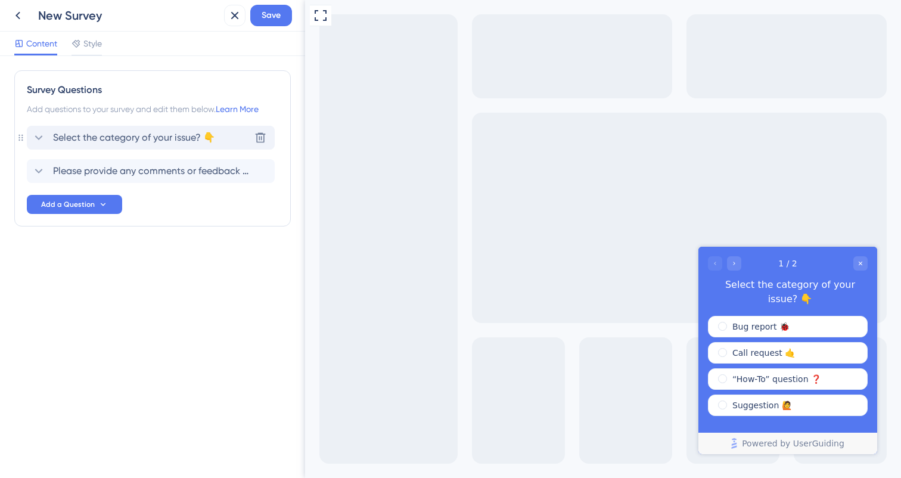
click at [156, 140] on span "Select the category of your issue? 👇" at bounding box center [134, 138] width 162 height 14
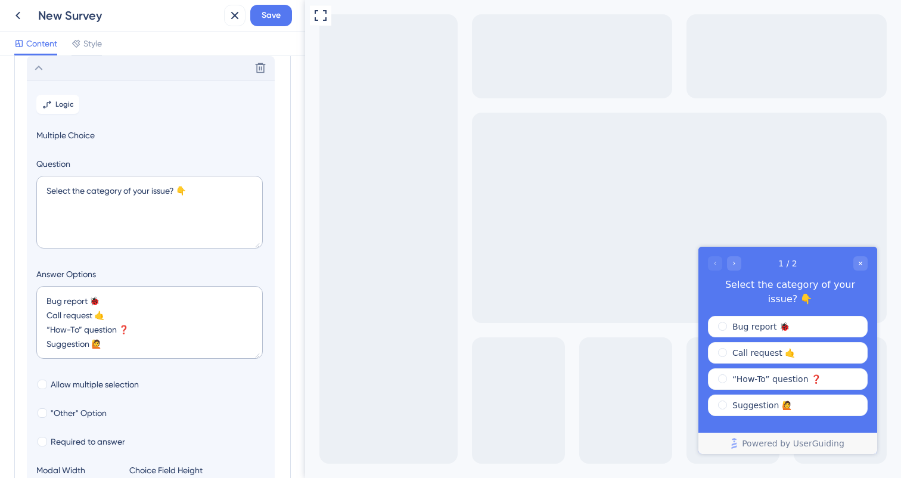
scroll to position [39, 0]
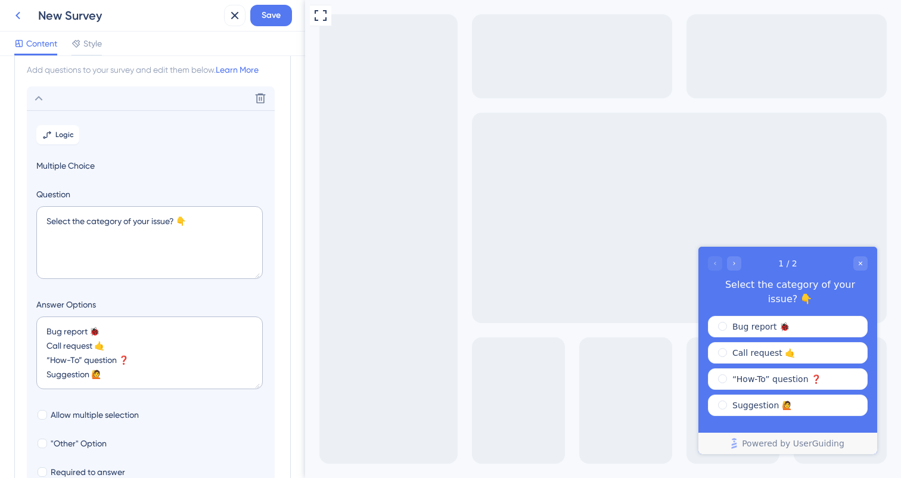
click at [18, 24] on button at bounding box center [17, 15] width 21 height 21
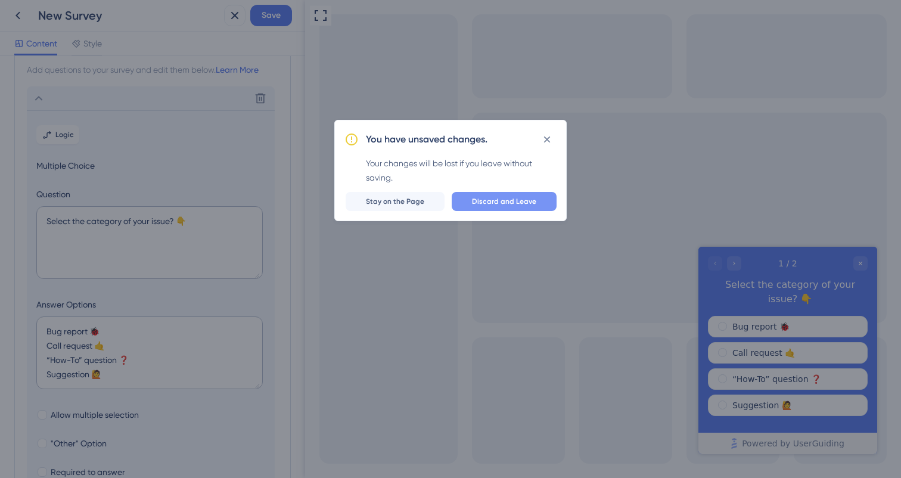
click at [468, 202] on button "Discard and Leave" at bounding box center [504, 201] width 105 height 19
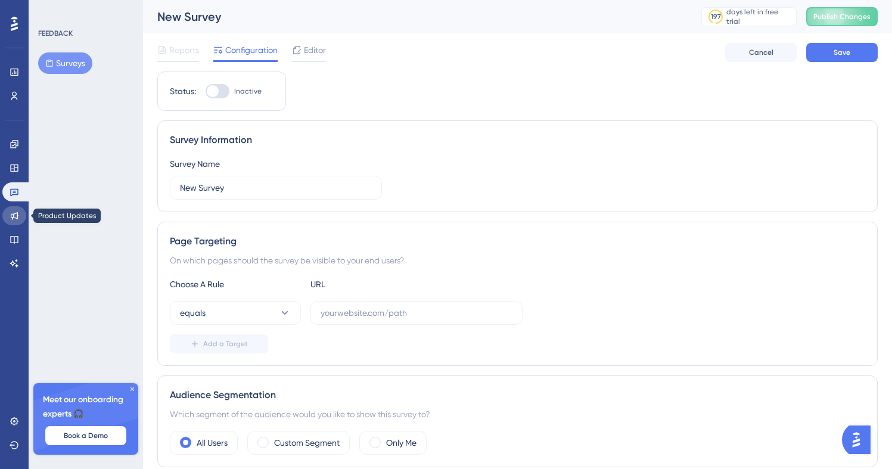
click at [10, 208] on link at bounding box center [14, 215] width 24 height 19
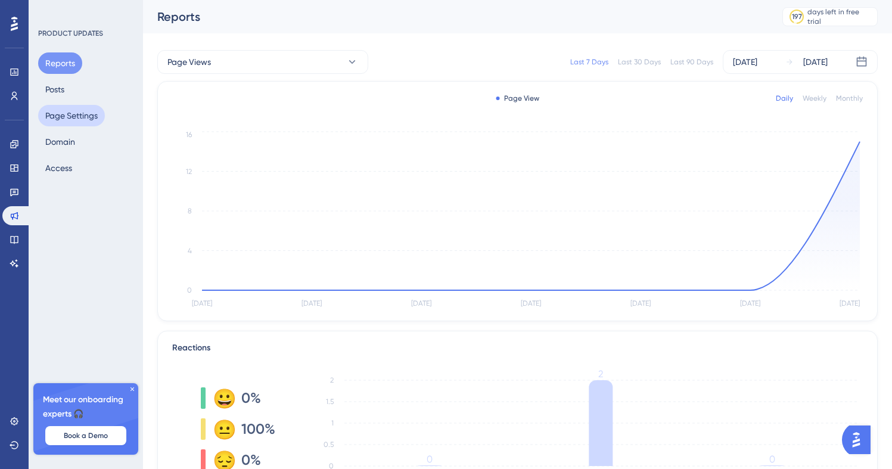
click at [86, 111] on button "Page Settings" at bounding box center [71, 115] width 67 height 21
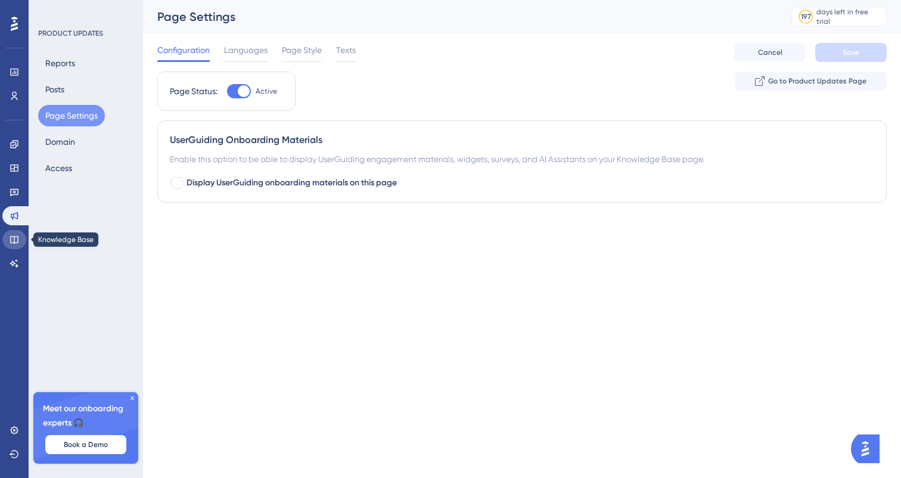
click at [17, 236] on icon at bounding box center [14, 240] width 8 height 8
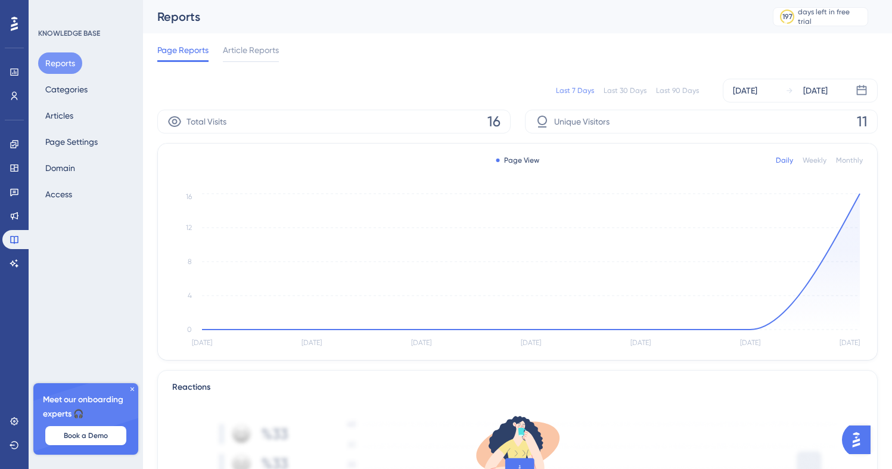
click at [108, 136] on div "Reports Categories Articles Page Settings Domain Access" at bounding box center [86, 128] width 97 height 153
click at [97, 139] on button "Page Settings" at bounding box center [71, 141] width 67 height 21
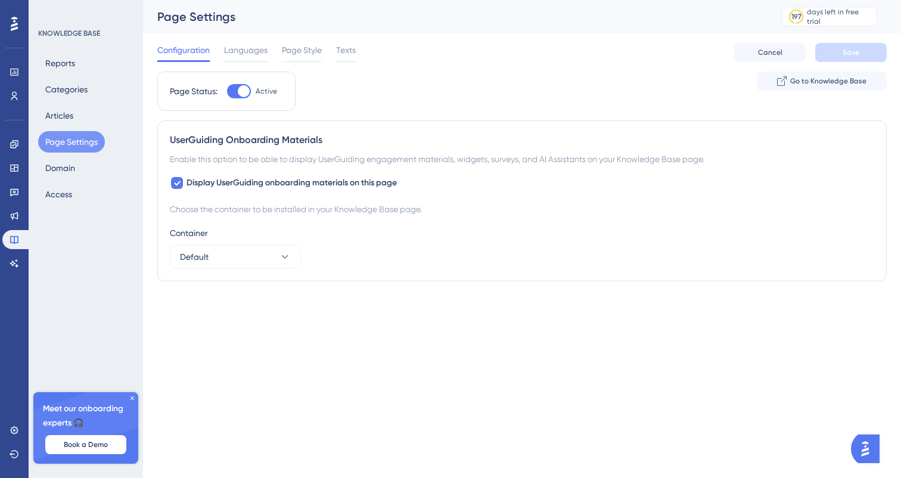
click at [176, 172] on div "UserGuiding Onboarding Materials Enable this option to be able to display UserG…" at bounding box center [522, 200] width 730 height 161
click at [176, 177] on div at bounding box center [177, 183] width 12 height 12
checkbox input "false"
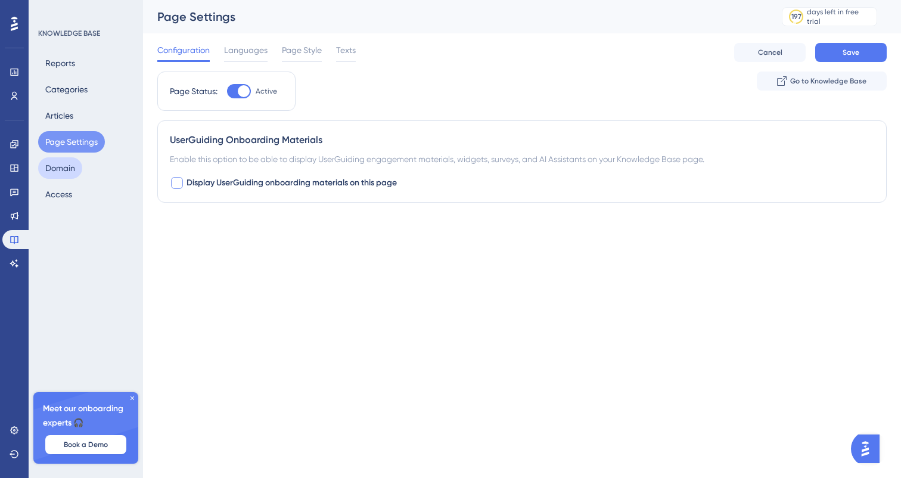
click at [58, 175] on button "Domain" at bounding box center [60, 167] width 44 height 21
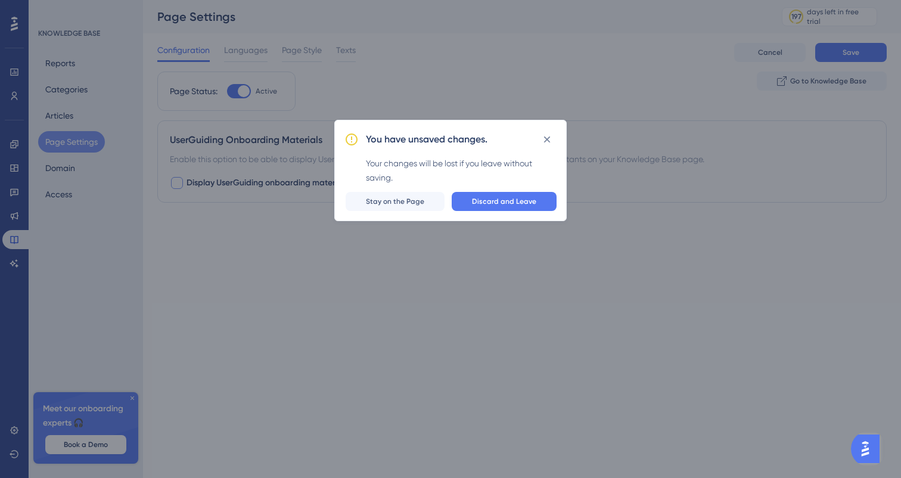
click at [550, 153] on div "You have unsaved changes. Your changes will be lost if you leave without saving…" at bounding box center [450, 170] width 232 height 101
click at [550, 148] on button at bounding box center [547, 139] width 19 height 19
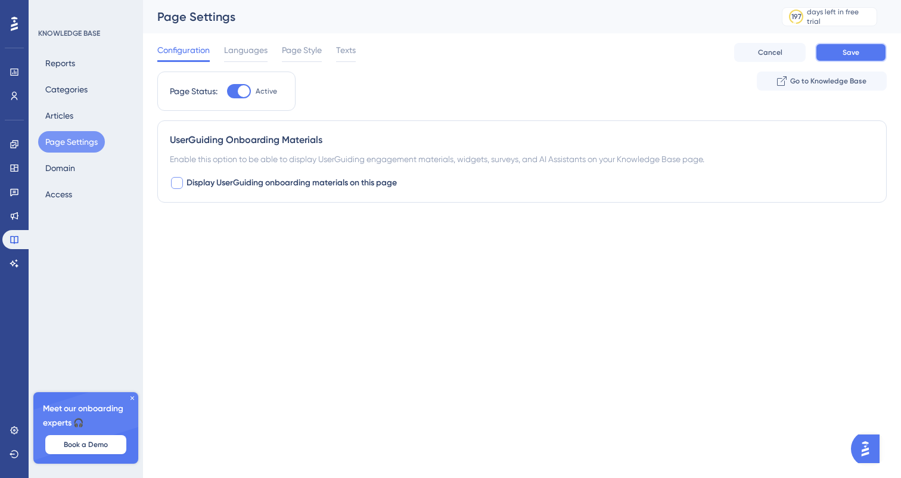
click at [858, 45] on button "Save" at bounding box center [851, 52] width 72 height 19
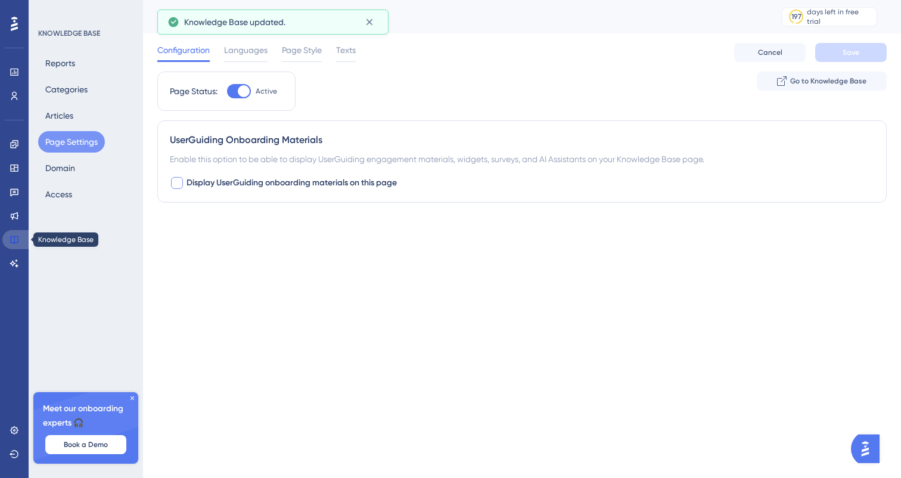
click at [18, 237] on icon at bounding box center [15, 240] width 10 height 10
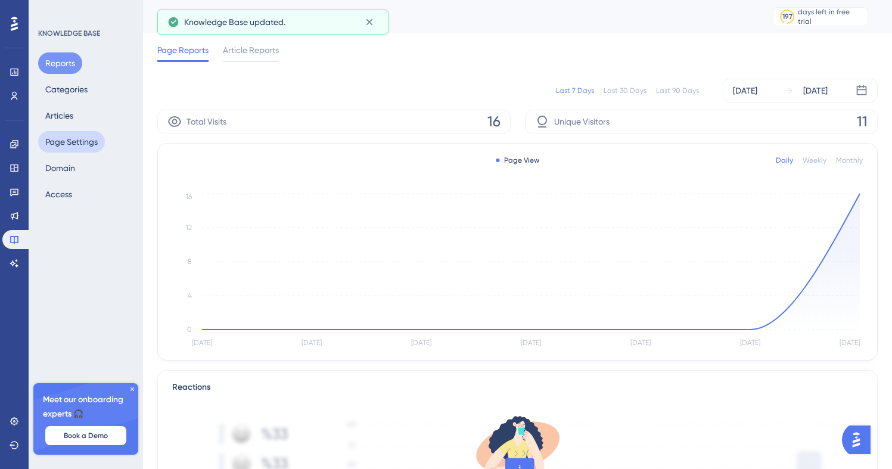
click at [80, 150] on button "Page Settings" at bounding box center [71, 141] width 67 height 21
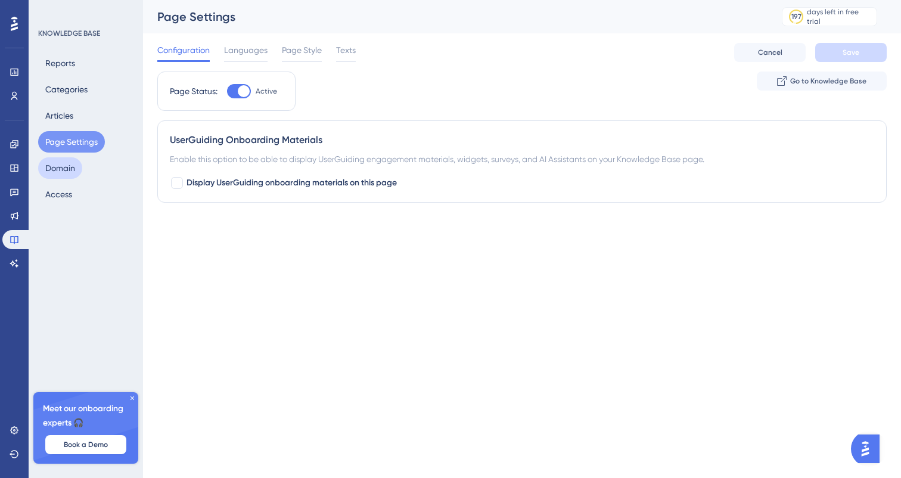
click at [65, 166] on button "Domain" at bounding box center [60, 167] width 44 height 21
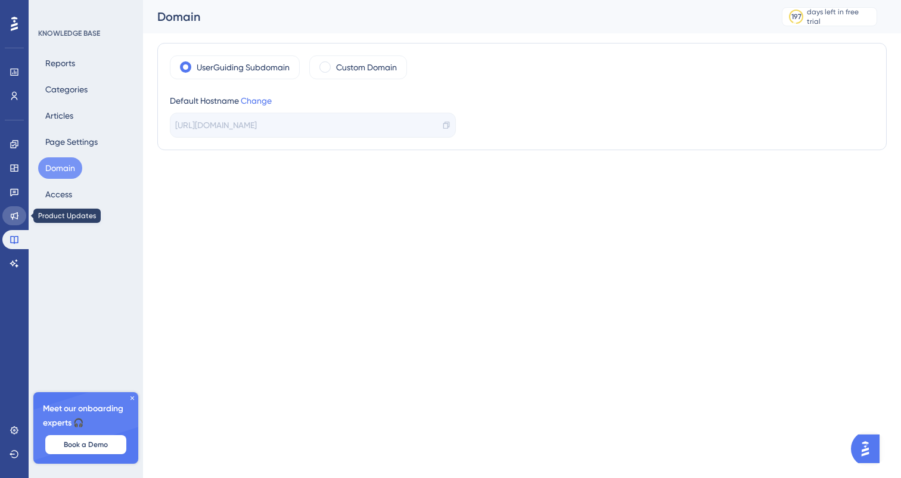
click at [16, 219] on icon at bounding box center [15, 216] width 10 height 10
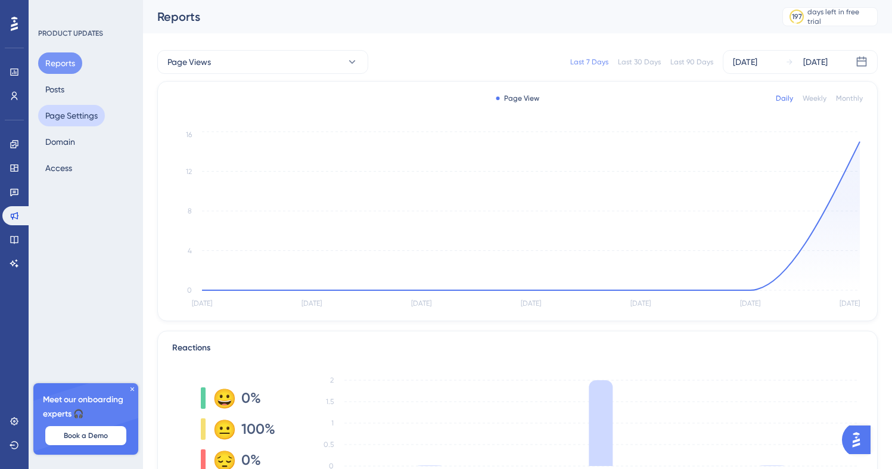
click at [58, 109] on button "Page Settings" at bounding box center [71, 115] width 67 height 21
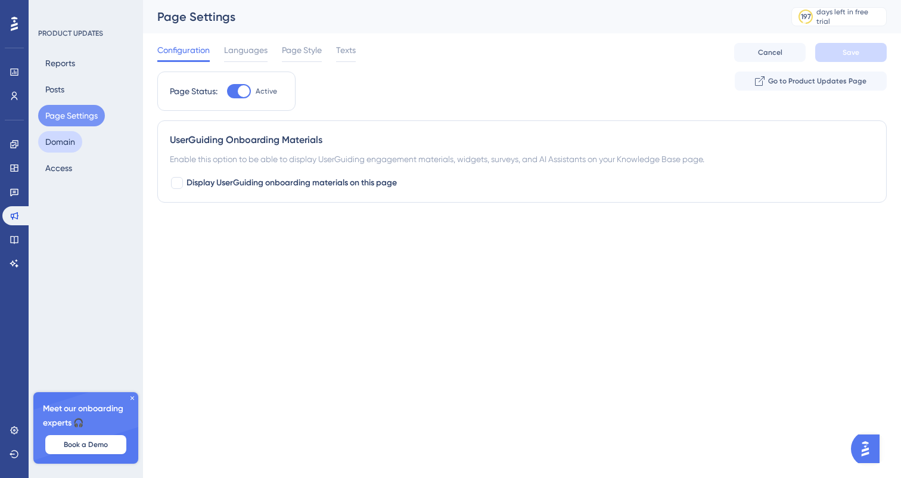
click at [74, 139] on button "Domain" at bounding box center [60, 141] width 44 height 21
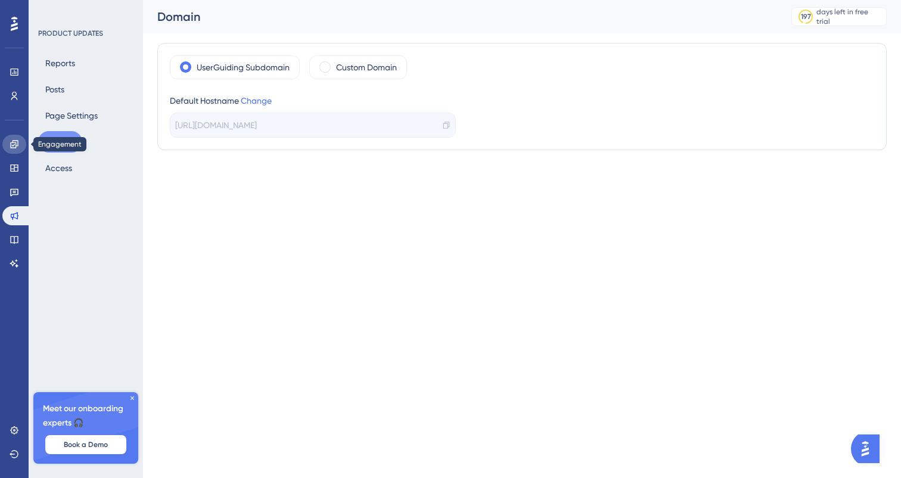
click at [13, 148] on icon at bounding box center [14, 144] width 8 height 8
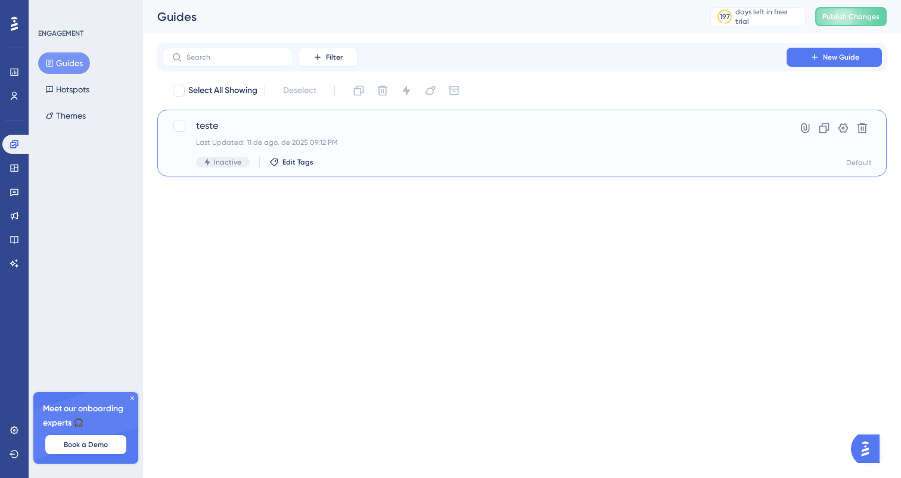
click at [226, 143] on div "Last Updated: 11 de ago. de 2025 09:12 PM" at bounding box center [474, 143] width 557 height 10
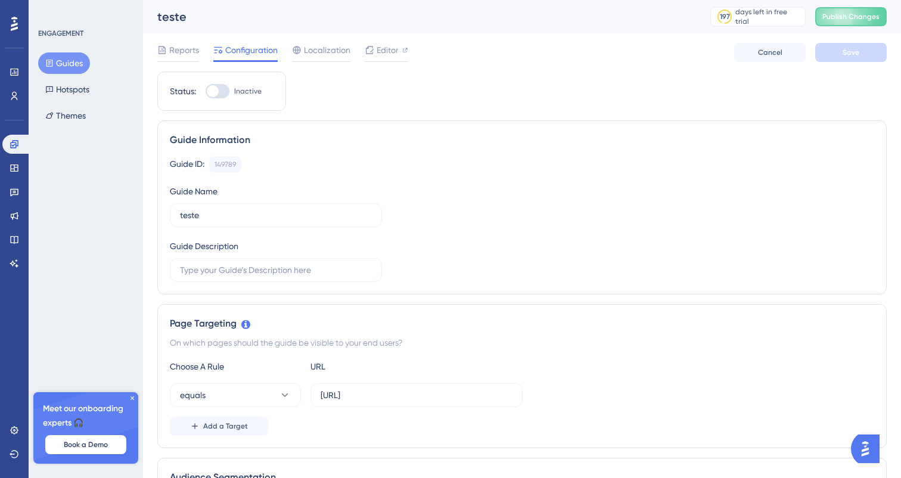
click at [219, 95] on div at bounding box center [218, 91] width 24 height 14
click at [206, 92] on input "Inactive" at bounding box center [205, 91] width 1 height 1
checkbox input "false"
click at [66, 97] on button "Hotspots" at bounding box center [67, 89] width 58 height 21
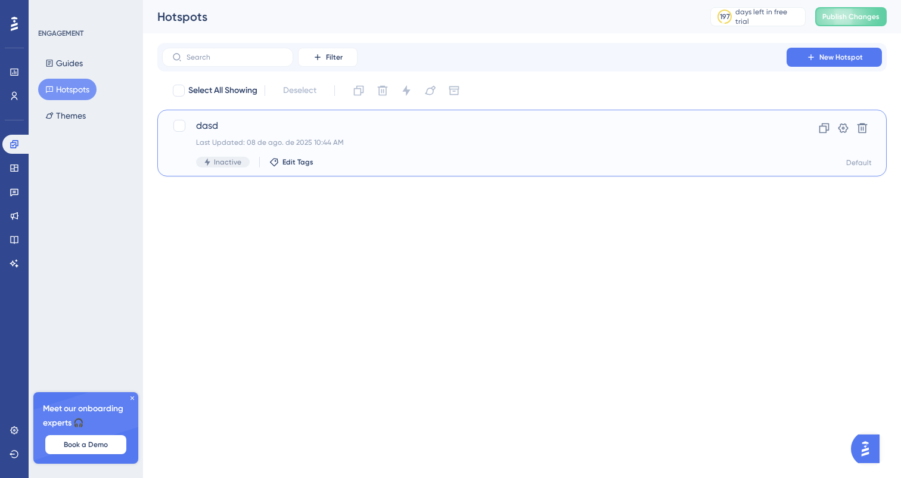
click at [283, 145] on div "Last Updated: 08 de ago. de 2025 10:44 AM" at bounding box center [474, 143] width 557 height 10
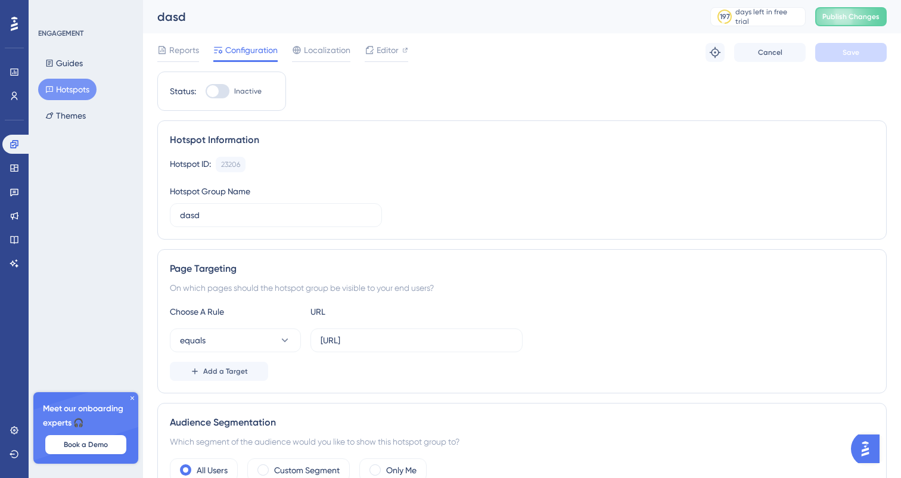
click at [231, 91] on label "Inactive" at bounding box center [234, 91] width 56 height 14
click at [206, 91] on input "Inactive" at bounding box center [205, 91] width 1 height 1
checkbox input "false"
click at [109, 107] on div "Guides Hotspots Themes" at bounding box center [86, 89] width 97 height 74
click at [96, 112] on div "Guides Hotspots Themes" at bounding box center [86, 89] width 97 height 74
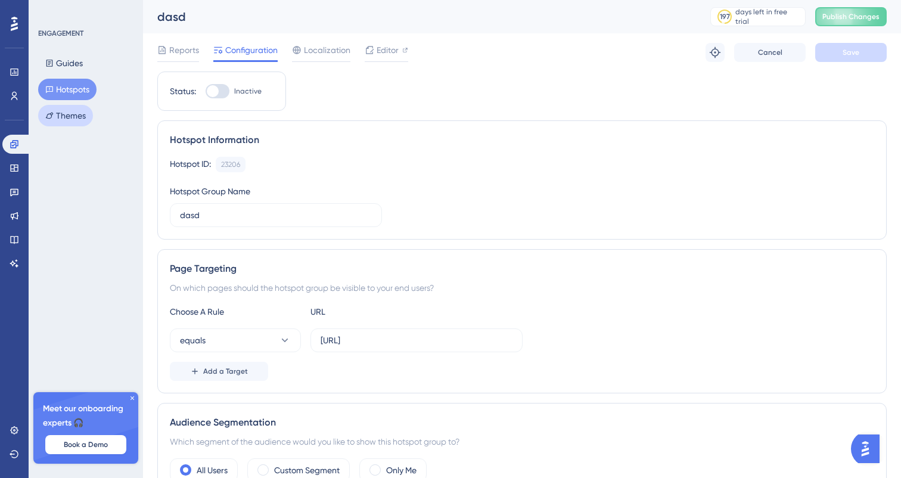
click at [81, 122] on button "Themes" at bounding box center [65, 115] width 55 height 21
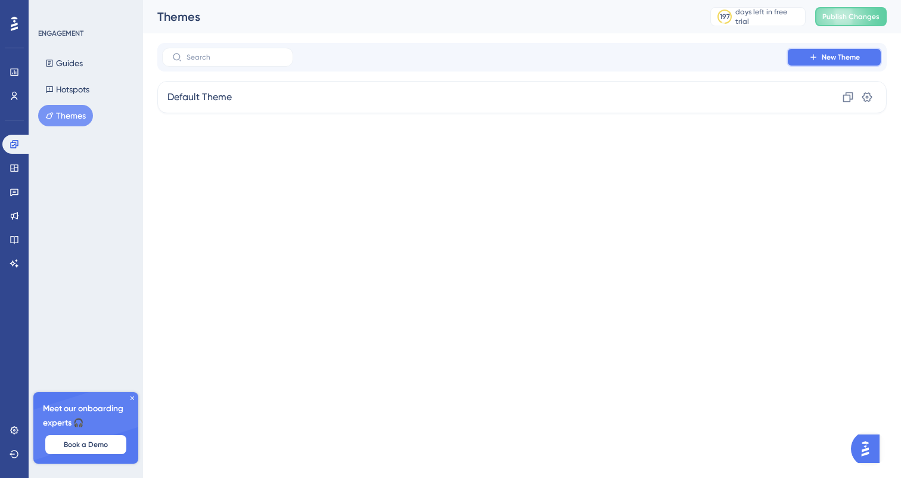
click at [797, 56] on button "New Theme" at bounding box center [834, 57] width 95 height 19
click at [24, 151] on link at bounding box center [16, 144] width 29 height 19
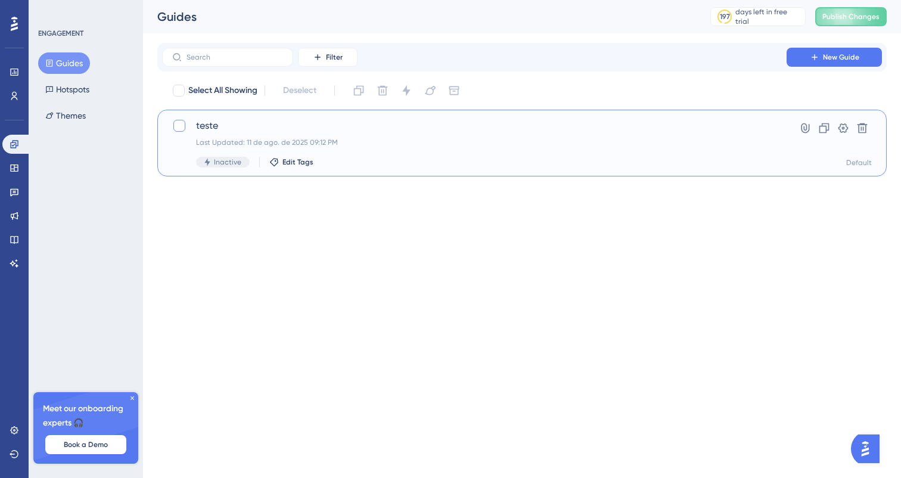
click at [181, 129] on div at bounding box center [179, 126] width 12 height 12
checkbox input "true"
click at [859, 127] on icon at bounding box center [863, 128] width 10 height 10
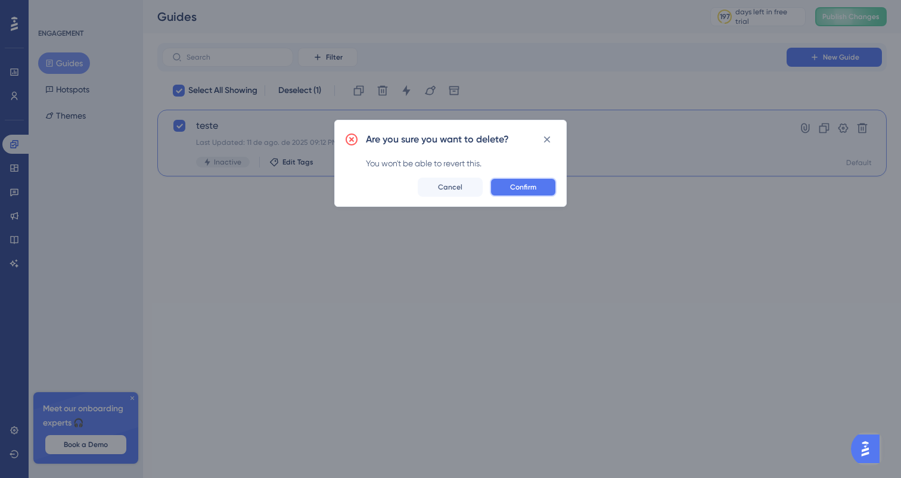
click at [527, 195] on button "Confirm" at bounding box center [523, 187] width 67 height 19
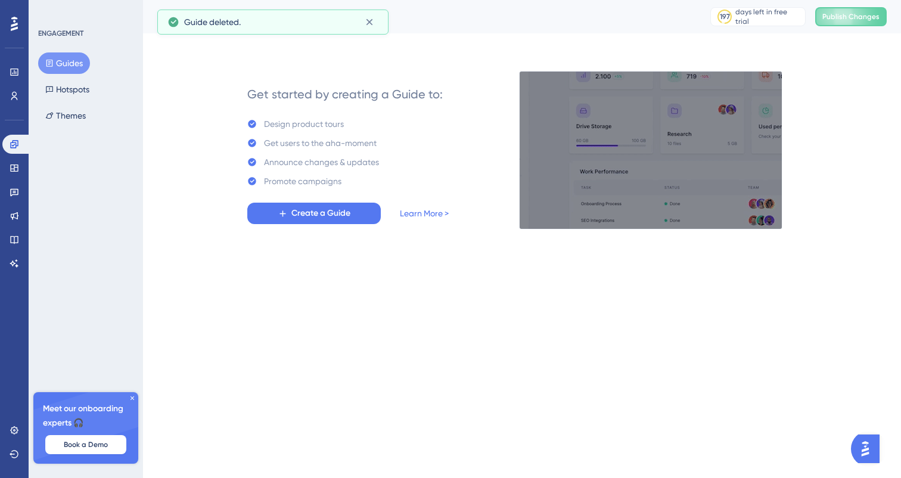
click at [101, 91] on div "Guides Hotspots Themes" at bounding box center [86, 89] width 97 height 74
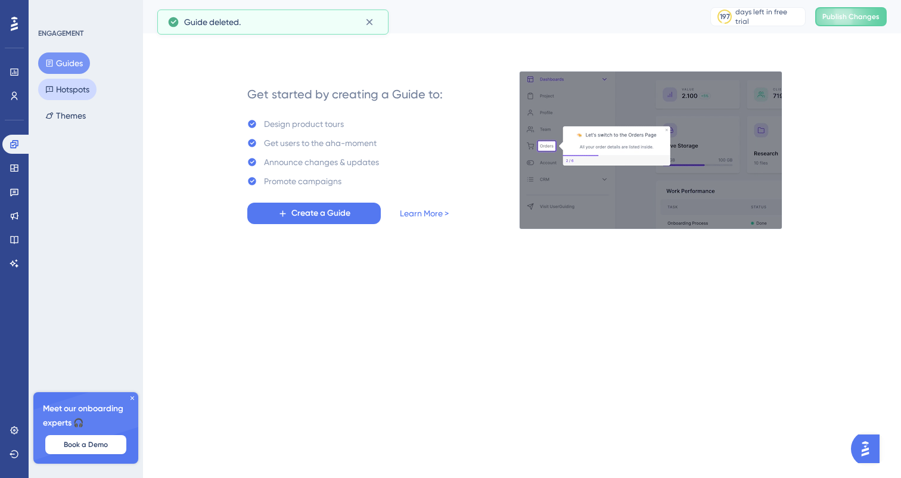
click at [85, 91] on button "Hotspots" at bounding box center [67, 89] width 58 height 21
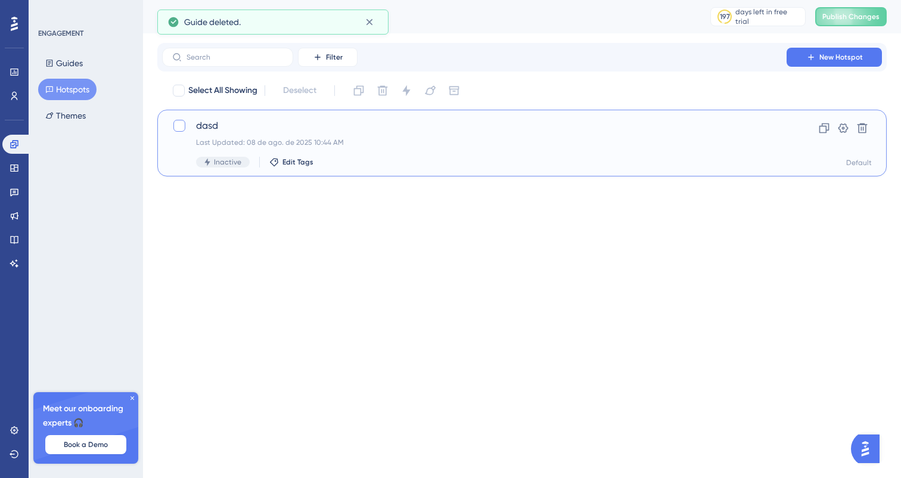
click at [178, 126] on div at bounding box center [179, 126] width 12 height 12
checkbox input "true"
click at [860, 121] on button at bounding box center [862, 128] width 19 height 19
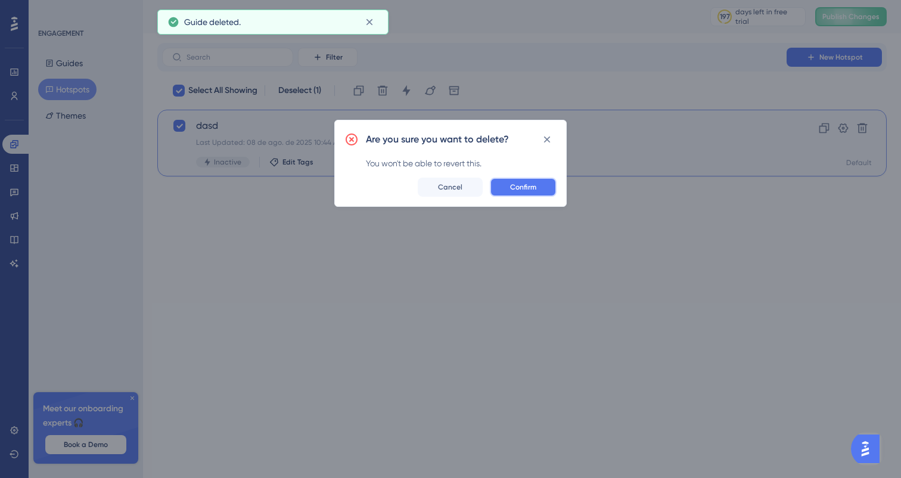
click at [531, 186] on span "Confirm" at bounding box center [523, 187] width 26 height 10
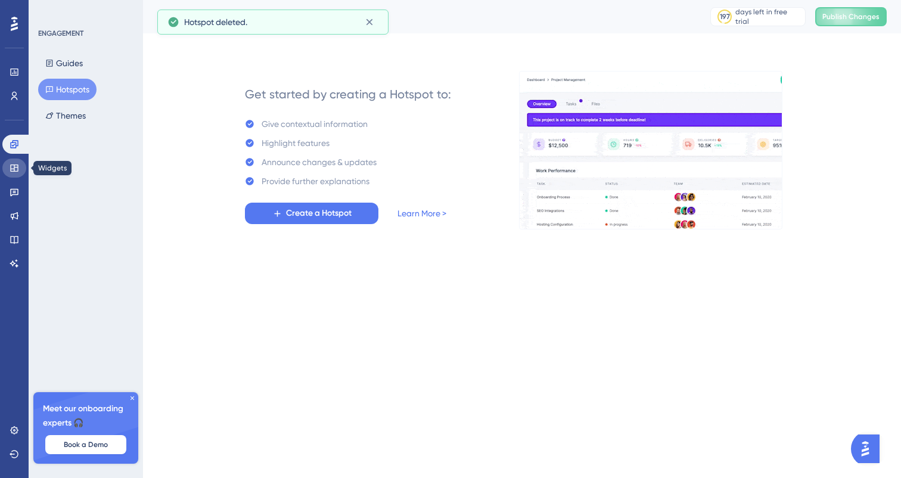
click at [11, 161] on link at bounding box center [14, 168] width 24 height 19
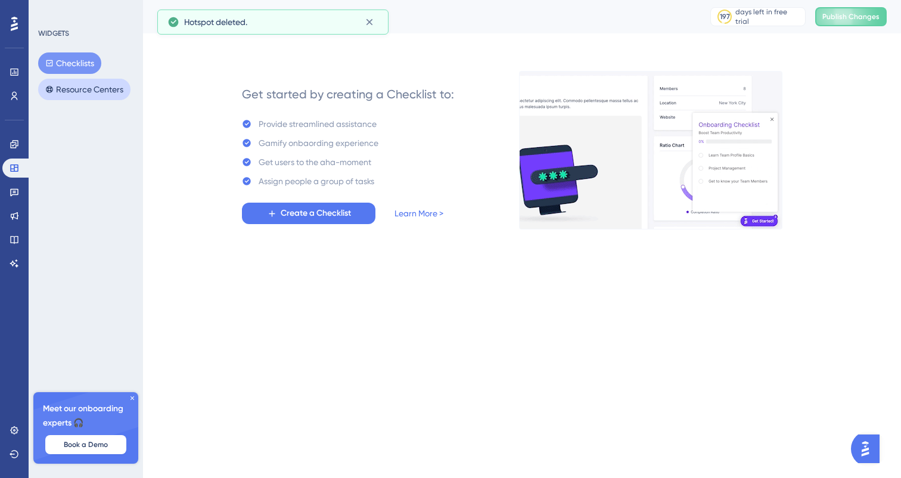
click at [73, 92] on button "Resource Centers" at bounding box center [84, 89] width 92 height 21
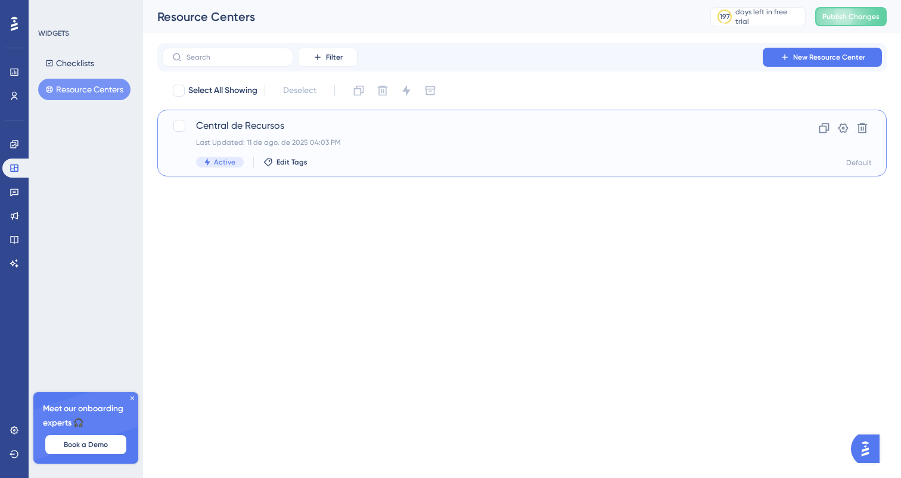
click at [191, 126] on div "Central de Recursos Last Updated: 11 de ago. de 2025 04:03 PM Active Edit Tags" at bounding box center [462, 143] width 581 height 49
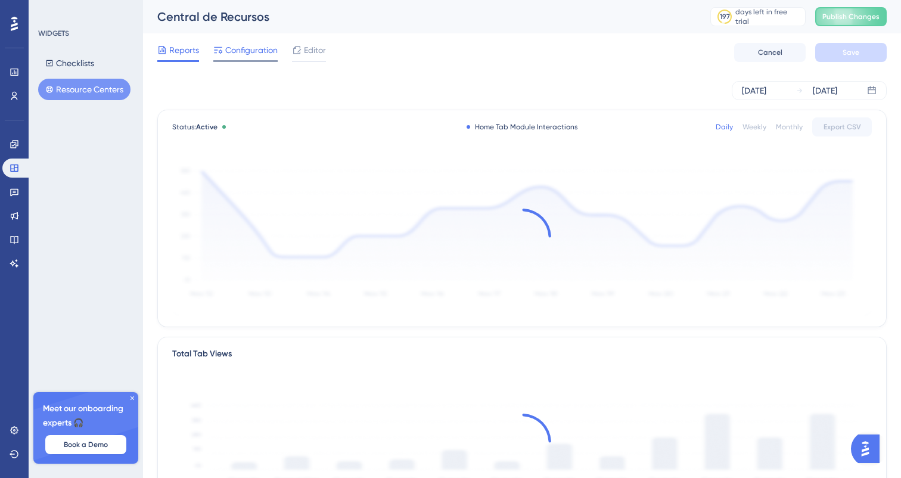
click at [224, 54] on div "Configuration" at bounding box center [245, 50] width 64 height 14
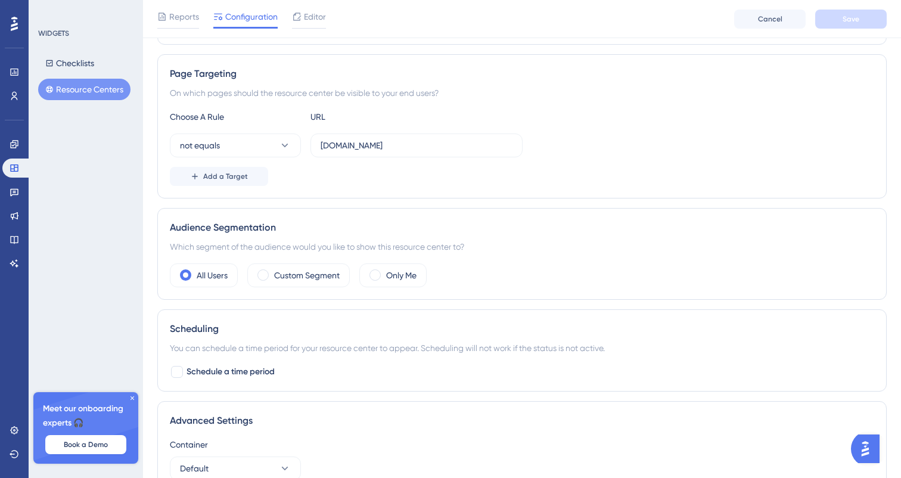
scroll to position [201, 0]
click at [289, 144] on icon at bounding box center [285, 144] width 12 height 12
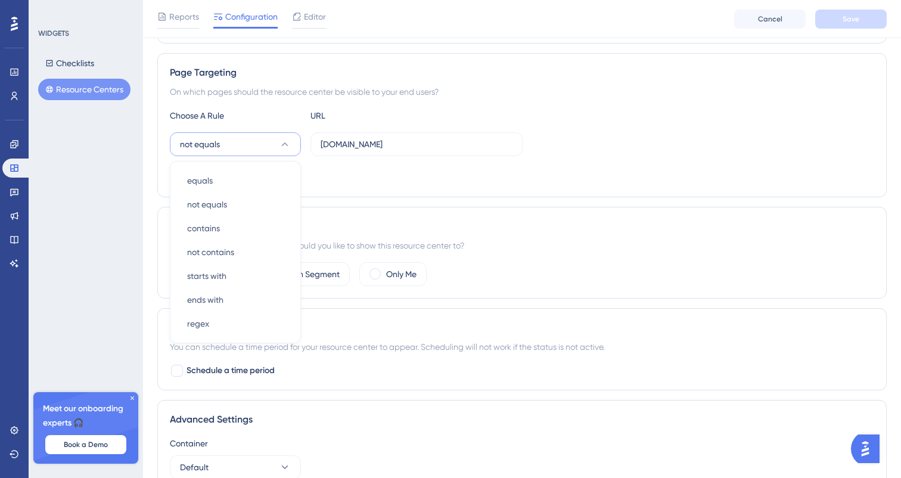
scroll to position [214, 0]
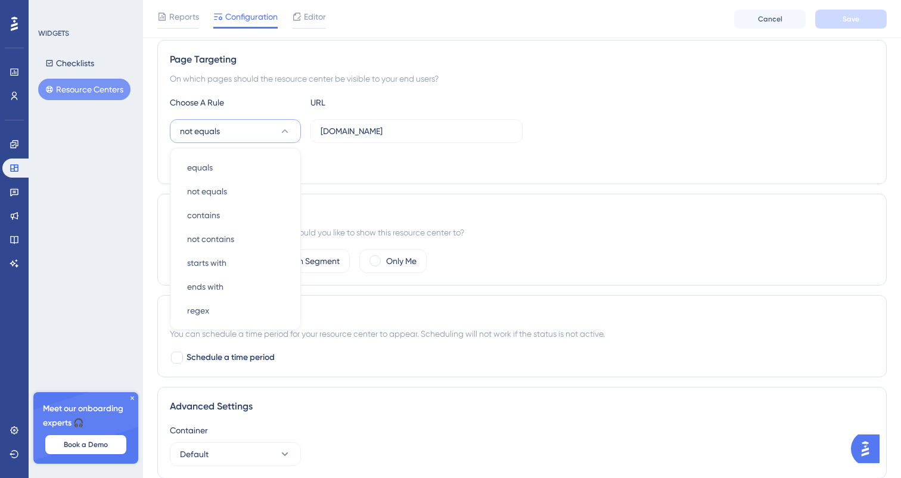
click at [367, 194] on div "Audience Segmentation Which segment of the audience would you like to show this…" at bounding box center [522, 240] width 730 height 92
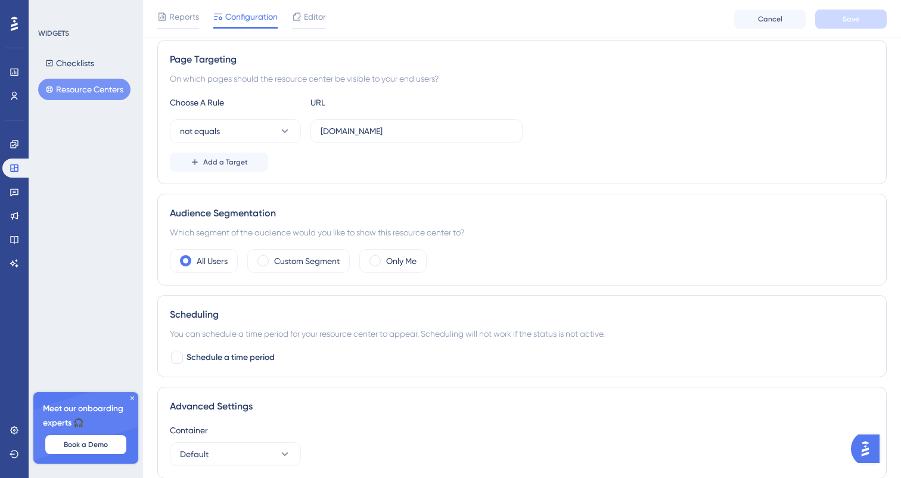
scroll to position [240, 0]
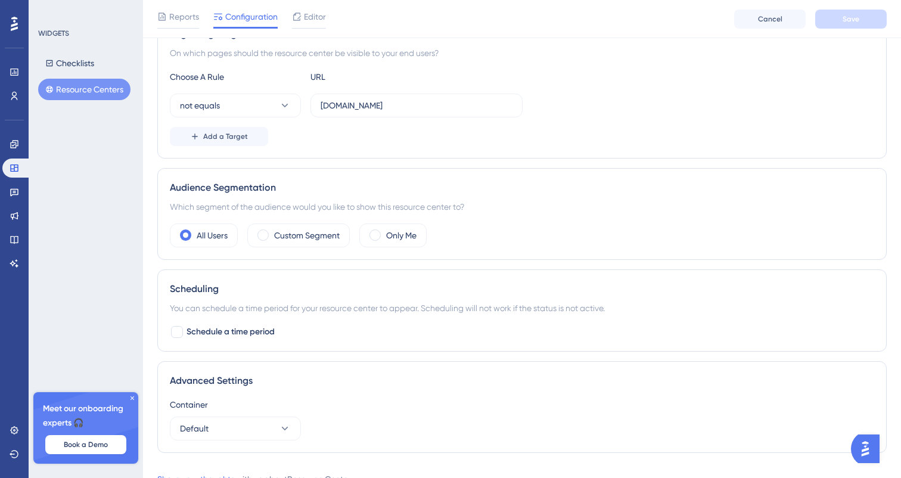
click at [26, 190] on div "Feedback" at bounding box center [14, 191] width 24 height 19
click at [18, 193] on icon at bounding box center [15, 192] width 10 height 10
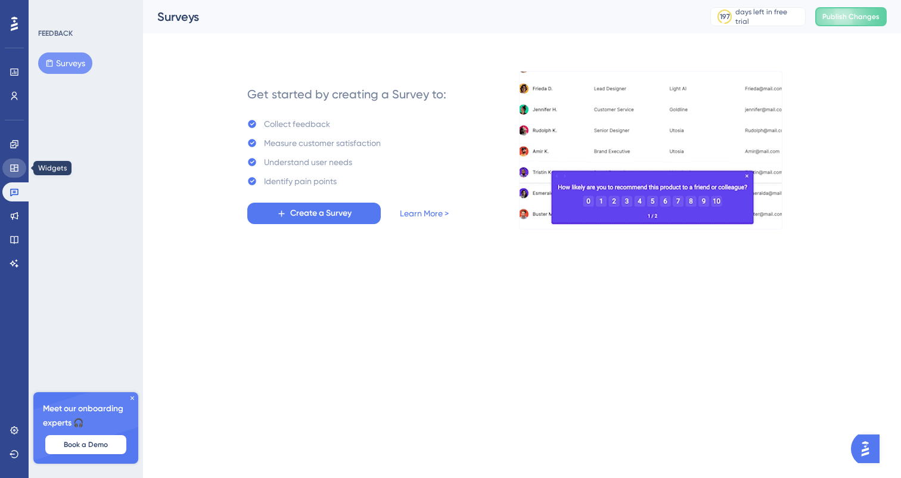
click at [18, 171] on icon at bounding box center [15, 168] width 10 height 10
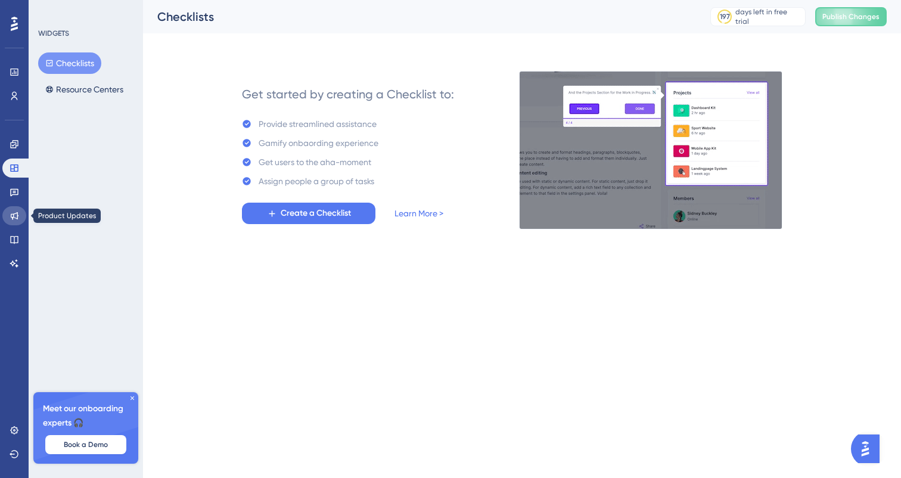
click at [15, 217] on icon at bounding box center [15, 216] width 10 height 10
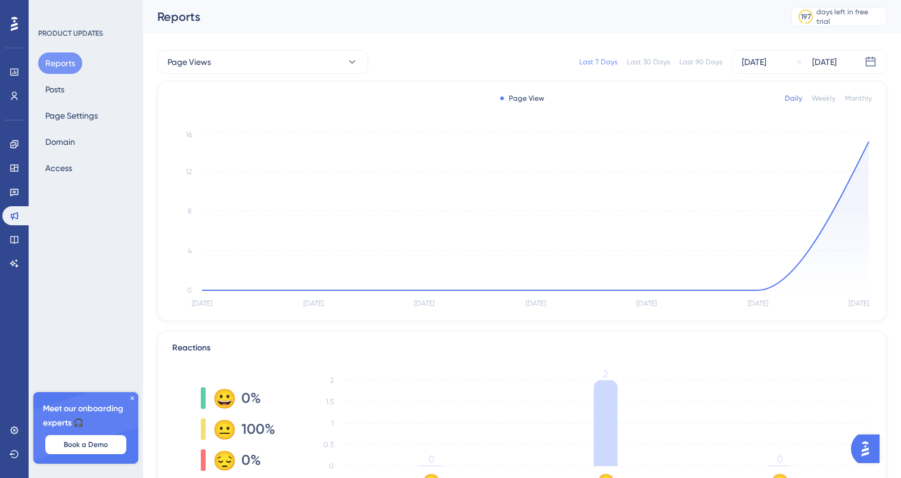
click at [85, 94] on div "Reports Posts Page Settings Domain Access" at bounding box center [86, 115] width 97 height 126
click at [77, 92] on div "Reports Posts Page Settings Domain Access" at bounding box center [86, 115] width 97 height 126
click at [67, 89] on button "Posts" at bounding box center [54, 89] width 33 height 21
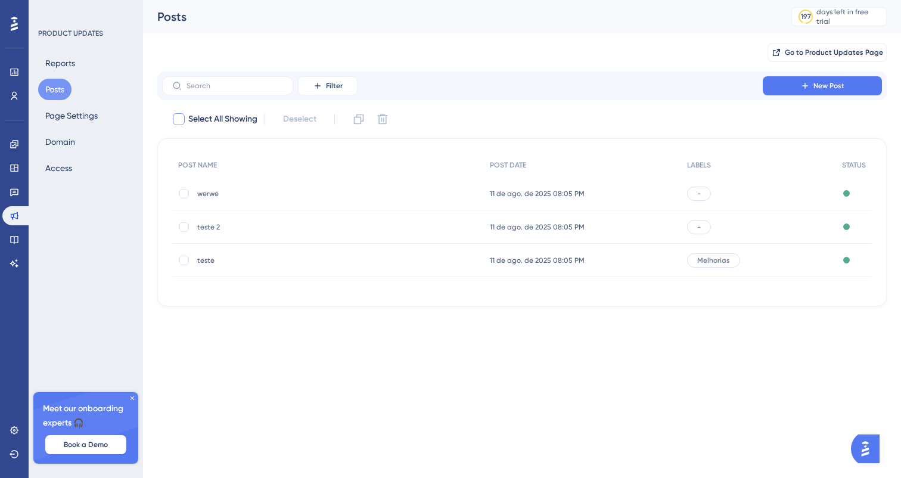
click at [182, 121] on div at bounding box center [179, 119] width 12 height 12
checkbox input "true"
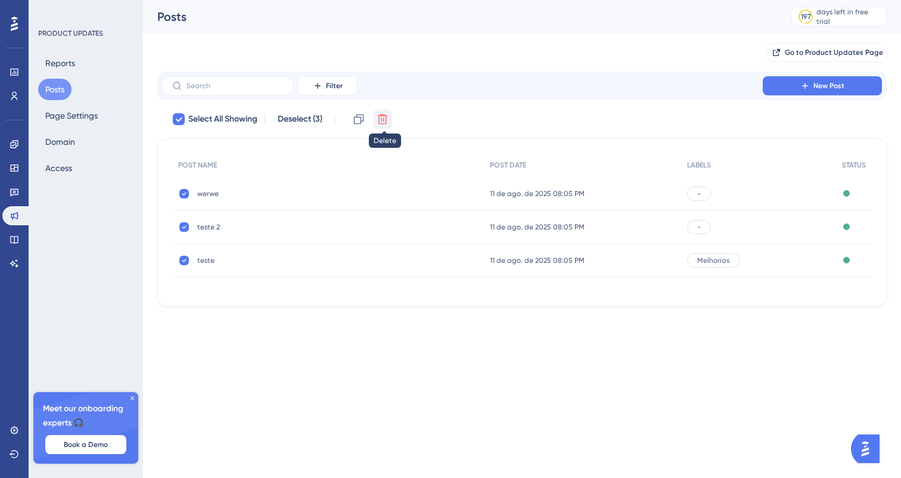
click at [389, 123] on icon at bounding box center [383, 119] width 12 height 12
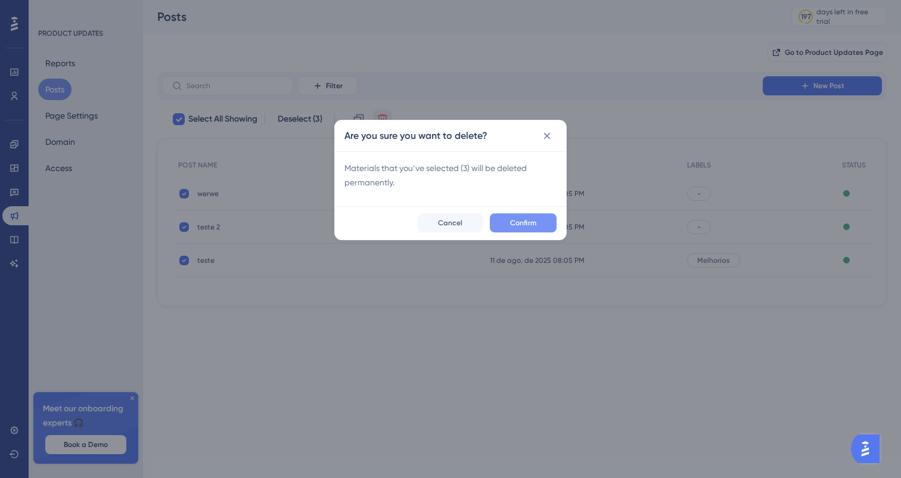
click at [510, 220] on span "Confirm" at bounding box center [523, 223] width 26 height 10
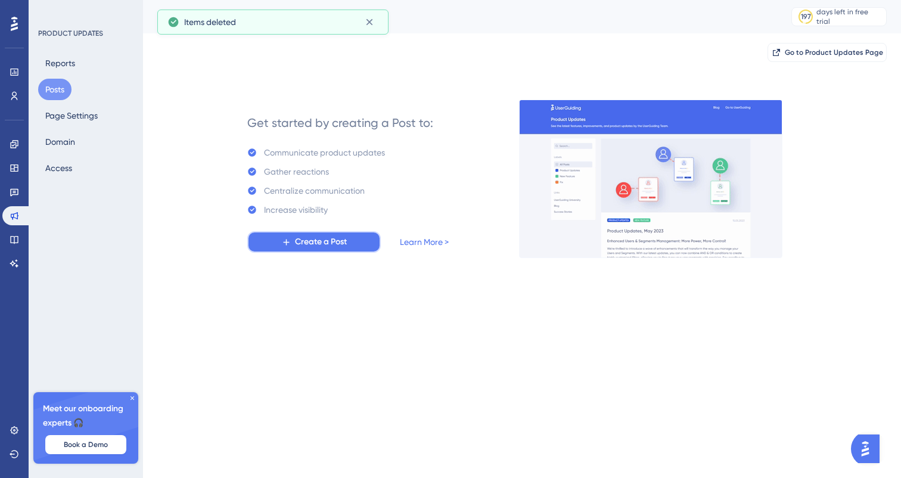
click at [365, 234] on button "Create a Post" at bounding box center [314, 241] width 134 height 21
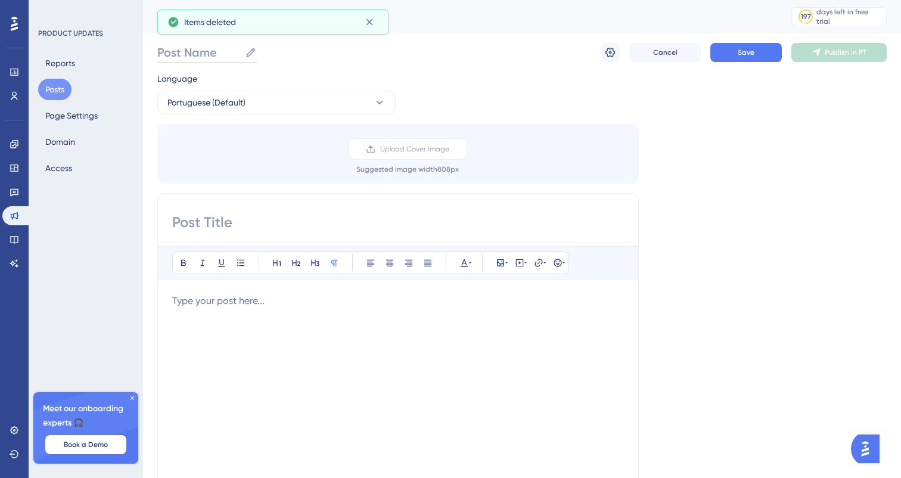
click at [204, 46] on input "Post Name" at bounding box center [198, 52] width 83 height 17
type input "Teste"
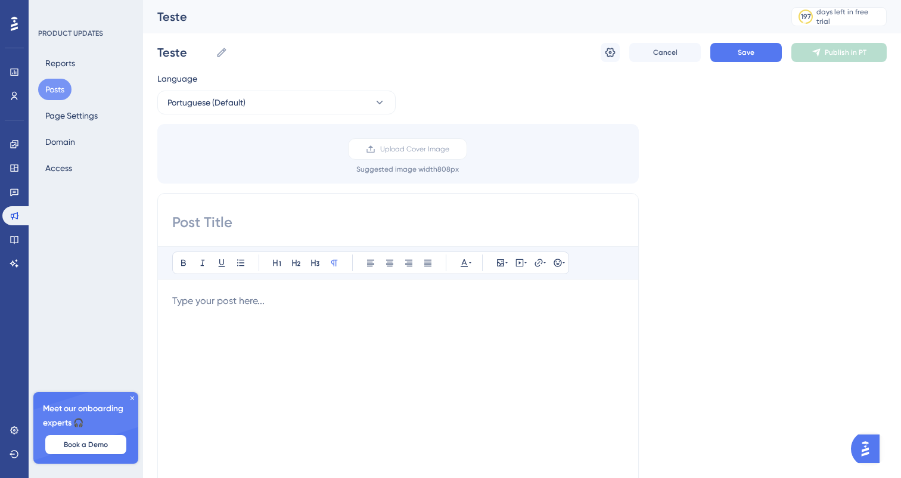
click at [221, 219] on input at bounding box center [398, 222] width 452 height 19
type input "Teste"
click at [225, 314] on div at bounding box center [398, 425] width 452 height 262
click at [736, 54] on button "Save" at bounding box center [746, 52] width 72 height 19
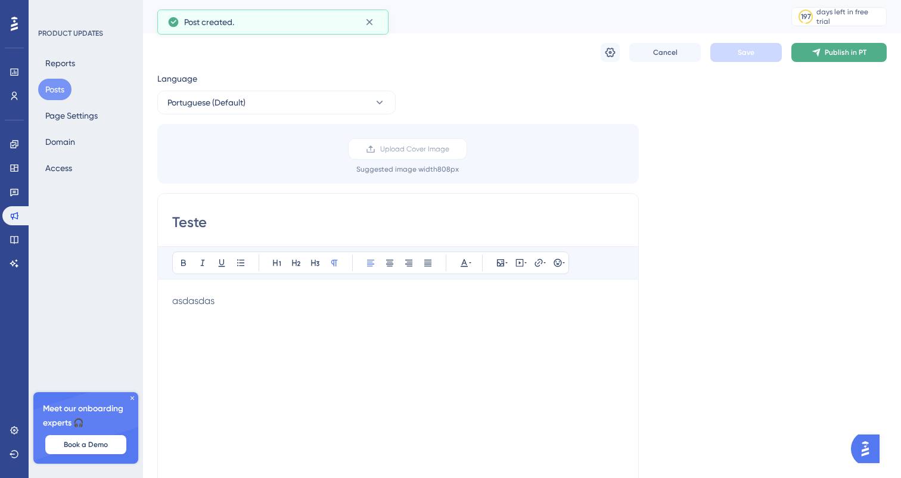
click at [803, 51] on button "Publish in PT" at bounding box center [838, 52] width 95 height 19
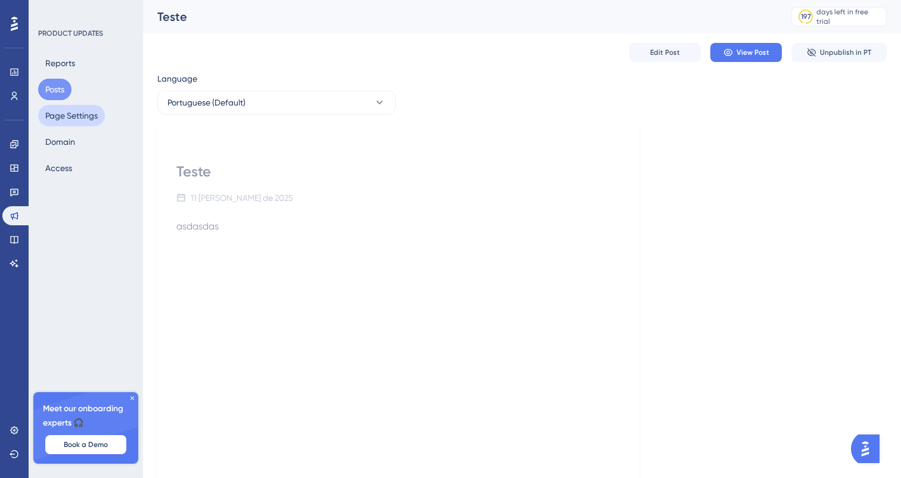
click at [100, 120] on button "Page Settings" at bounding box center [71, 115] width 67 height 21
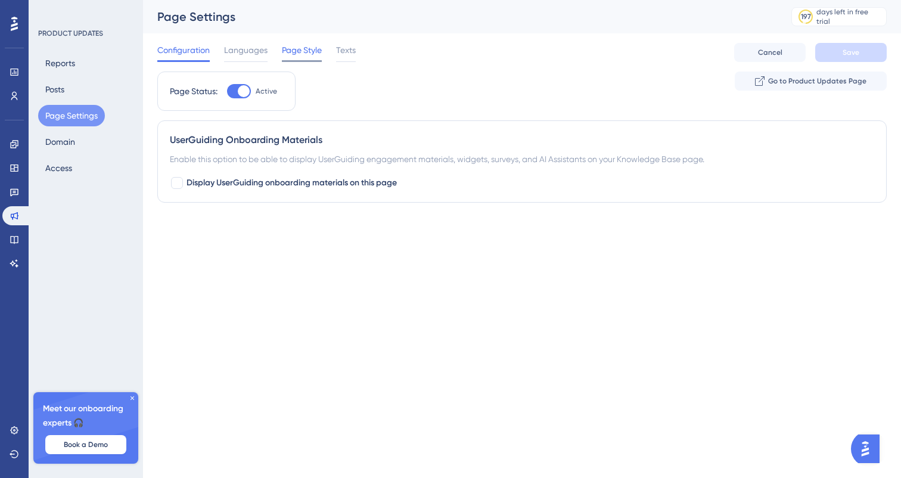
click at [300, 52] on span "Page Style" at bounding box center [302, 50] width 40 height 14
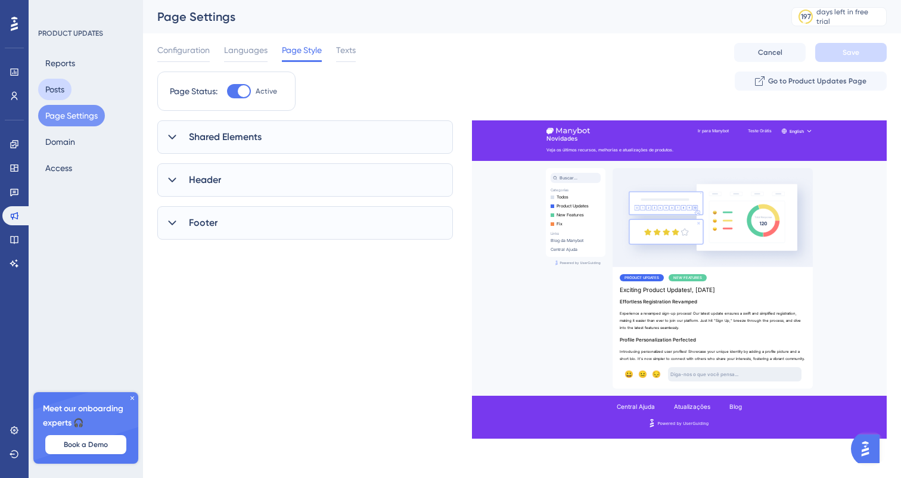
click at [57, 92] on button "Posts" at bounding box center [54, 89] width 33 height 21
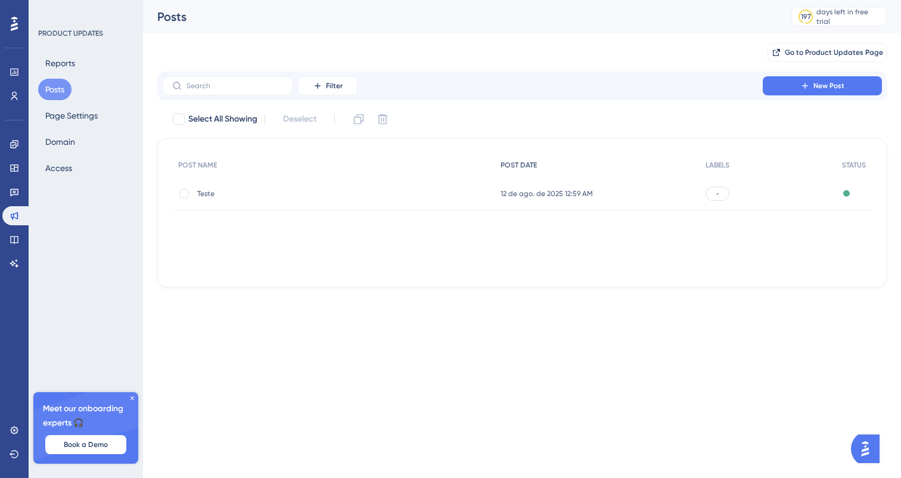
click at [556, 175] on div "POST DATE" at bounding box center [597, 165] width 205 height 24
click at [209, 197] on span "Teste" at bounding box center [292, 194] width 191 height 10
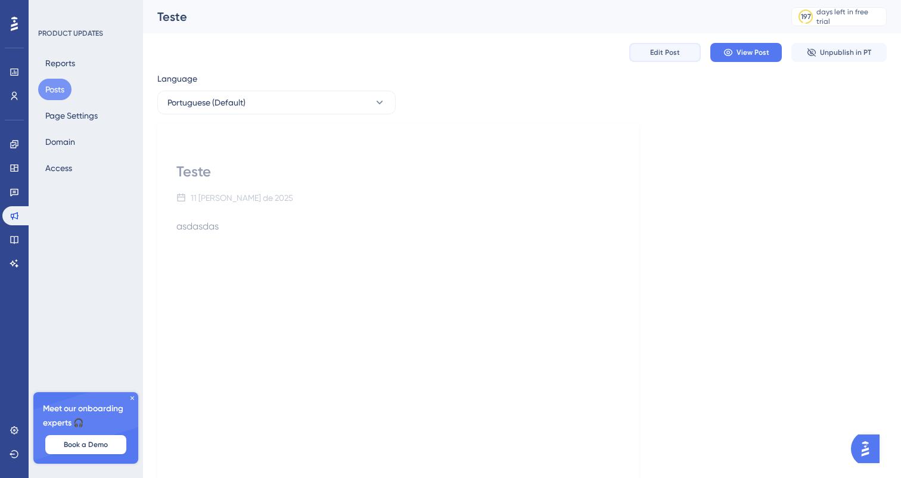
click at [657, 52] on span "Edit Post" at bounding box center [665, 53] width 30 height 10
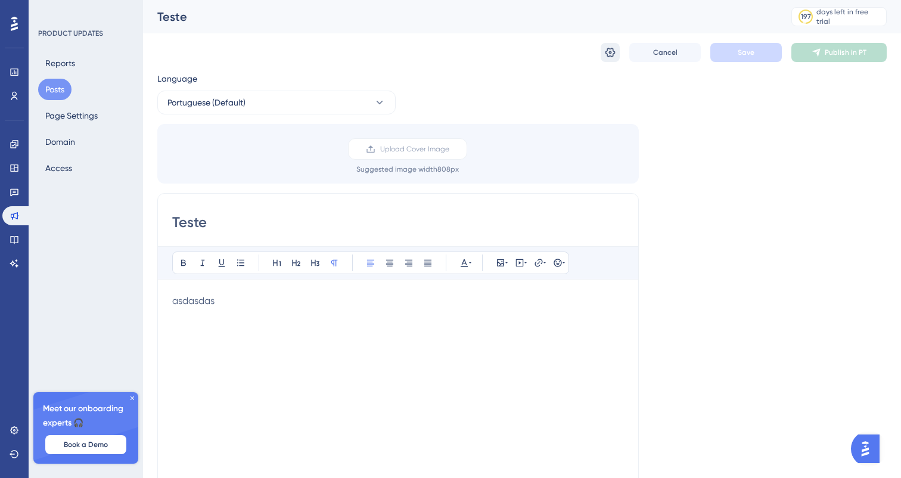
click at [611, 55] on icon at bounding box center [610, 52] width 12 height 12
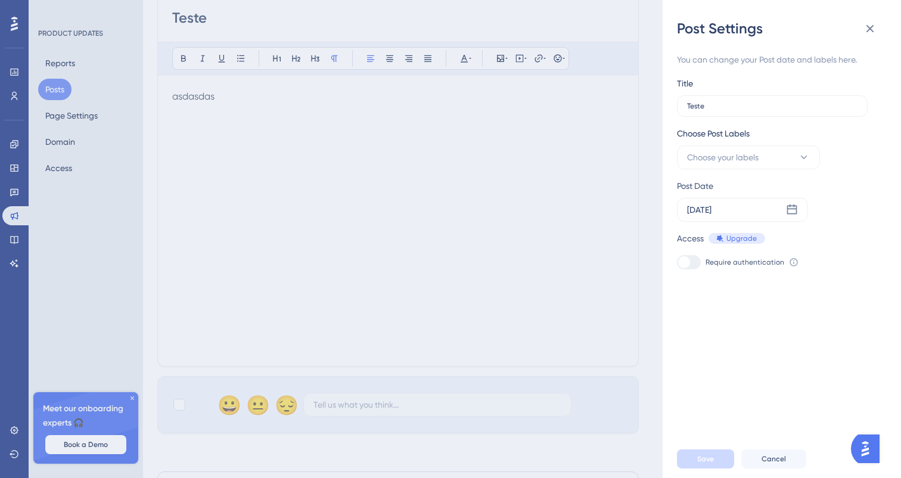
scroll to position [296, 0]
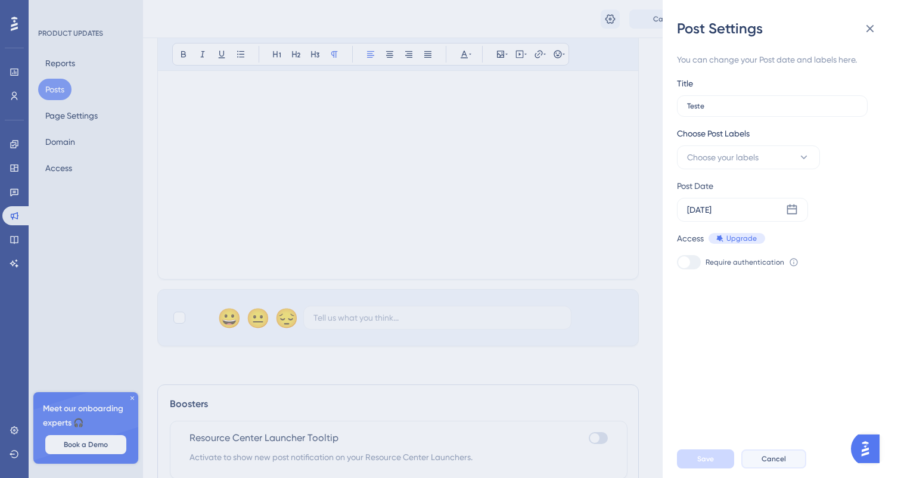
click at [762, 458] on span "Cancel" at bounding box center [774, 459] width 24 height 10
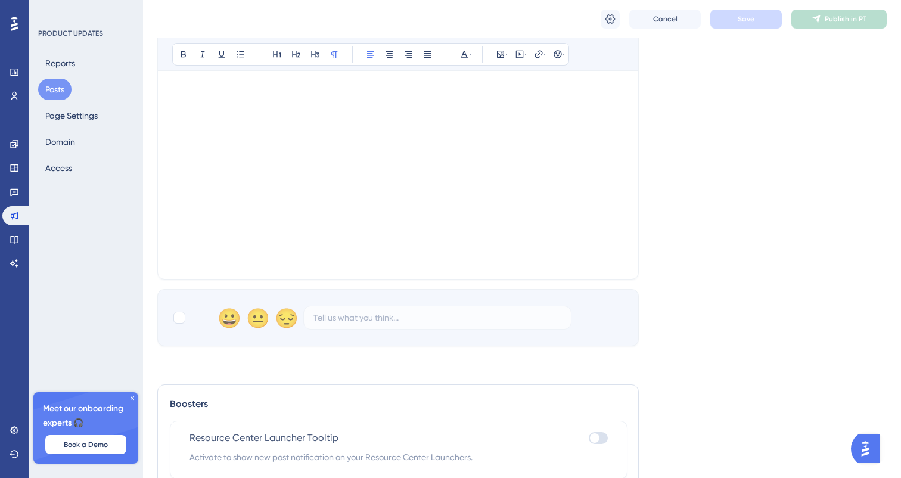
scroll to position [428, 0]
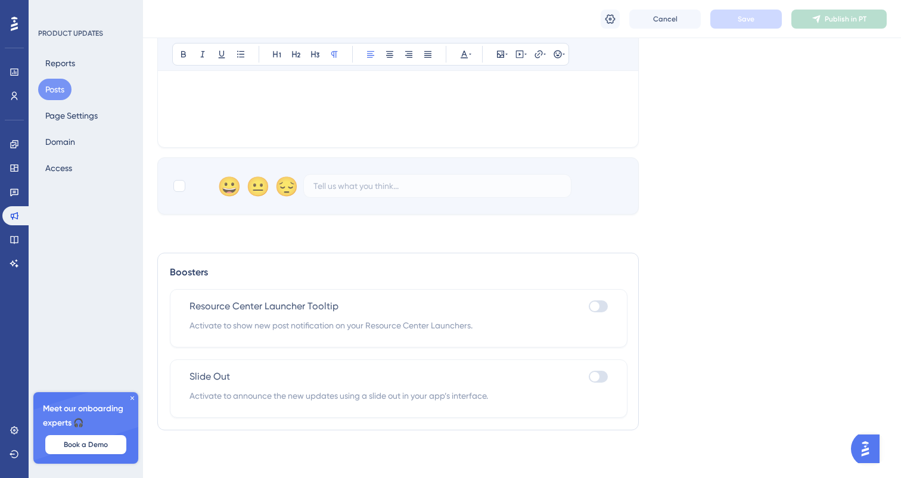
click at [603, 310] on div at bounding box center [598, 306] width 19 height 12
click at [589, 307] on input "checkbox" at bounding box center [588, 306] width 1 height 1
checkbox input "true"
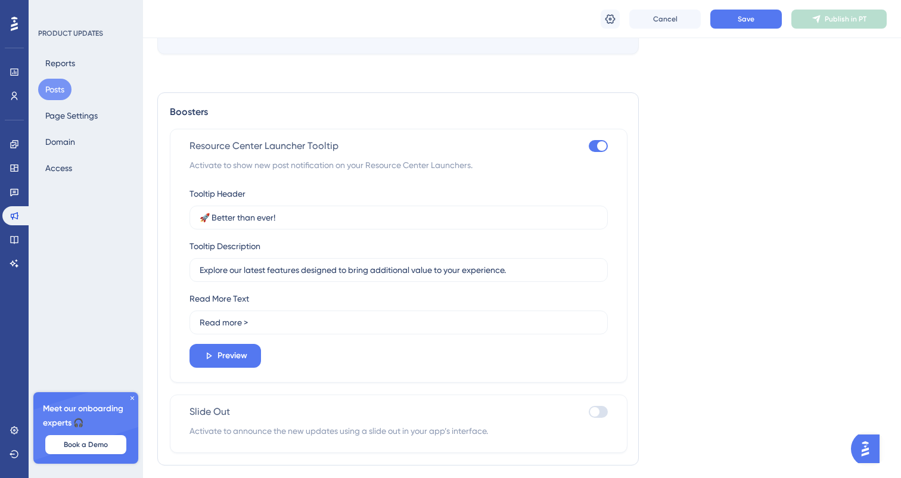
scroll to position [623, 0]
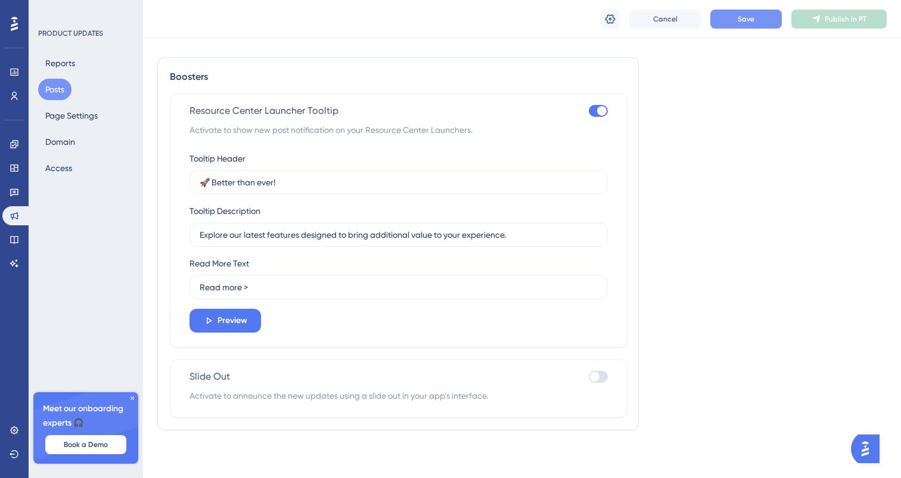
click at [729, 22] on button "Save" at bounding box center [746, 19] width 72 height 19
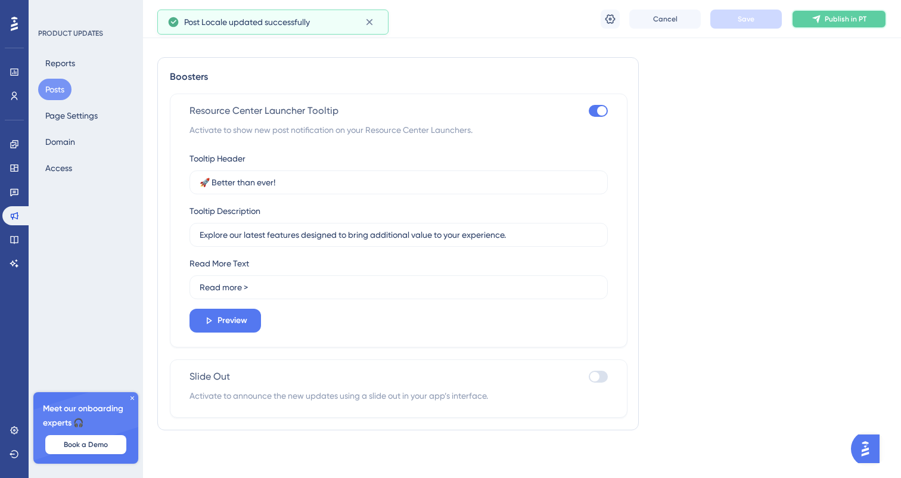
click at [805, 25] on button "Publish in PT" at bounding box center [838, 19] width 95 height 19
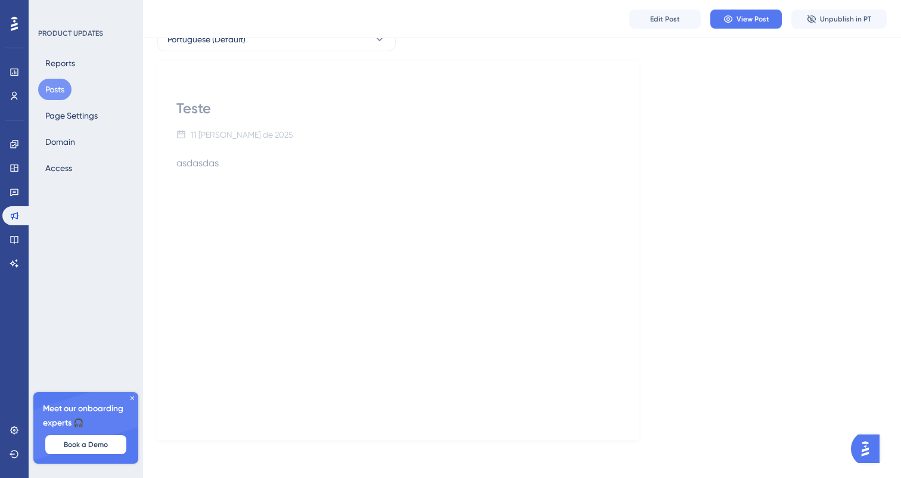
scroll to position [0, 0]
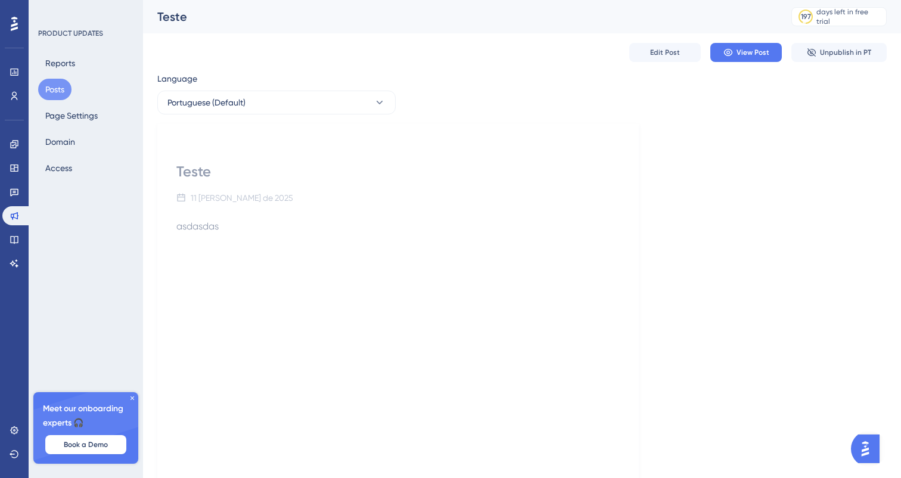
click at [42, 88] on button "Posts" at bounding box center [54, 89] width 33 height 21
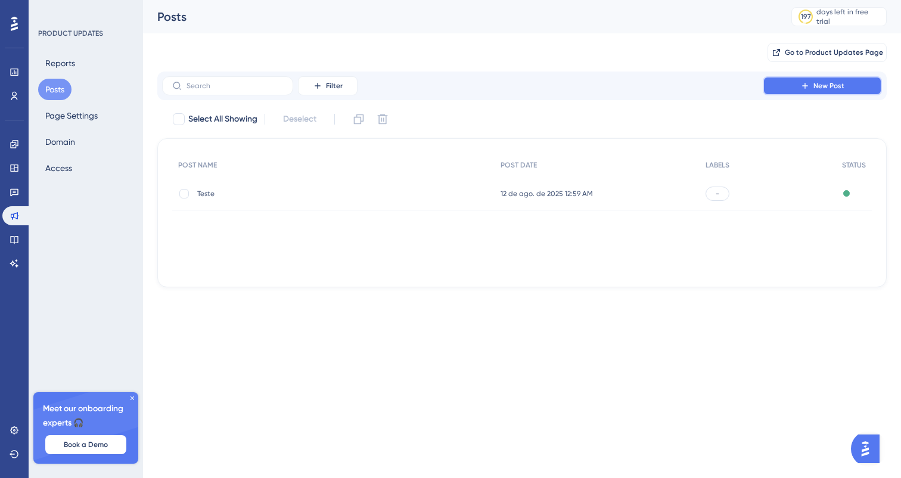
click at [775, 85] on button "New Post" at bounding box center [822, 85] width 119 height 19
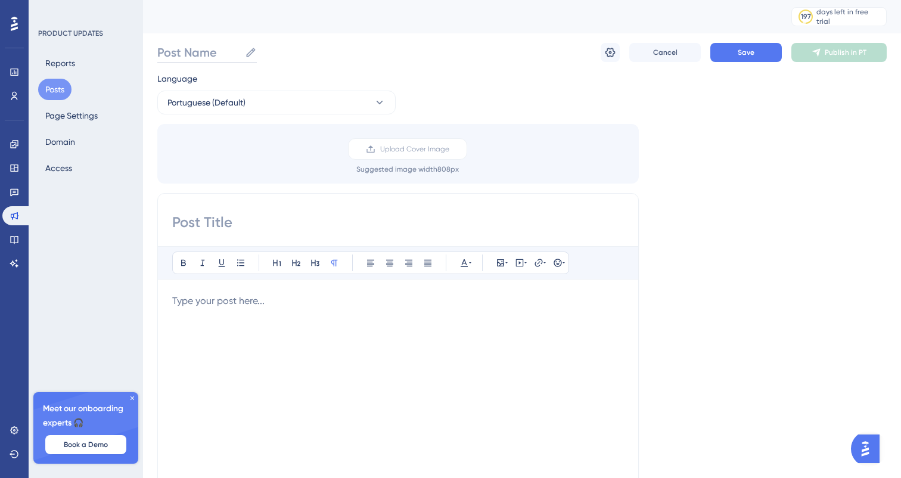
click at [212, 54] on input "Post Name" at bounding box center [198, 52] width 83 height 17
type input "asdasd"
click at [232, 233] on div "Bold Italic Underline Bullet Point Heading 1 Heading 2 Heading 3 Normal Align L…" at bounding box center [398, 382] width 482 height 378
click at [232, 225] on input at bounding box center [398, 222] width 452 height 19
type input "asdasd"
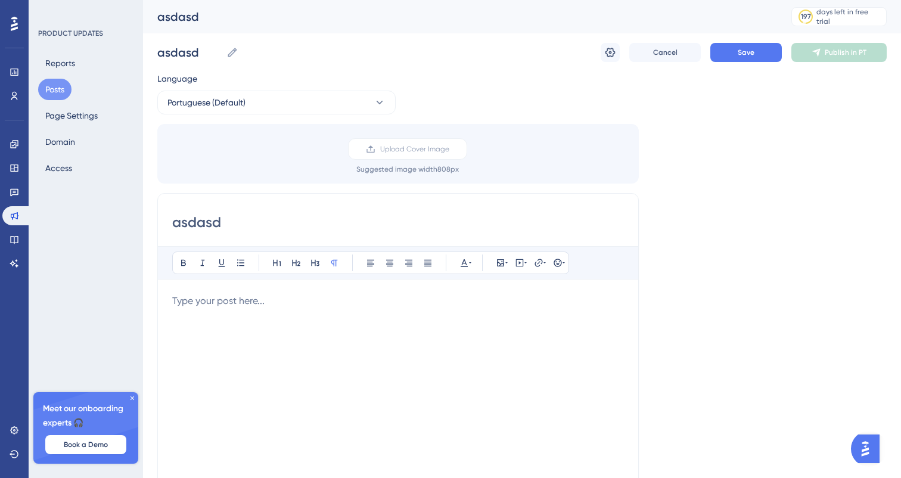
click at [230, 323] on div at bounding box center [398, 425] width 452 height 262
click at [769, 56] on button "Save" at bounding box center [746, 52] width 72 height 19
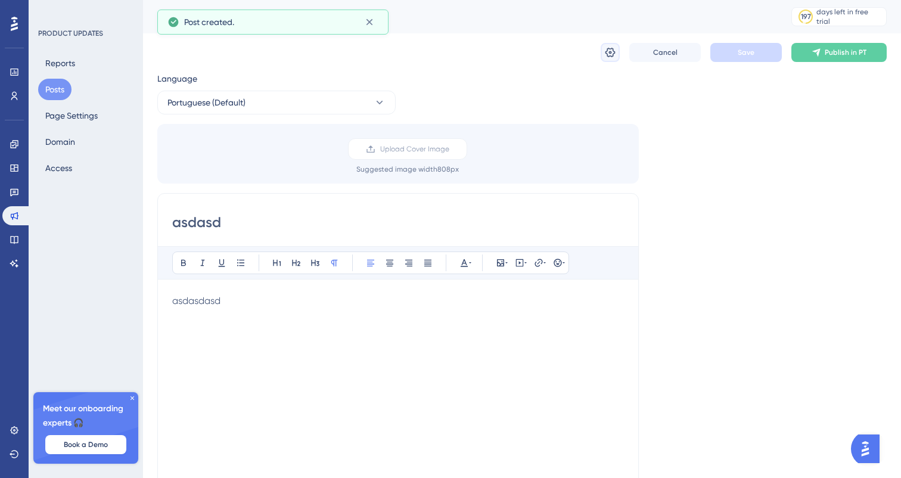
click at [609, 45] on button at bounding box center [610, 52] width 19 height 19
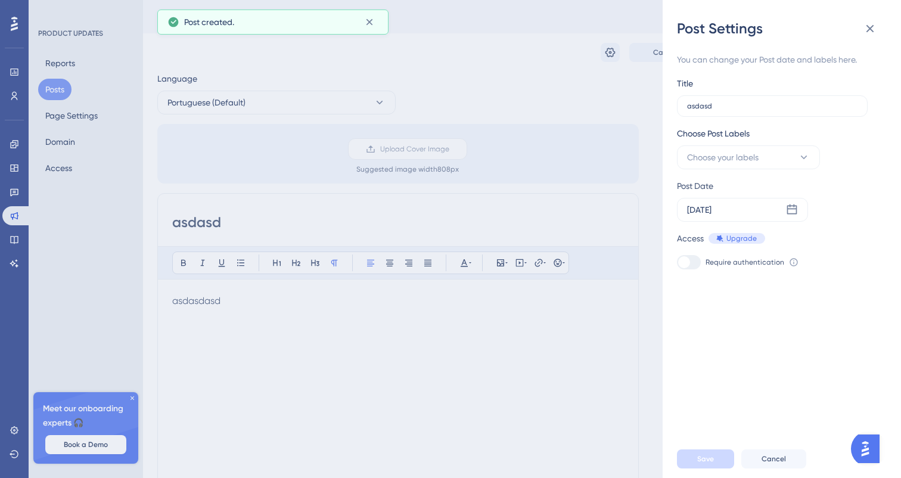
click at [634, 129] on div "Post Settings You can change your Post date and labels here. Title asdasd Choos…" at bounding box center [450, 239] width 901 height 478
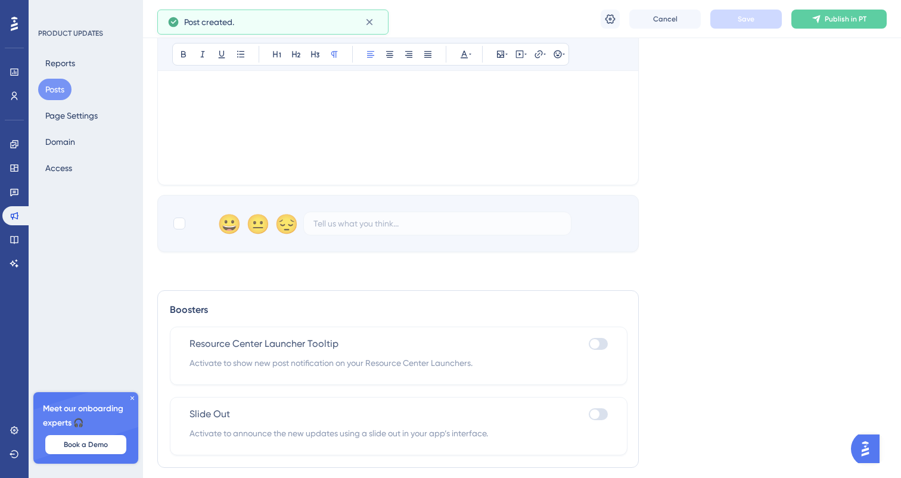
scroll to position [428, 0]
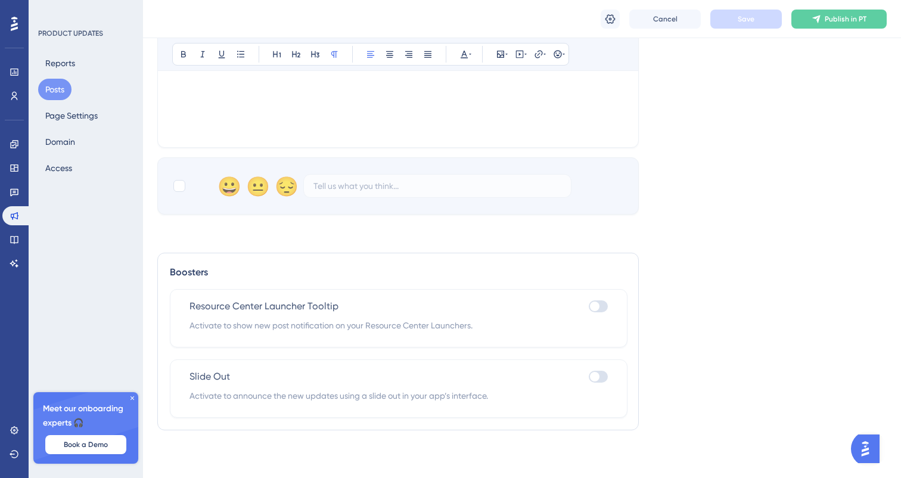
click at [593, 310] on div at bounding box center [595, 307] width 10 height 10
click at [589, 307] on input "checkbox" at bounding box center [588, 306] width 1 height 1
checkbox input "true"
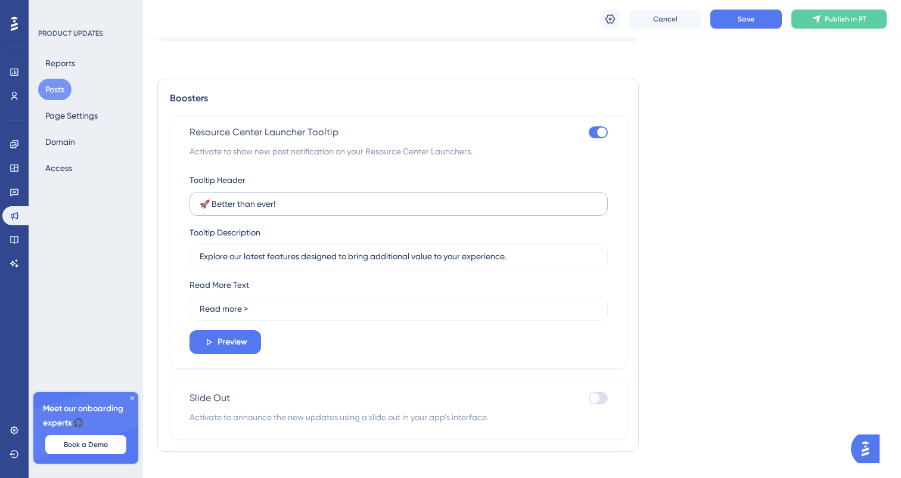
scroll to position [623, 0]
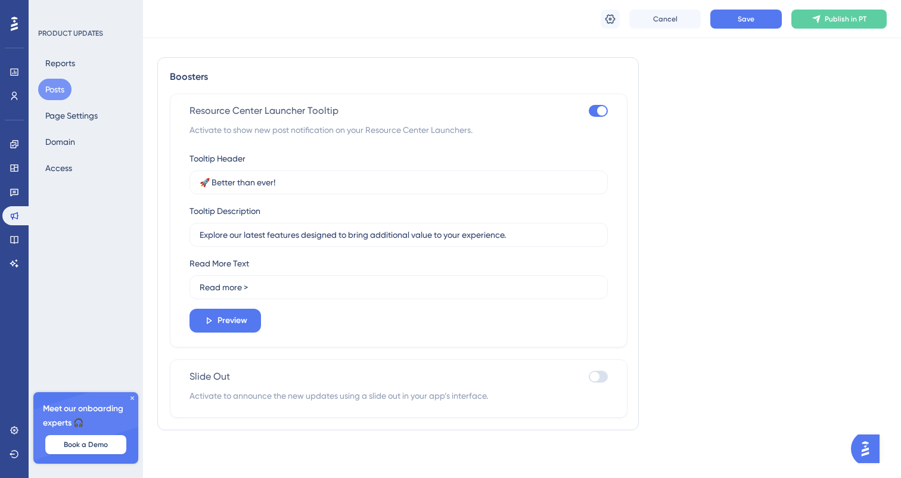
click at [759, 34] on div "Cancel Save Publish in PT" at bounding box center [522, 19] width 758 height 38
click at [765, 21] on button "Save" at bounding box center [746, 19] width 72 height 19
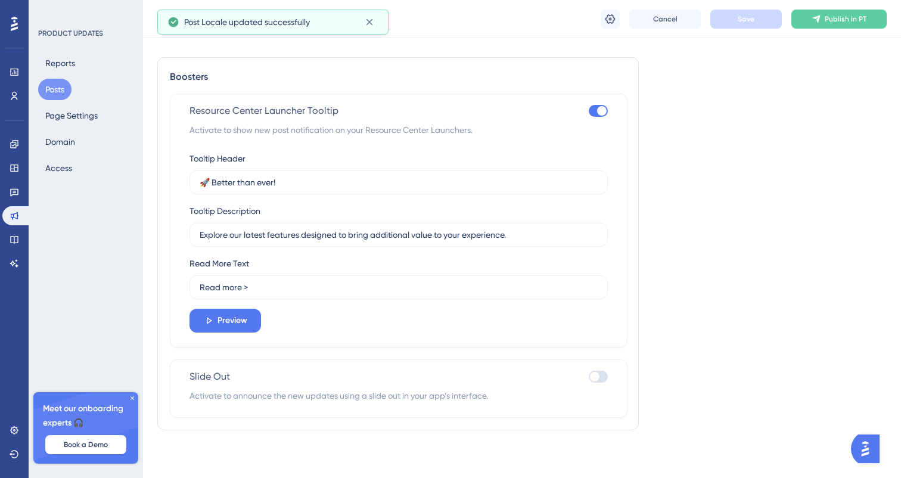
click at [851, 21] on span "Publish in PT" at bounding box center [846, 19] width 42 height 10
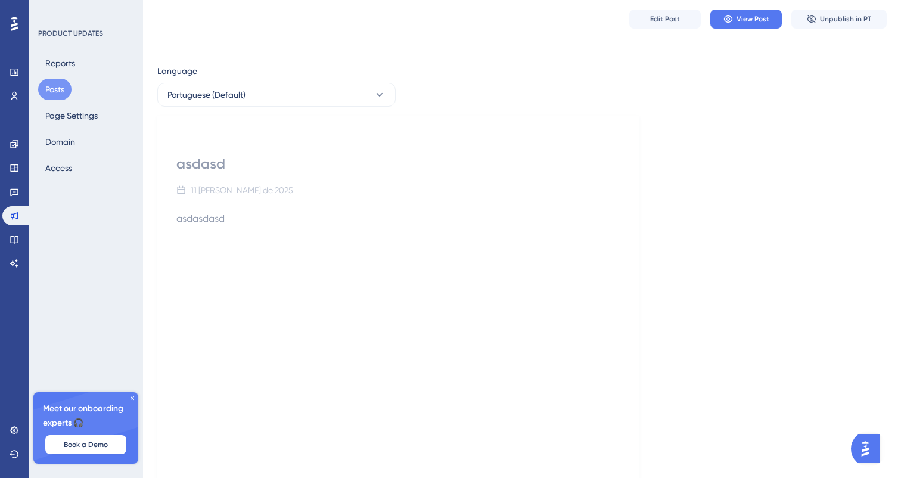
scroll to position [0, 0]
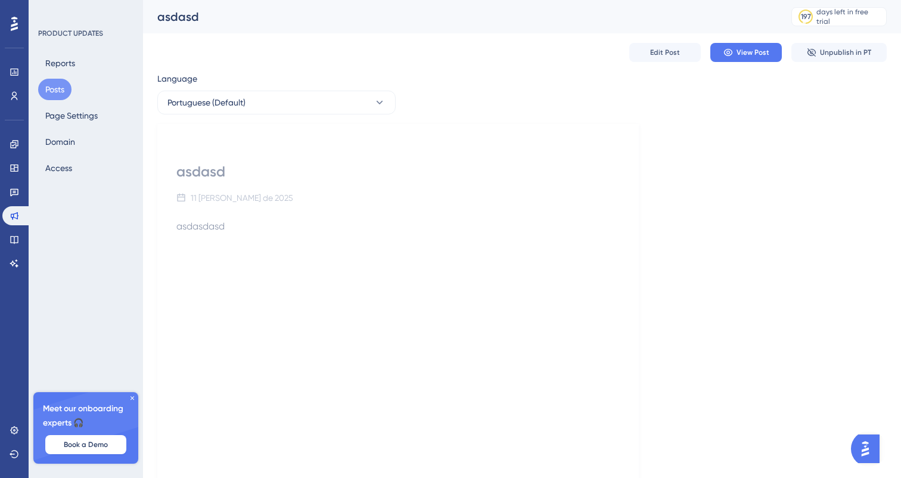
click at [263, 129] on div "asdasd 11 de agosto de 2025 asdasdasd" at bounding box center [398, 313] width 482 height 379
click at [260, 101] on button "Portuguese (Default)" at bounding box center [276, 103] width 238 height 24
click at [111, 104] on div "Reports Posts Page Settings Domain Access" at bounding box center [86, 115] width 97 height 126
click at [91, 107] on button "Page Settings" at bounding box center [71, 115] width 67 height 21
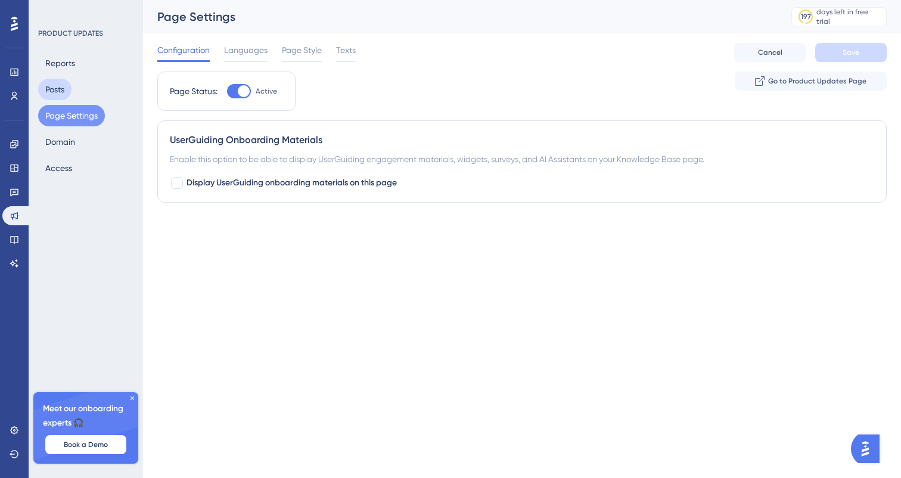
click at [61, 89] on button "Posts" at bounding box center [54, 89] width 33 height 21
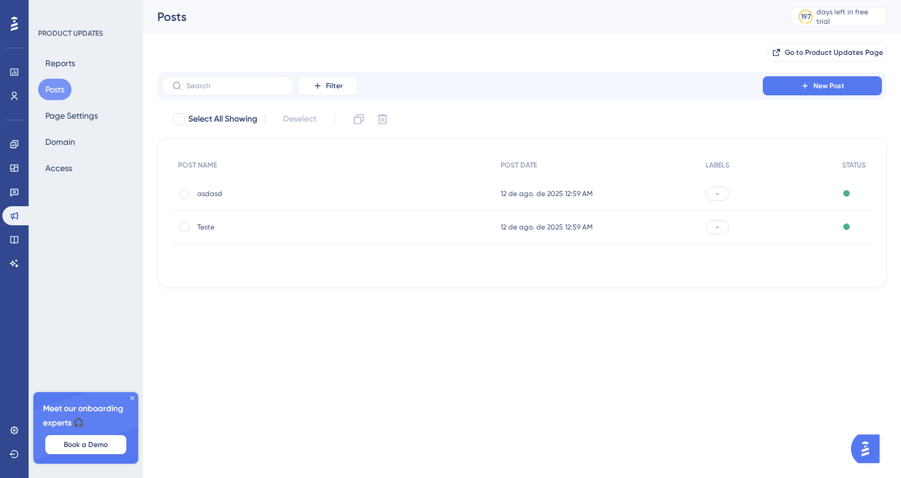
click at [828, 101] on div "Filter New Post Select All Showing Deselect POST NAME POST DATE LABELS STATUS a…" at bounding box center [522, 180] width 730 height 216
click at [830, 88] on span "New Post" at bounding box center [829, 86] width 31 height 10
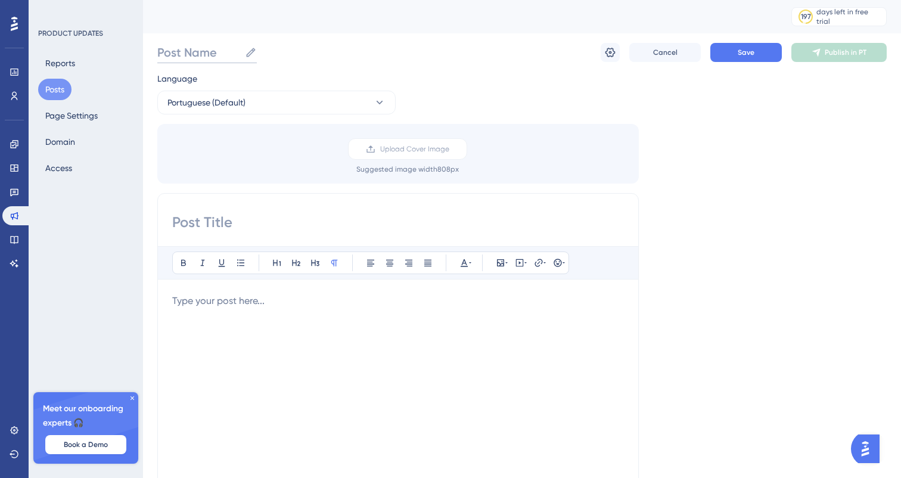
click at [226, 47] on input "Post Name" at bounding box center [198, 52] width 83 height 17
type input "asdasd"
click at [249, 213] on input at bounding box center [398, 222] width 452 height 19
type input "asdasd"
click at [278, 311] on div at bounding box center [398, 425] width 452 height 262
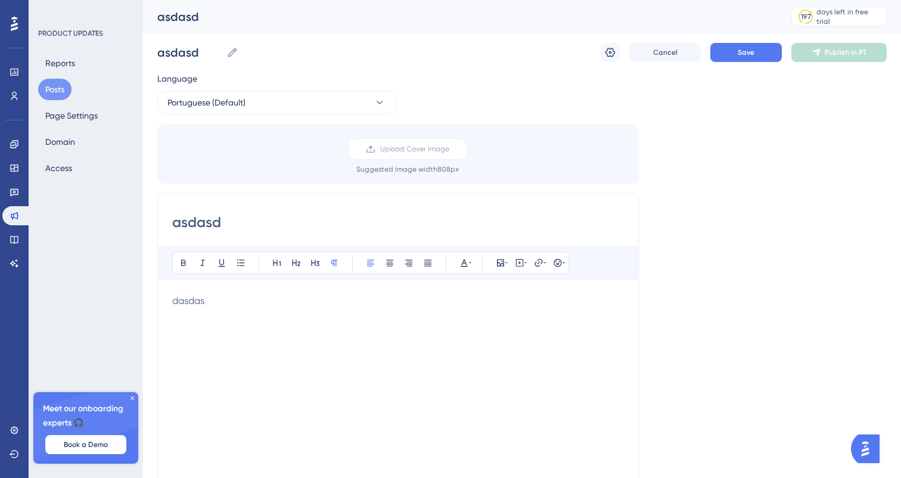
click at [517, 348] on div "dasdas" at bounding box center [398, 425] width 452 height 262
click at [611, 55] on icon at bounding box center [610, 52] width 12 height 12
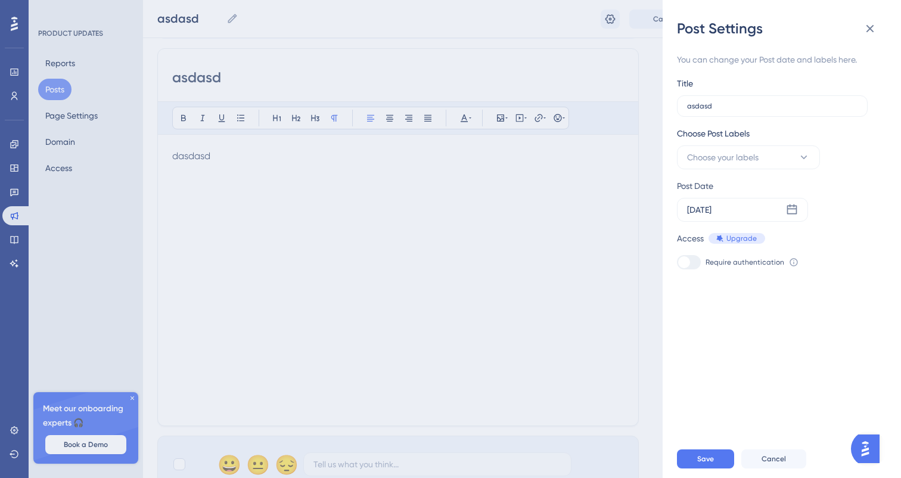
scroll to position [152, 0]
click at [858, 29] on button at bounding box center [870, 29] width 24 height 24
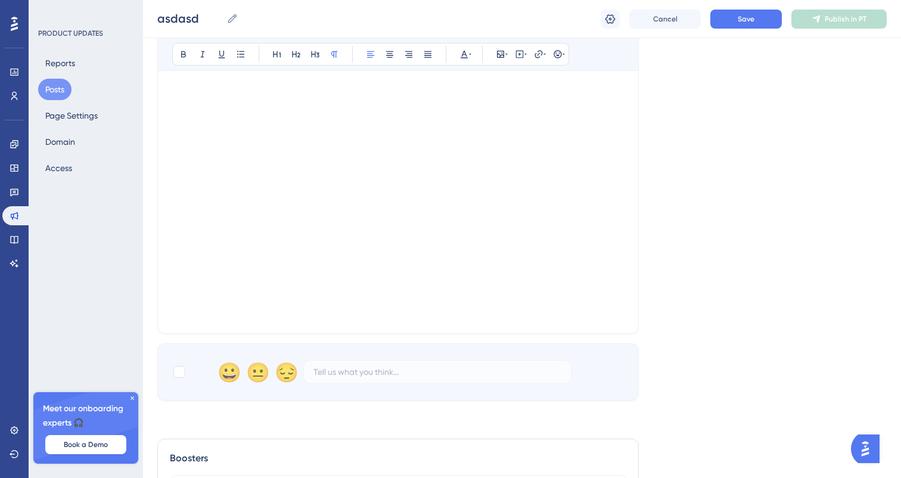
scroll to position [428, 0]
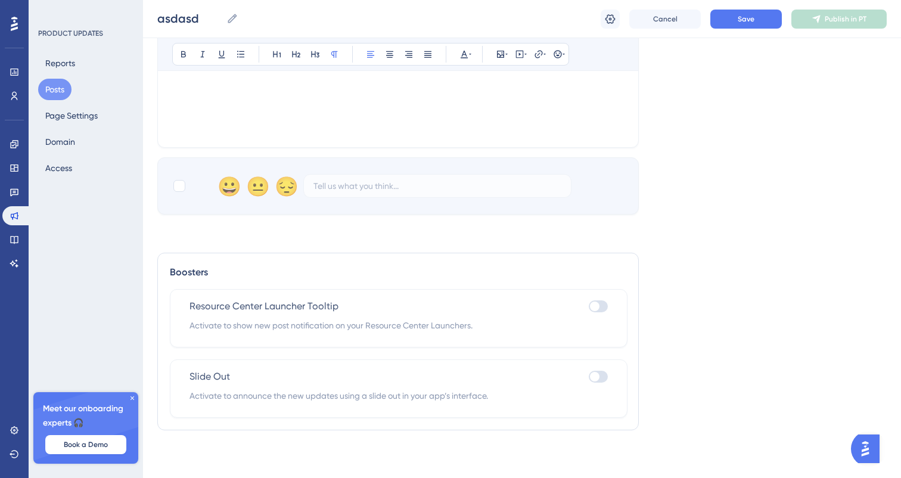
click at [592, 364] on div "Slide Out Activate to announce the new updates using a slide out in your app’s …" at bounding box center [399, 388] width 458 height 58
click at [594, 378] on div at bounding box center [595, 377] width 10 height 10
click at [589, 377] on input "checkbox" at bounding box center [588, 377] width 1 height 1
checkbox input "true"
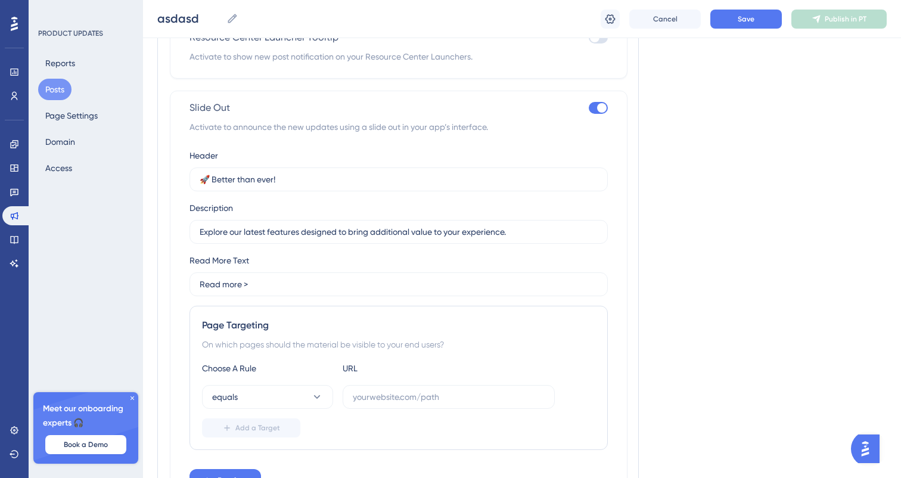
scroll to position [777, 0]
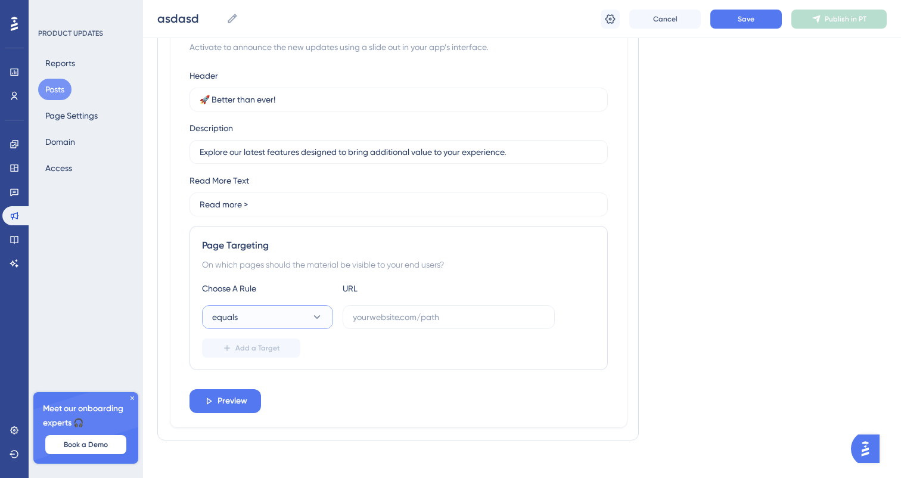
click at [272, 308] on button "equals" at bounding box center [267, 317] width 131 height 24
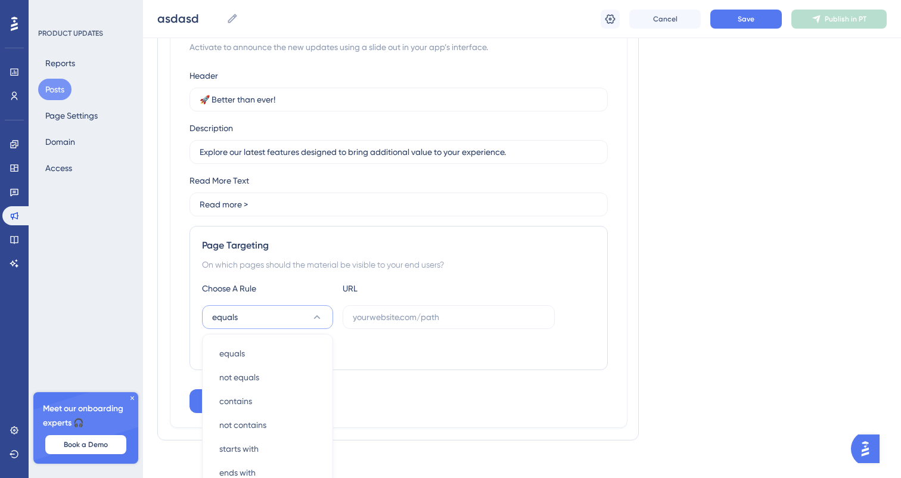
scroll to position [824, 0]
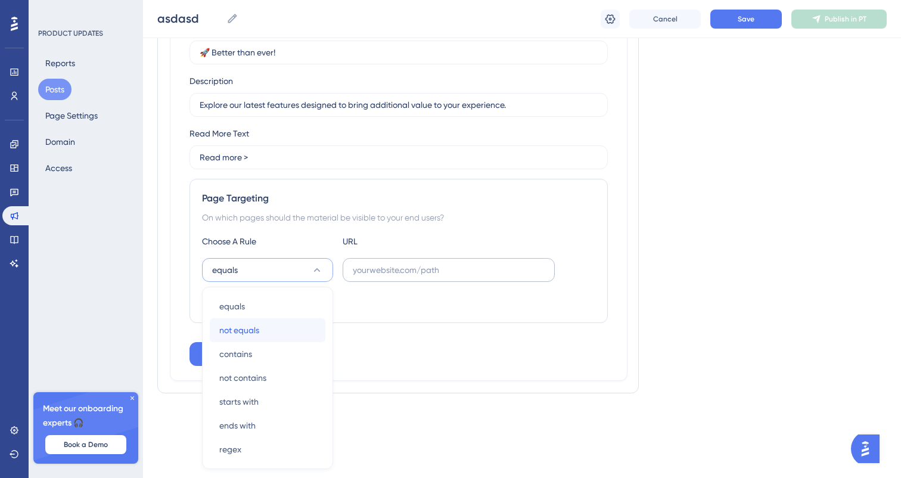
click at [268, 325] on div "not equals not equals" at bounding box center [267, 330] width 97 height 24
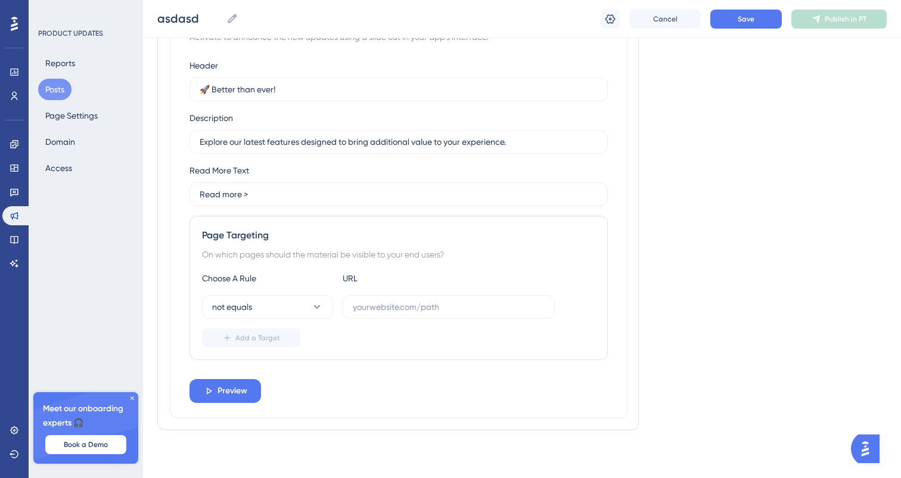
scroll to position [787, 0]
click at [399, 268] on div "Page Targeting On which pages should the material be visible to your end users?…" at bounding box center [399, 288] width 418 height 144
click at [386, 315] on label at bounding box center [449, 307] width 212 height 24
click at [386, 313] on input "text" at bounding box center [449, 306] width 192 height 13
type input "google.com.br"
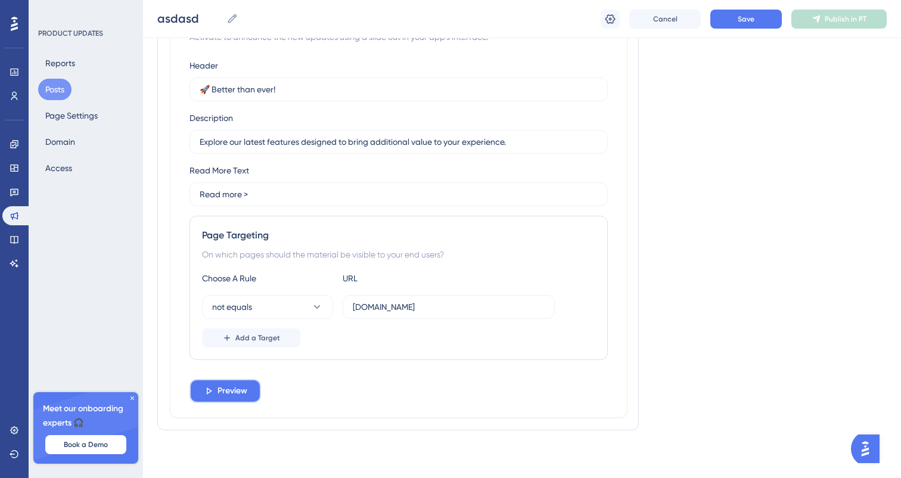
click at [210, 395] on icon at bounding box center [208, 391] width 11 height 11
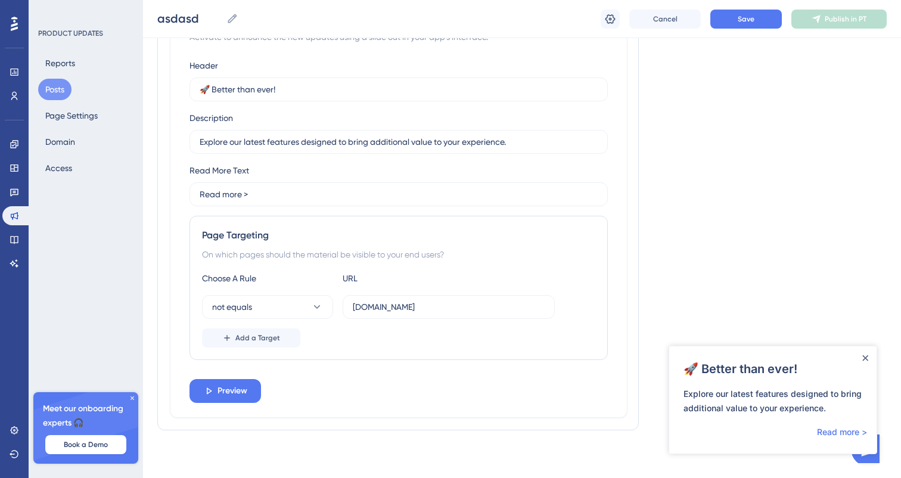
click at [632, 279] on div "Boosters Resource Center Launcher Tooltip Activate to show new post notificatio…" at bounding box center [398, 162] width 482 height 536
click at [865, 359] on icon "Close Announcement" at bounding box center [865, 358] width 6 height 6
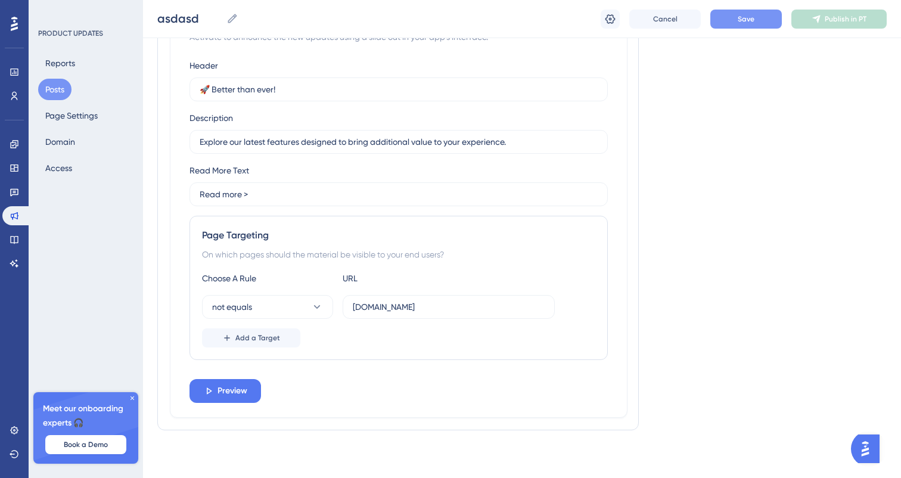
click at [717, 21] on button "Save" at bounding box center [746, 19] width 72 height 19
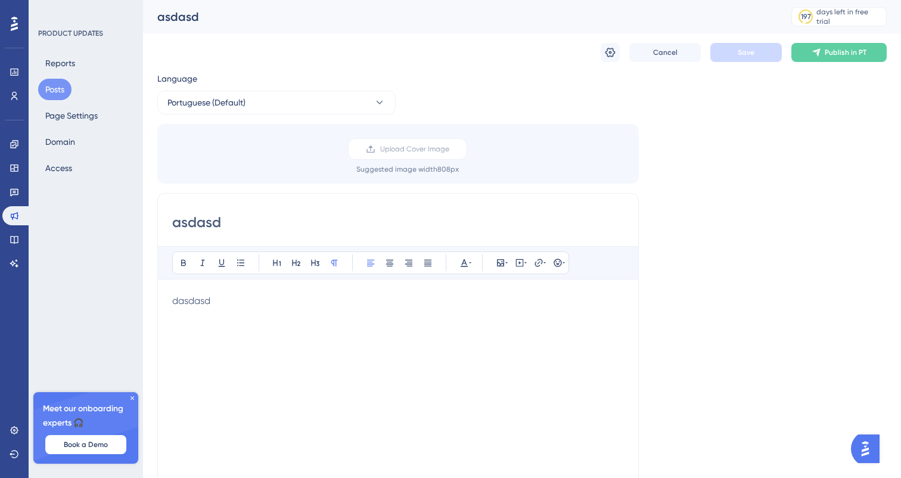
click at [61, 95] on button "Posts" at bounding box center [54, 89] width 33 height 21
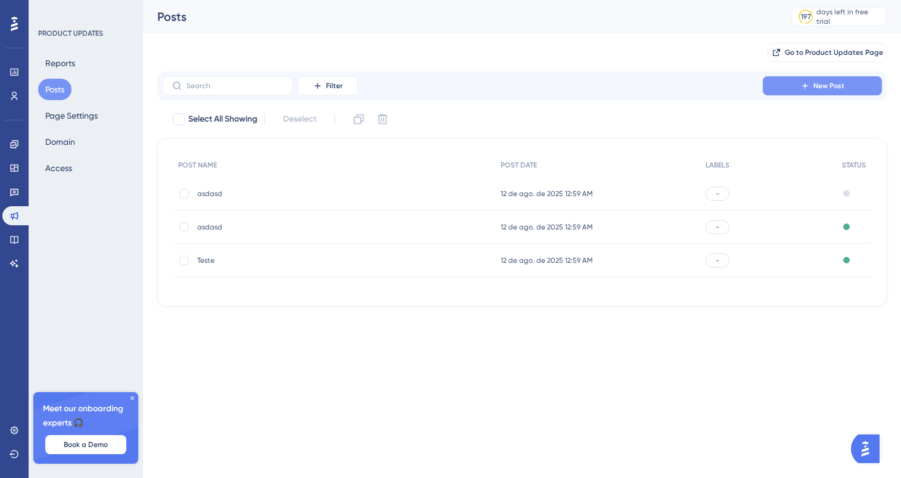
click at [803, 80] on button "New Post" at bounding box center [822, 85] width 119 height 19
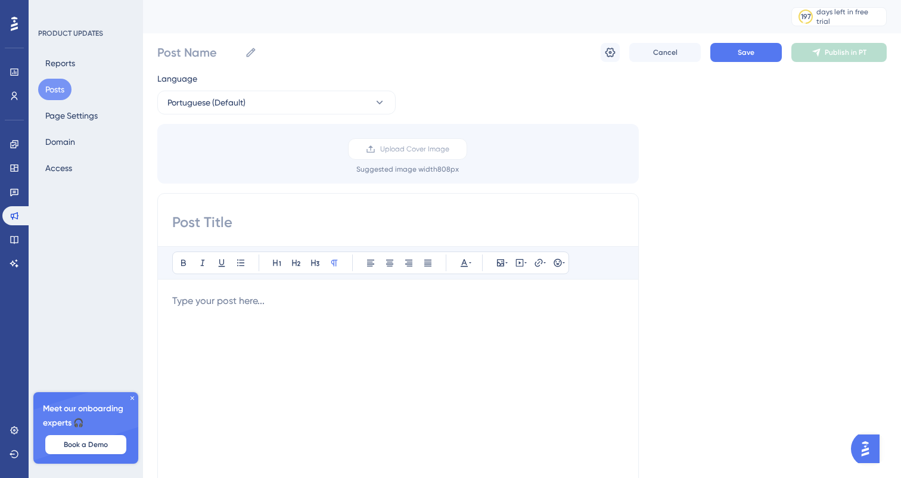
click at [231, 69] on div "Post Name Cancel Save Publish in PT" at bounding box center [522, 52] width 730 height 38
click at [215, 60] on label "Post Name" at bounding box center [207, 52] width 100 height 21
click at [215, 60] on input "Post Name" at bounding box center [198, 52] width 83 height 17
click at [215, 60] on label "Post Name" at bounding box center [207, 52] width 100 height 21
click at [215, 60] on input "Post Name" at bounding box center [198, 52] width 83 height 17
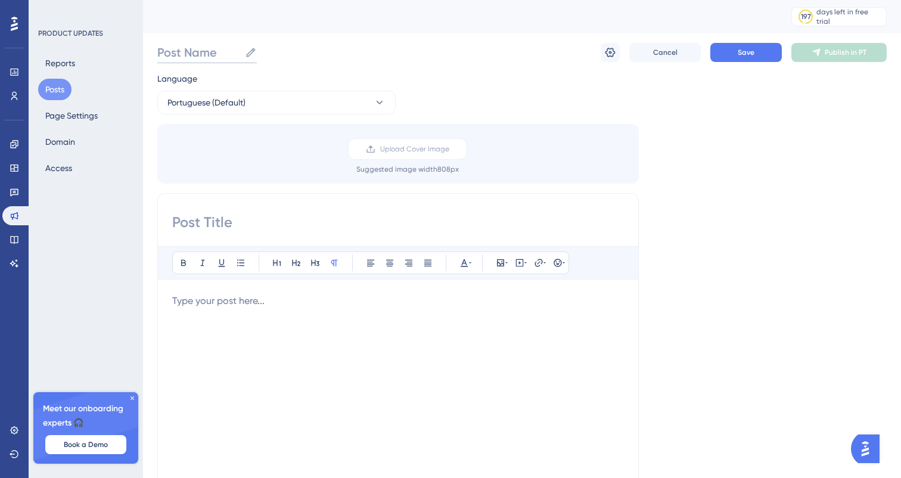
click at [207, 58] on input "Post Name" at bounding box center [198, 52] width 83 height 17
click at [183, 51] on input "asda" at bounding box center [184, 52] width 54 height 17
type input "asdaasdasd"
click at [221, 213] on input at bounding box center [398, 222] width 452 height 19
type input "asdasd"
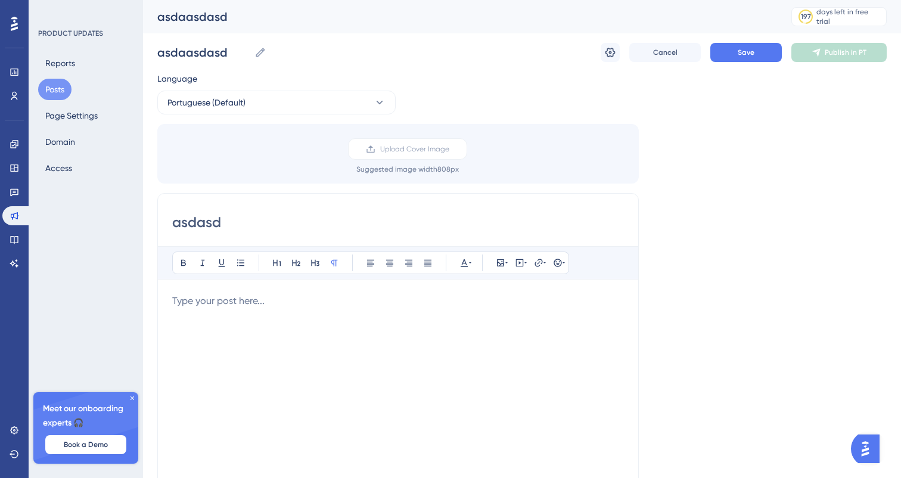
click at [232, 321] on div at bounding box center [398, 425] width 452 height 262
click at [439, 214] on input "asdasd" at bounding box center [398, 222] width 452 height 19
type input "asdasdasdas"
click at [365, 293] on div "Bold Italic Underline Bullet Point Heading 1 Heading 2 Heading 3 Normal Align L…" at bounding box center [398, 401] width 452 height 310
click at [353, 296] on p "adasdsadasd" at bounding box center [398, 301] width 452 height 14
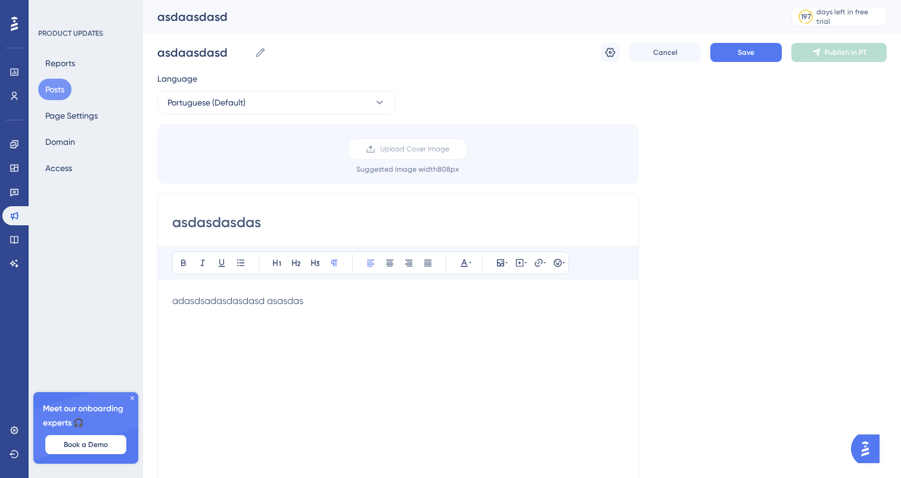
click at [622, 55] on div "Cancel Save Publish in PT" at bounding box center [744, 52] width 286 height 19
click at [607, 54] on icon at bounding box center [611, 53] width 10 height 10
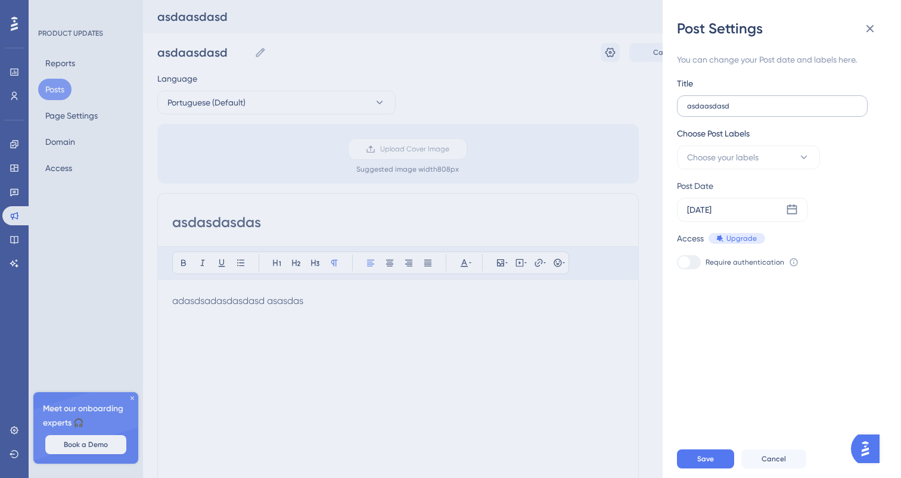
click at [766, 112] on label "asdaasdasd" at bounding box center [772, 105] width 191 height 21
click at [766, 110] on input "asdaasdasd" at bounding box center [772, 106] width 170 height 8
click at [591, 350] on div "Post Settings You can change your Post date and labels here. Title asdaasdasd C…" at bounding box center [450, 239] width 901 height 478
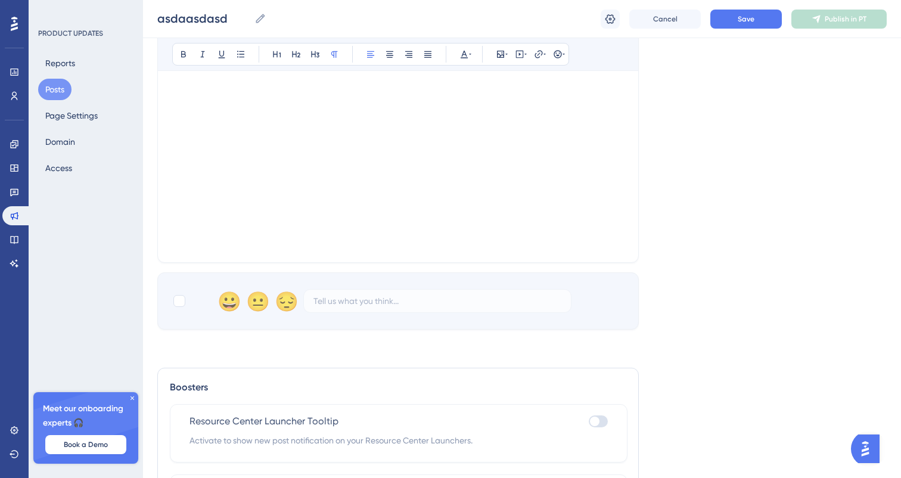
scroll to position [428, 0]
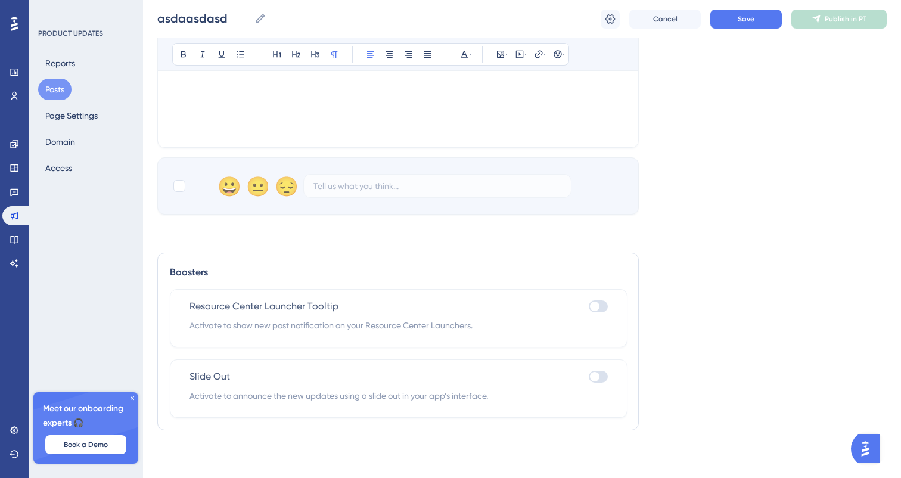
click at [598, 401] on span "Activate to announce the new updates using a slide out in your app’s interface." at bounding box center [399, 396] width 418 height 14
click at [598, 375] on div at bounding box center [595, 377] width 10 height 10
click at [589, 377] on input "checkbox" at bounding box center [588, 377] width 1 height 1
checkbox input "true"
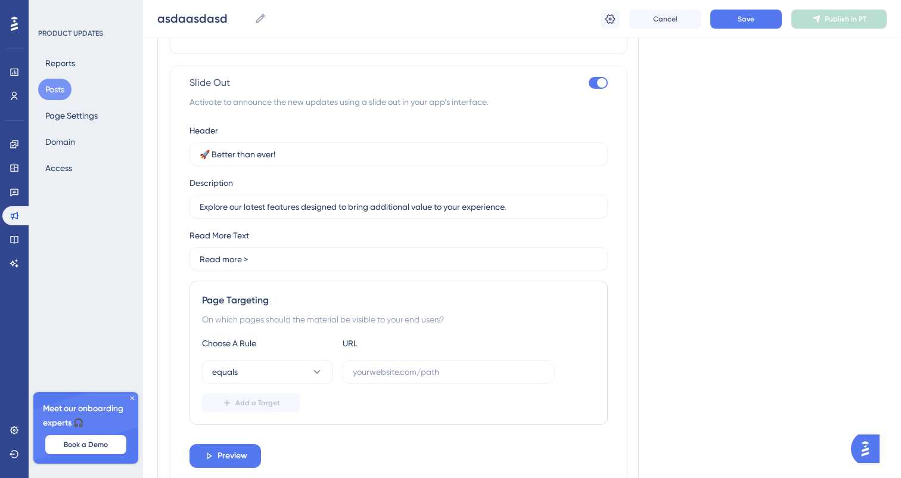
scroll to position [717, 0]
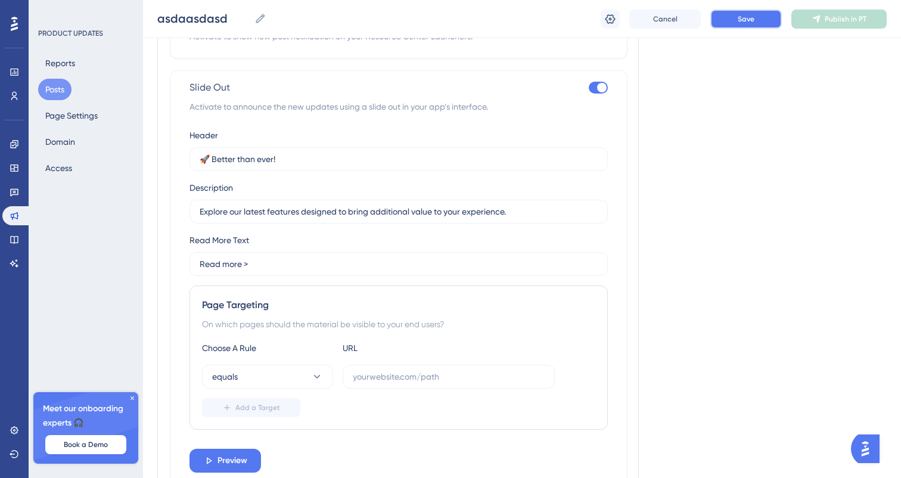
click at [735, 23] on button "Save" at bounding box center [746, 19] width 72 height 19
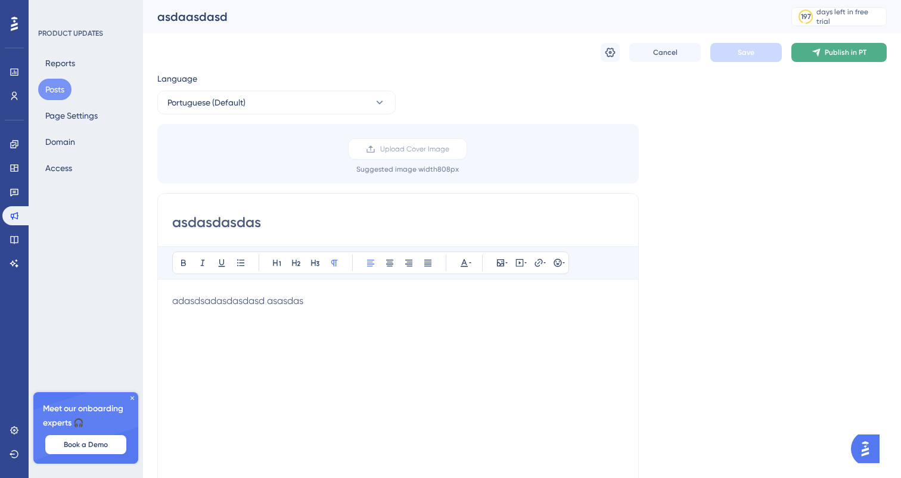
click at [830, 51] on span "Publish in PT" at bounding box center [846, 53] width 42 height 10
